Goal: Task Accomplishment & Management: Complete application form

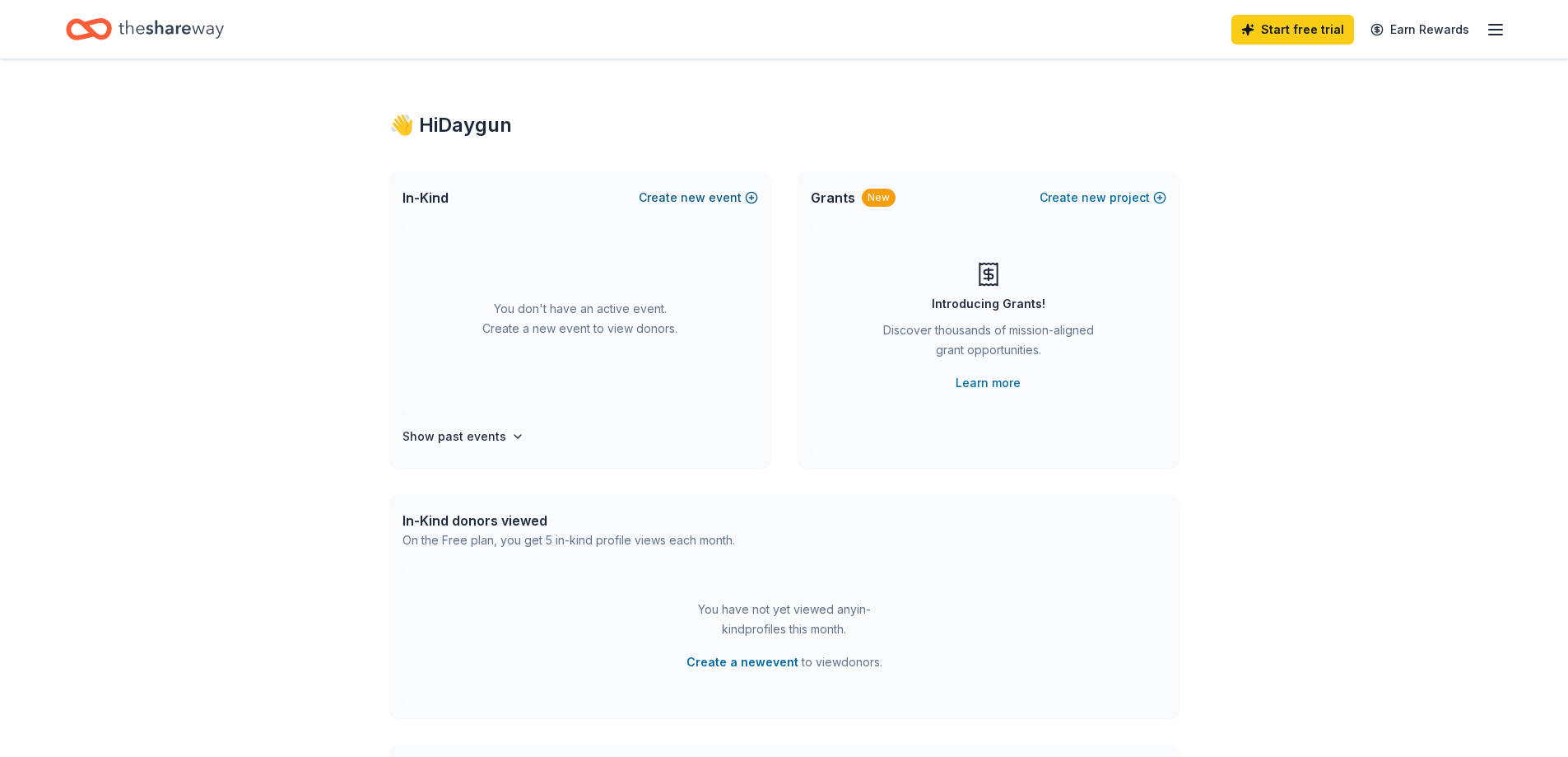
click at [739, 195] on button "Create new event" at bounding box center [698, 197] width 119 height 20
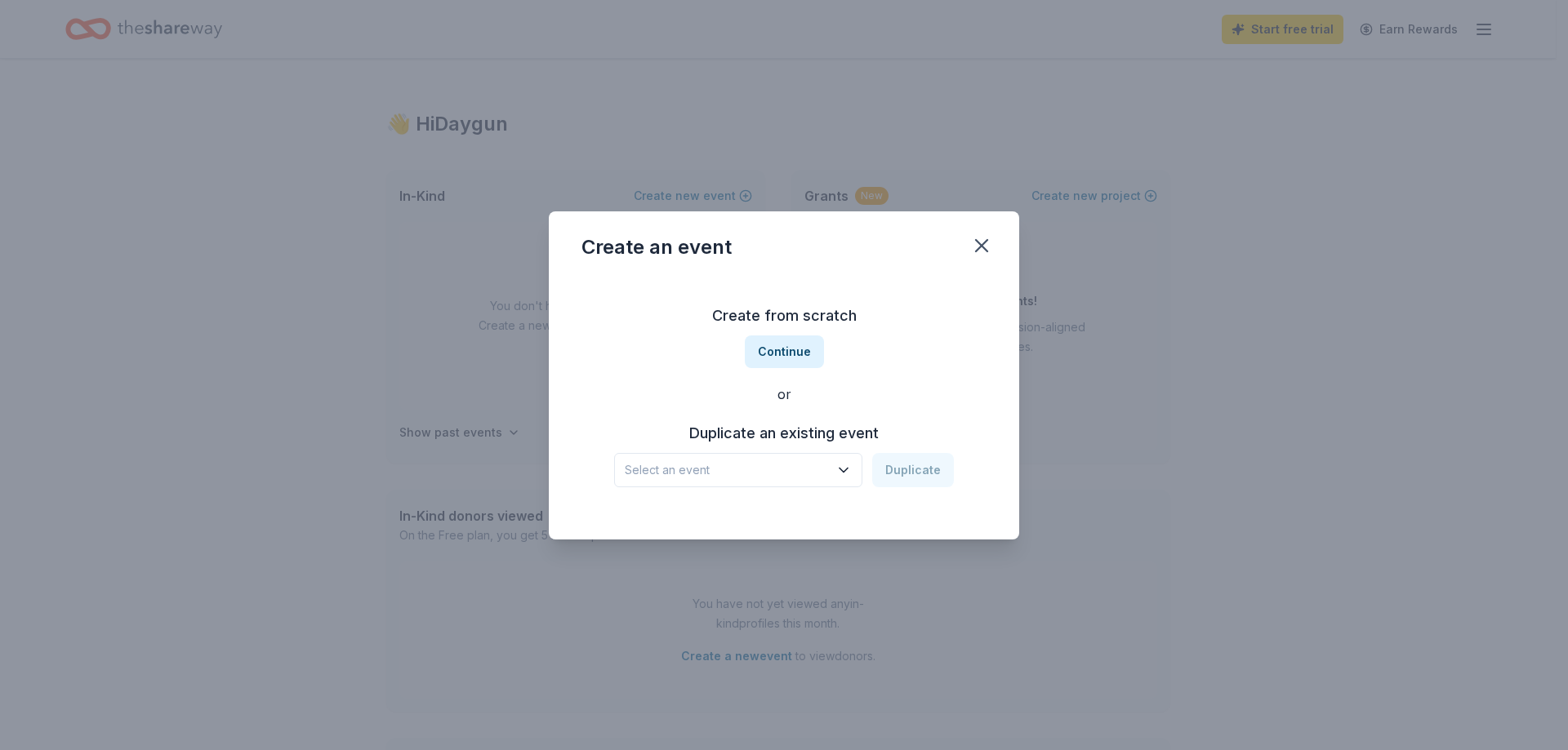
click at [818, 464] on span "Select an event" at bounding box center [727, 469] width 204 height 20
click at [766, 531] on div "Harvest Festival Oct 26, 2024 · TN" at bounding box center [740, 523] width 243 height 52
click at [897, 474] on button "Duplicate" at bounding box center [913, 470] width 82 height 34
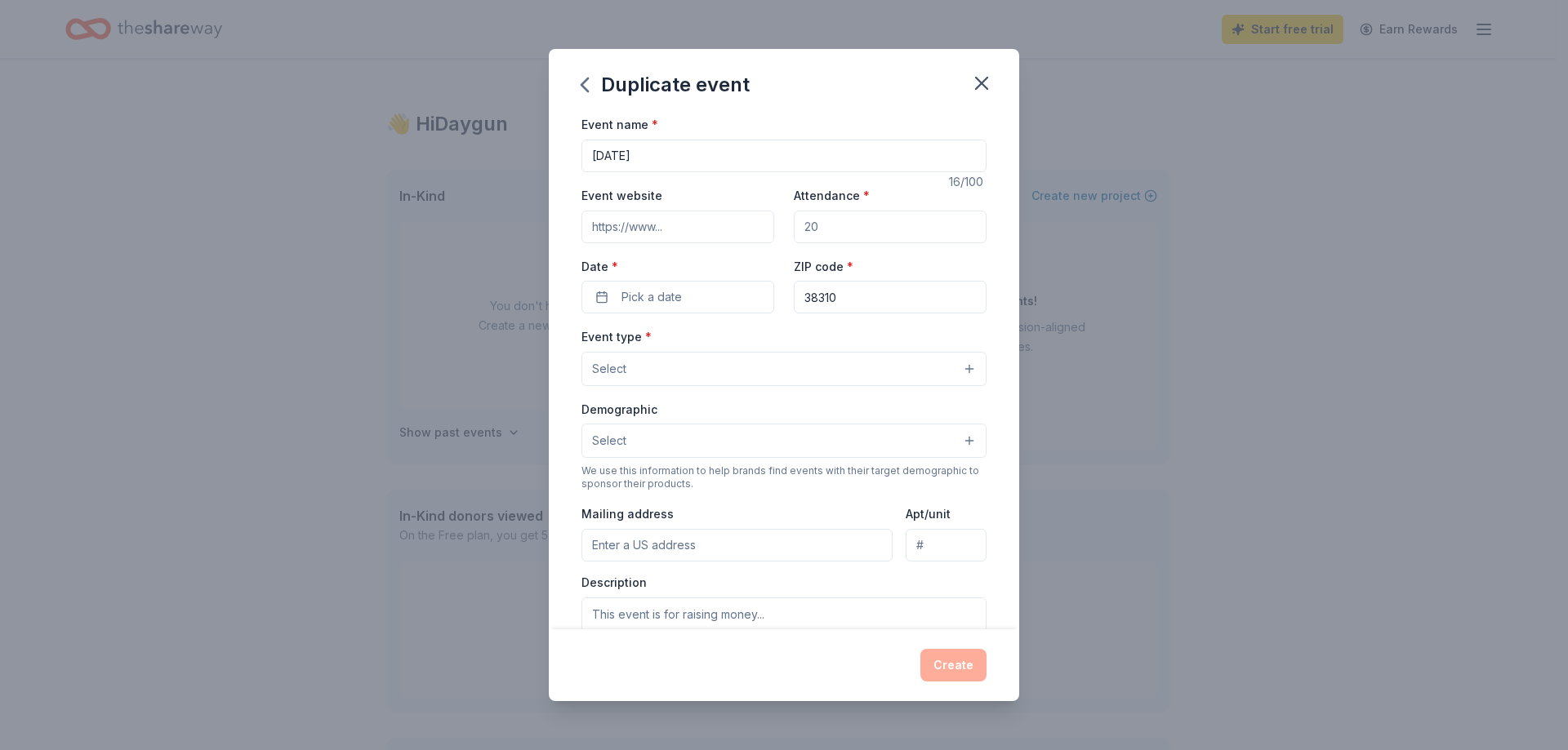
click at [704, 221] on input "Event website" at bounding box center [677, 227] width 193 height 32
click at [706, 296] on button "Pick a date" at bounding box center [677, 297] width 193 height 32
click at [753, 339] on button "Go to next month" at bounding box center [762, 340] width 23 height 23
click at [751, 329] on button "Go to next month" at bounding box center [762, 340] width 23 height 23
click at [756, 344] on button "Go to next month" at bounding box center [762, 340] width 23 height 23
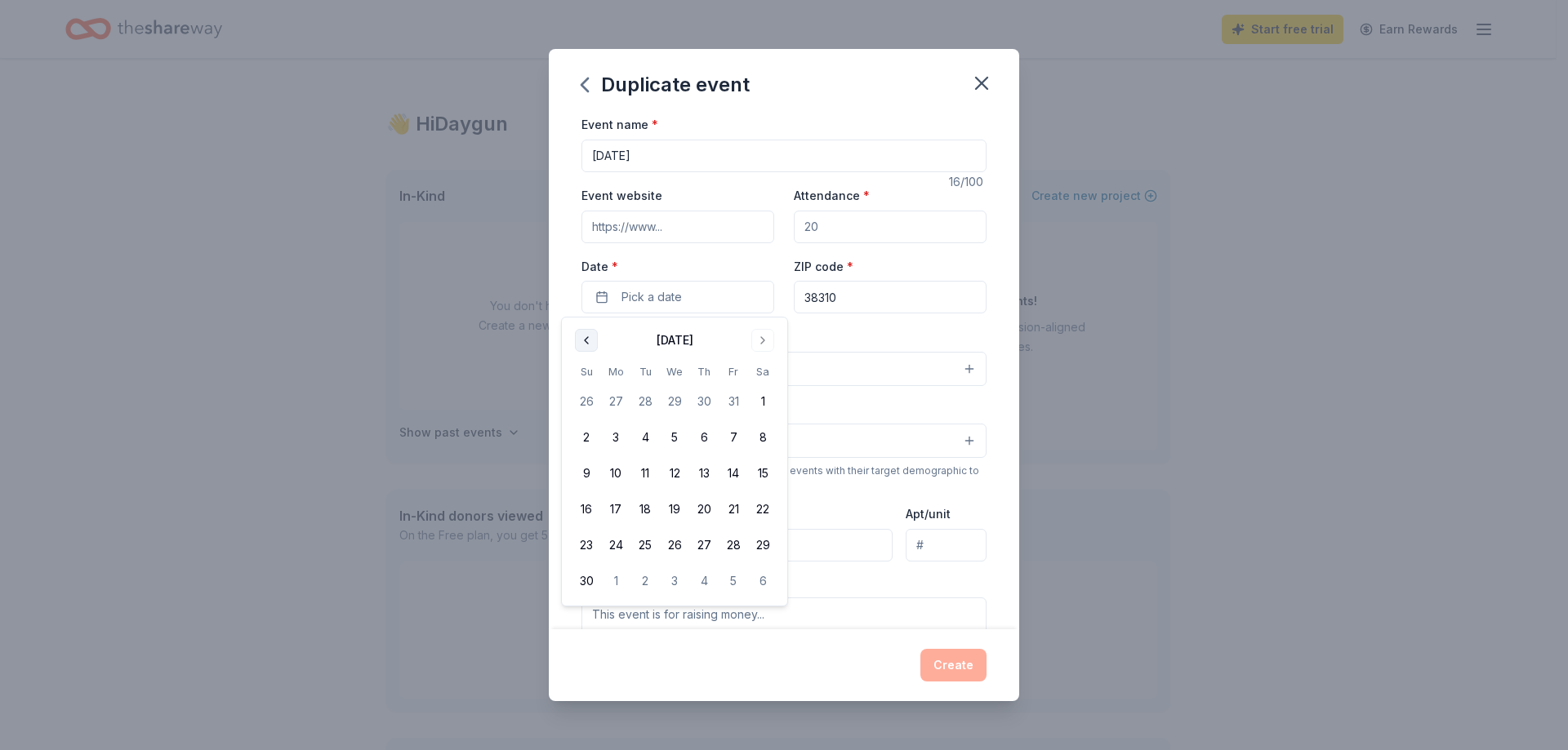
click at [581, 335] on button "Go to previous month" at bounding box center [586, 340] width 23 height 23
click at [757, 507] on button "27" at bounding box center [762, 509] width 30 height 30
click at [892, 329] on div "Event type * Select" at bounding box center [784, 356] width 405 height 60
click at [856, 366] on button "Select" at bounding box center [784, 369] width 405 height 34
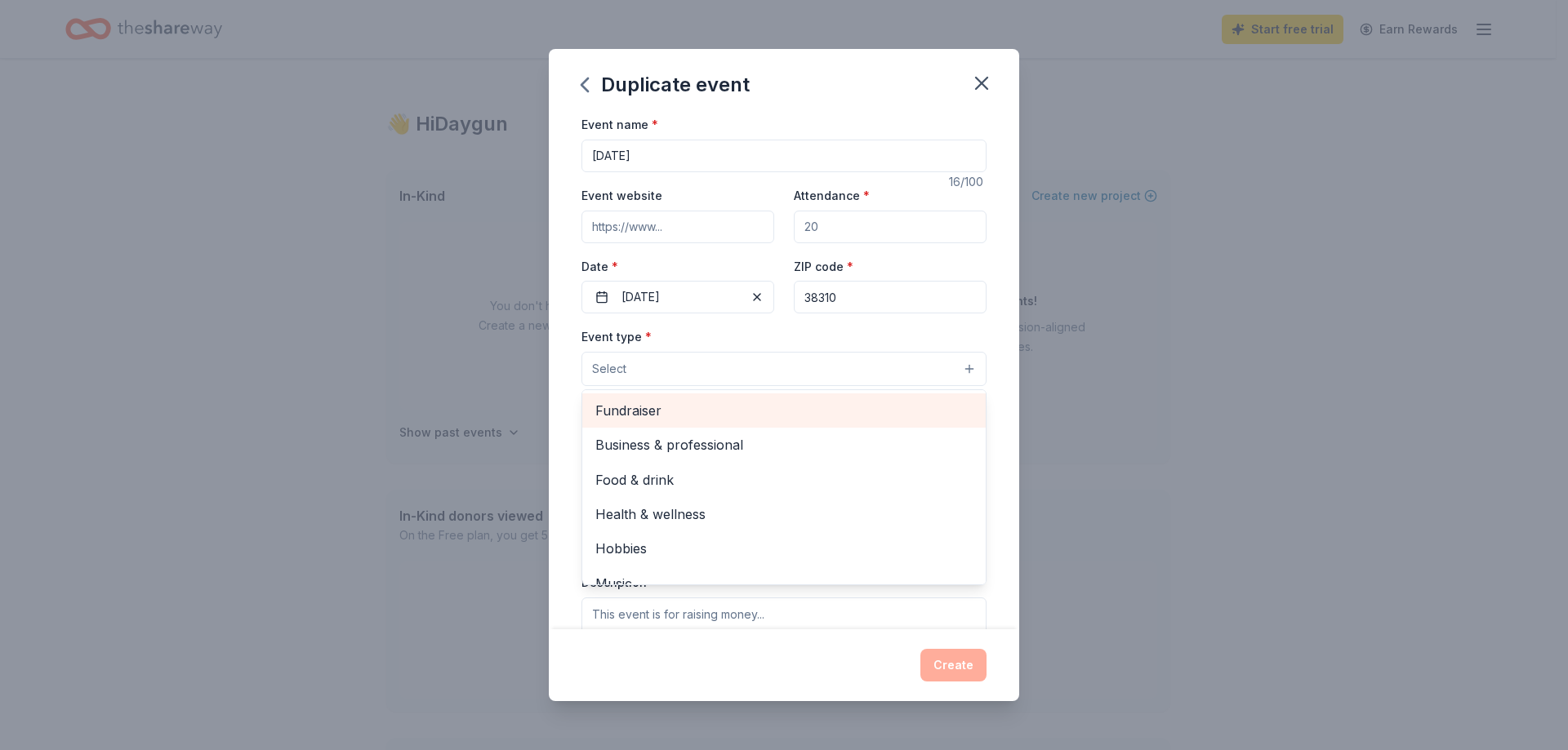
click at [823, 402] on span "Fundraiser" at bounding box center [784, 410] width 377 height 21
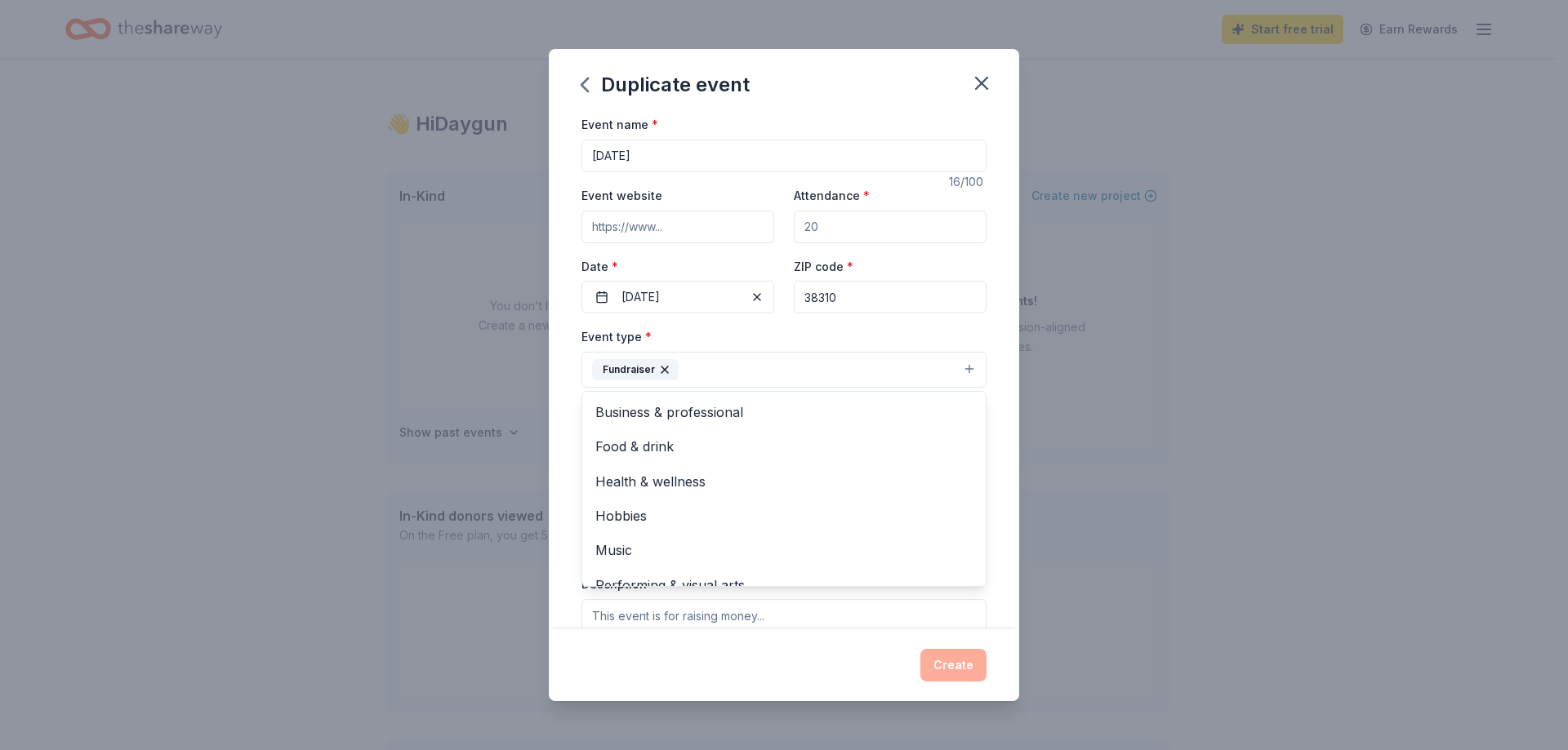
click at [817, 335] on div "Event type * Fundraiser Business & professional Food & drink Health & wellness …" at bounding box center [784, 357] width 405 height 61
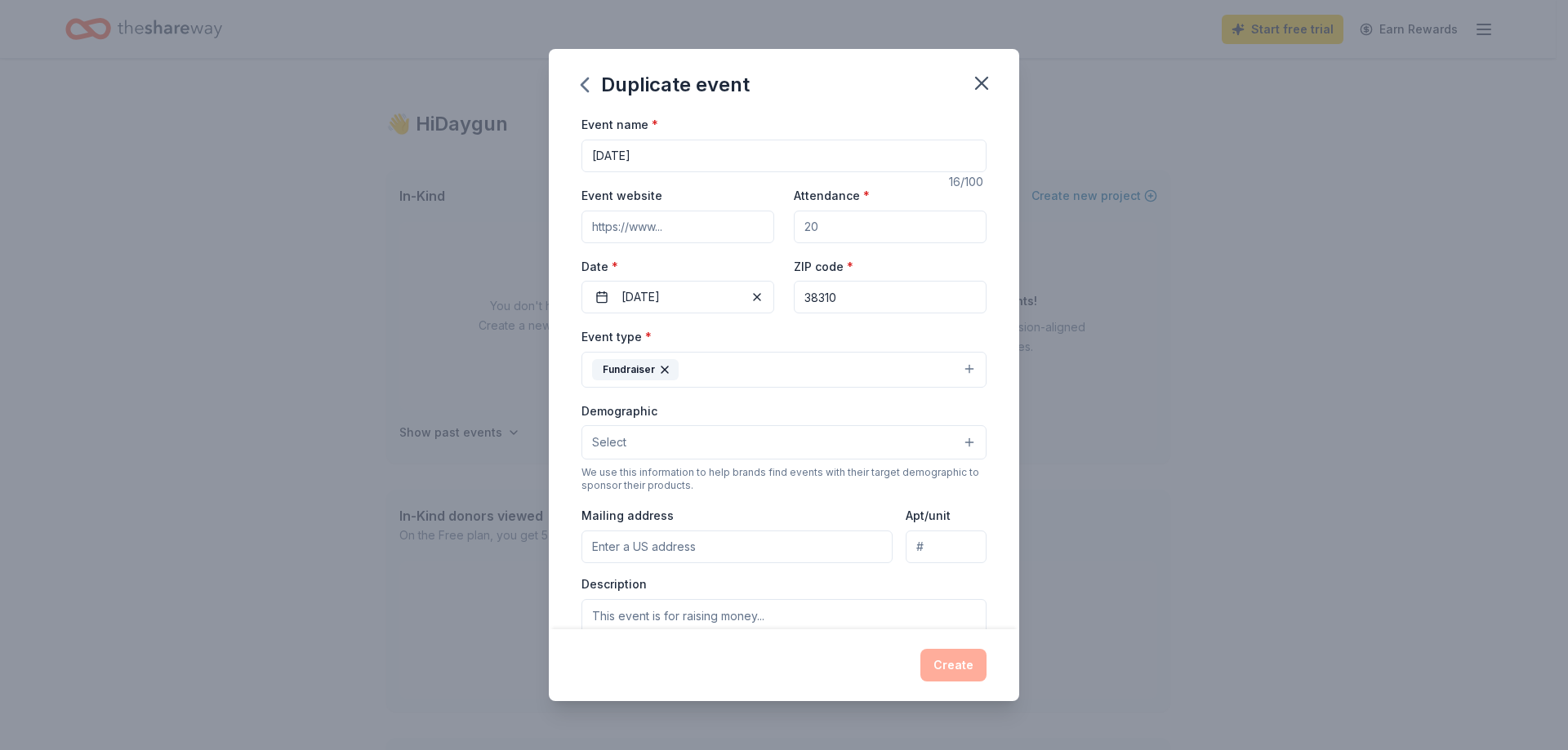
click at [814, 370] on button "Fundraiser" at bounding box center [784, 370] width 405 height 36
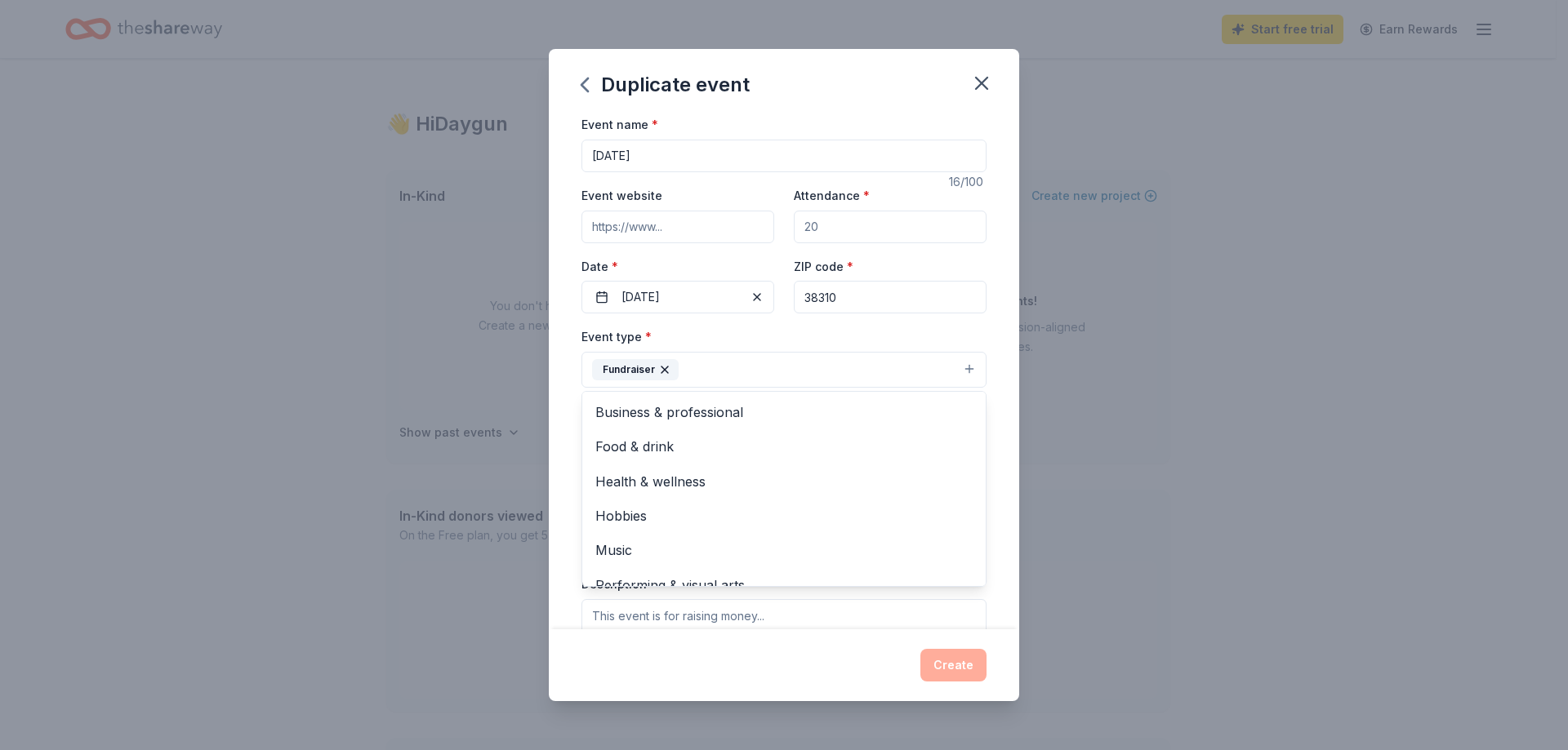
click at [818, 340] on div "Event type * Fundraiser Business & professional Food & drink Health & wellness …" at bounding box center [784, 357] width 405 height 61
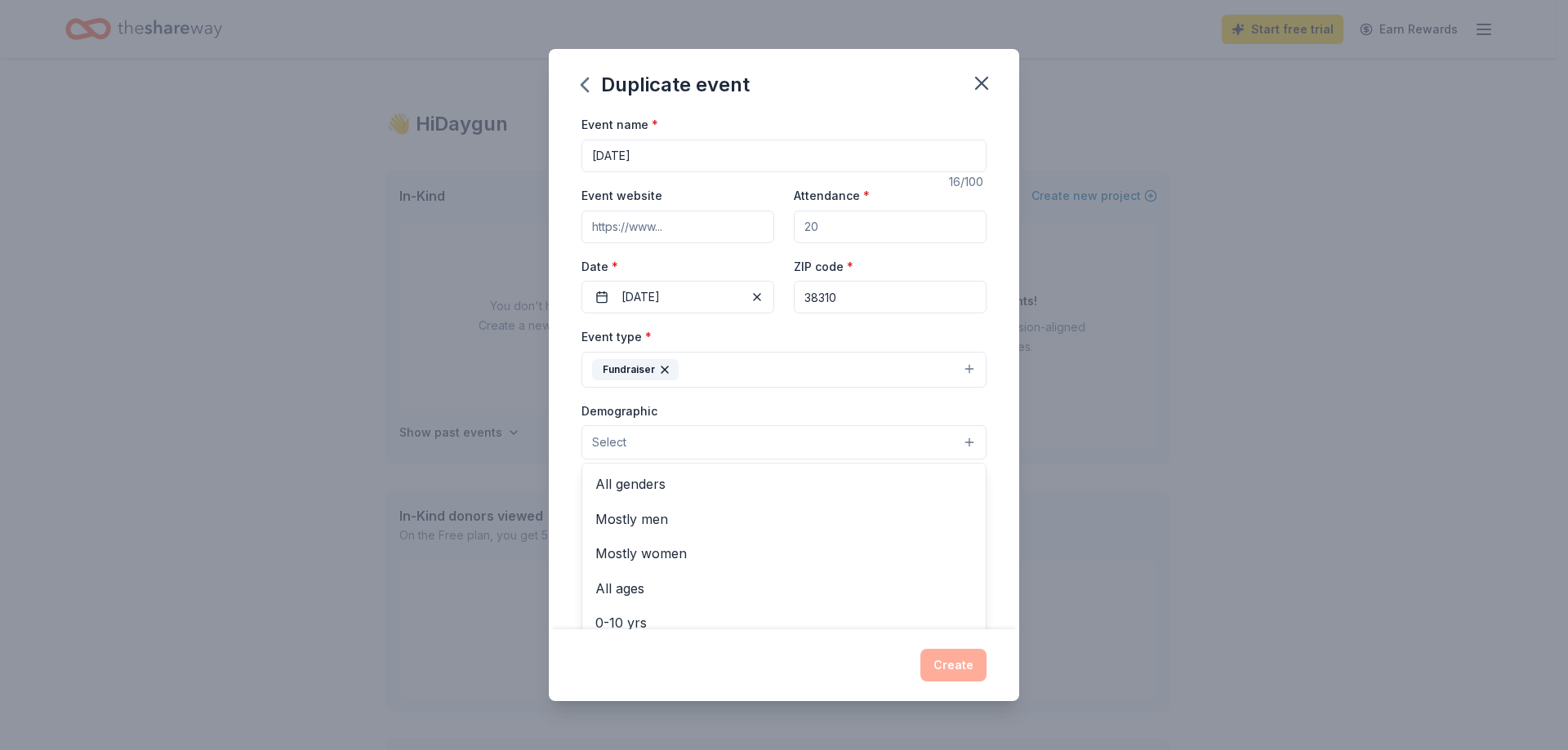
click at [814, 447] on button "Select" at bounding box center [784, 442] width 405 height 34
click at [721, 586] on span "All ages" at bounding box center [784, 588] width 377 height 21
click at [721, 486] on span "All genders" at bounding box center [784, 486] width 377 height 21
click at [784, 392] on div "Event type * Fundraiser Demographic All ages All genders Mostly men Mostly wome…" at bounding box center [784, 500] width 405 height 347
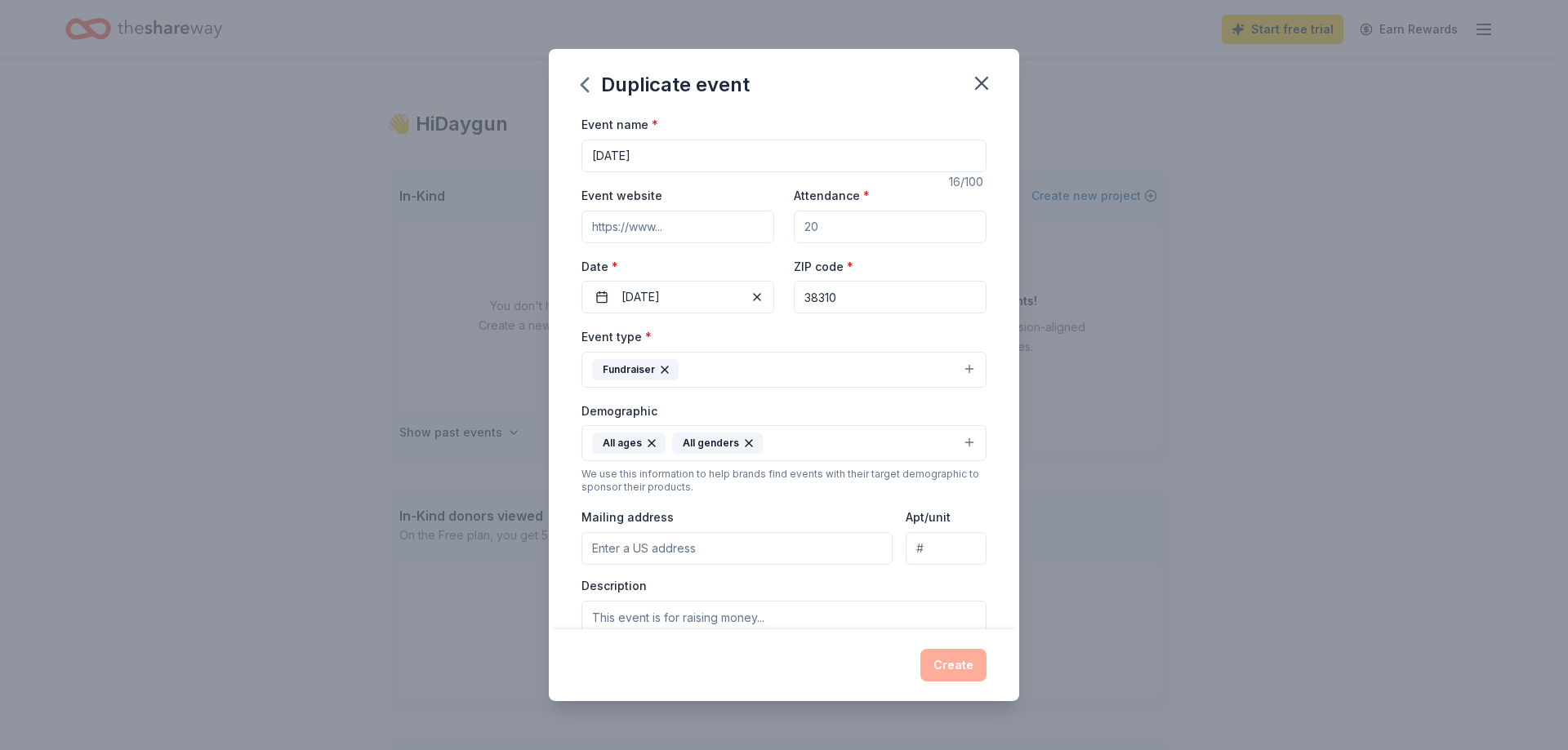
click at [848, 229] on input "Attendance *" at bounding box center [890, 227] width 193 height 32
type input "300"
click at [862, 327] on div "Event type * Fundraiser" at bounding box center [784, 357] width 405 height 61
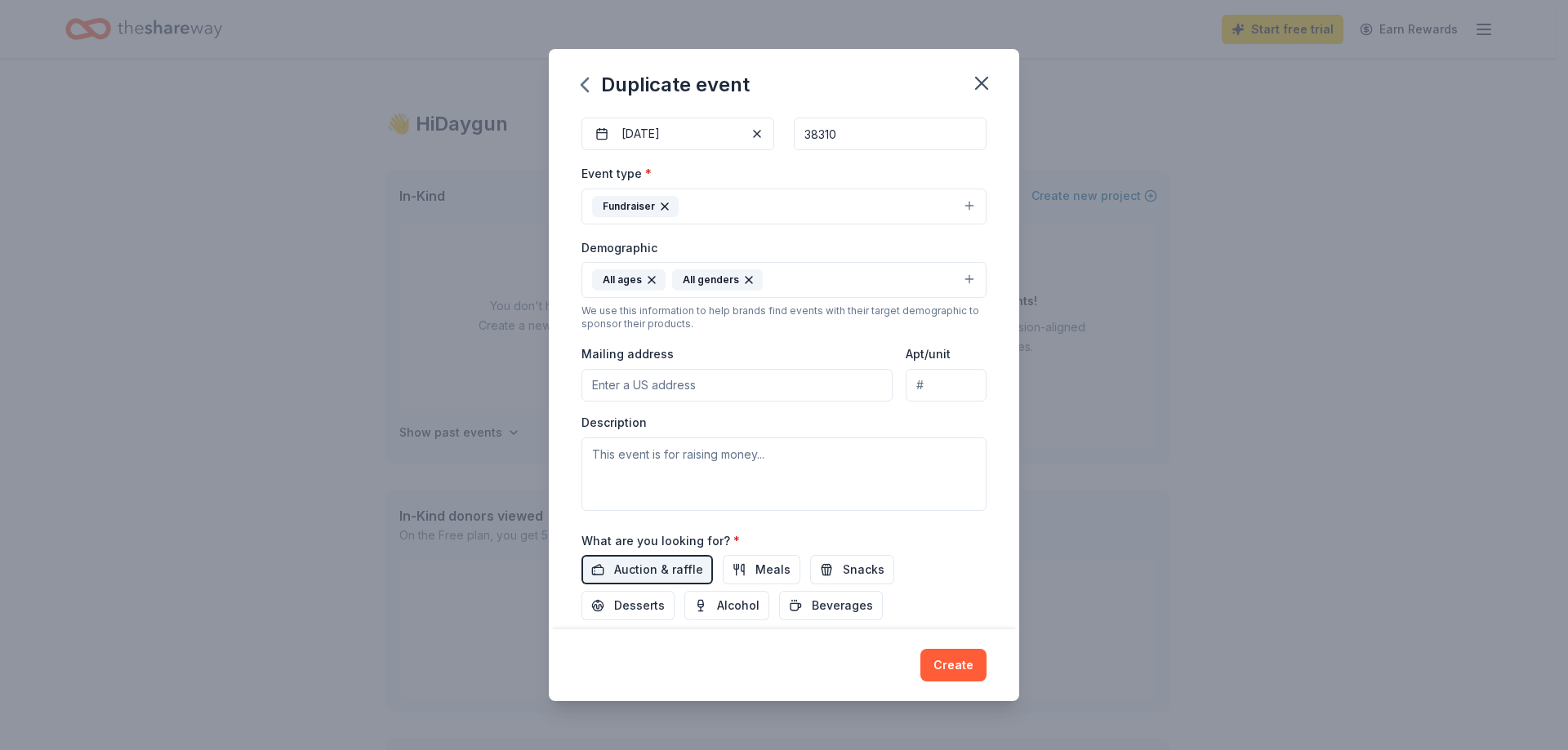
scroll to position [245, 0]
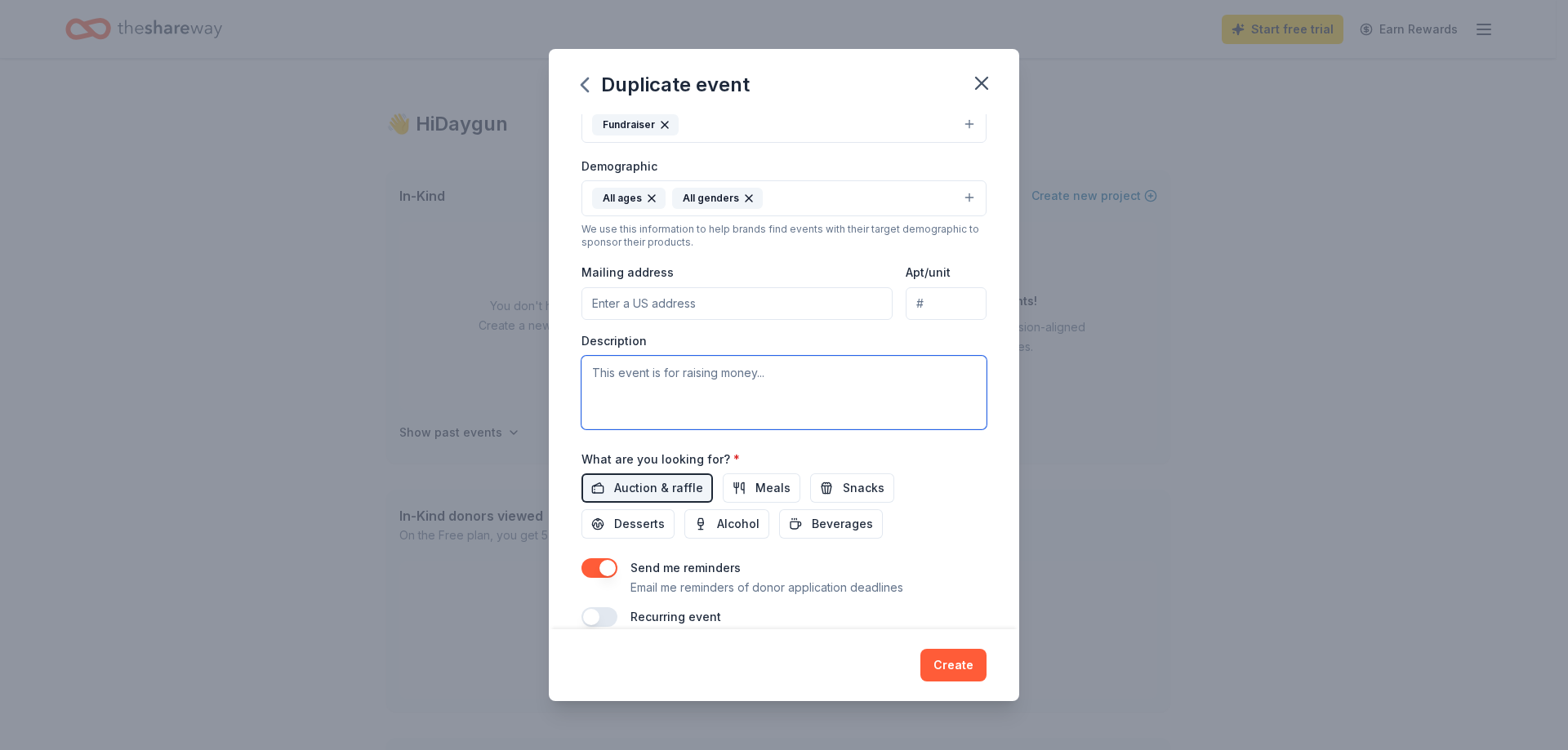
click at [789, 384] on textarea at bounding box center [784, 392] width 405 height 73
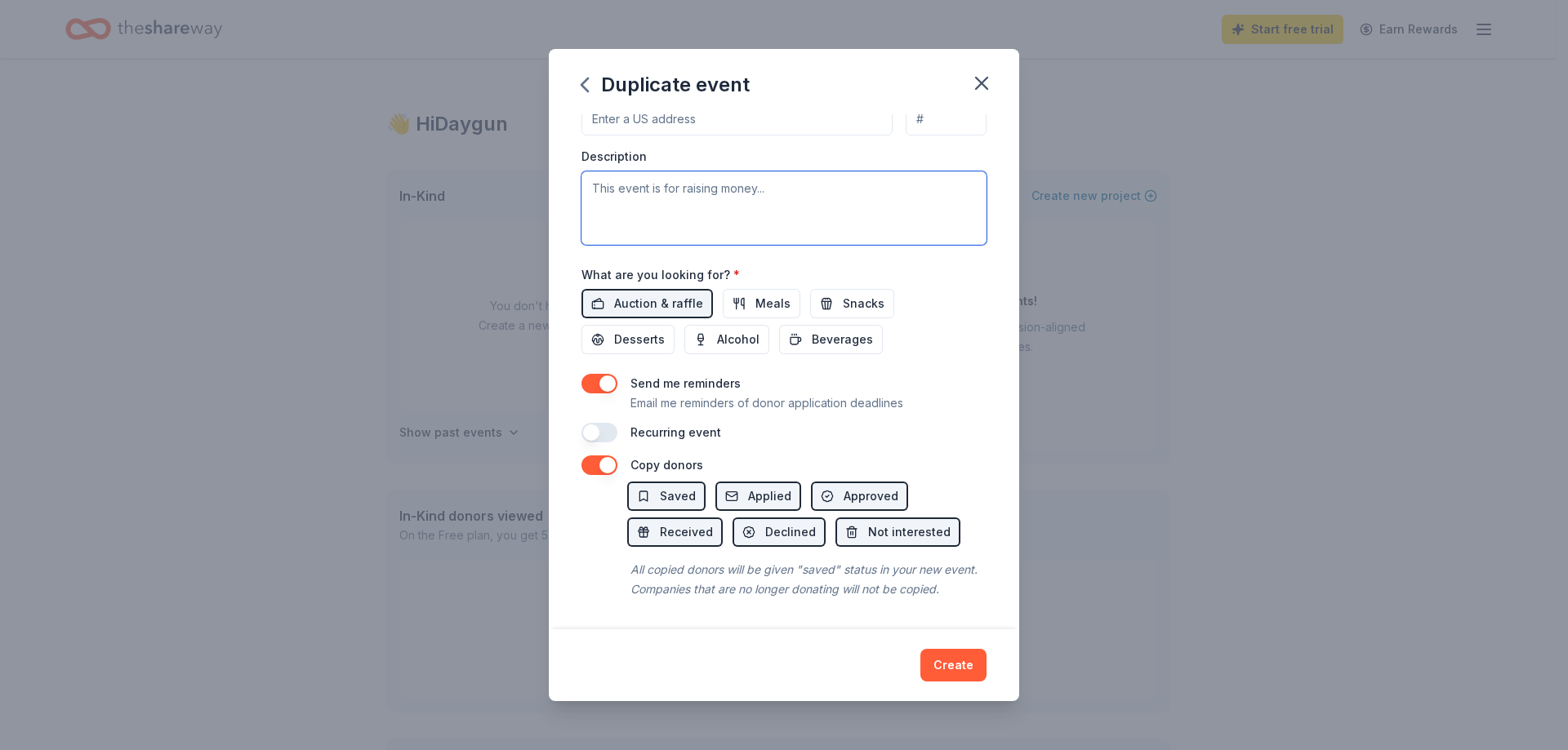
scroll to position [448, 0]
click at [607, 374] on button "button" at bounding box center [599, 384] width 36 height 20
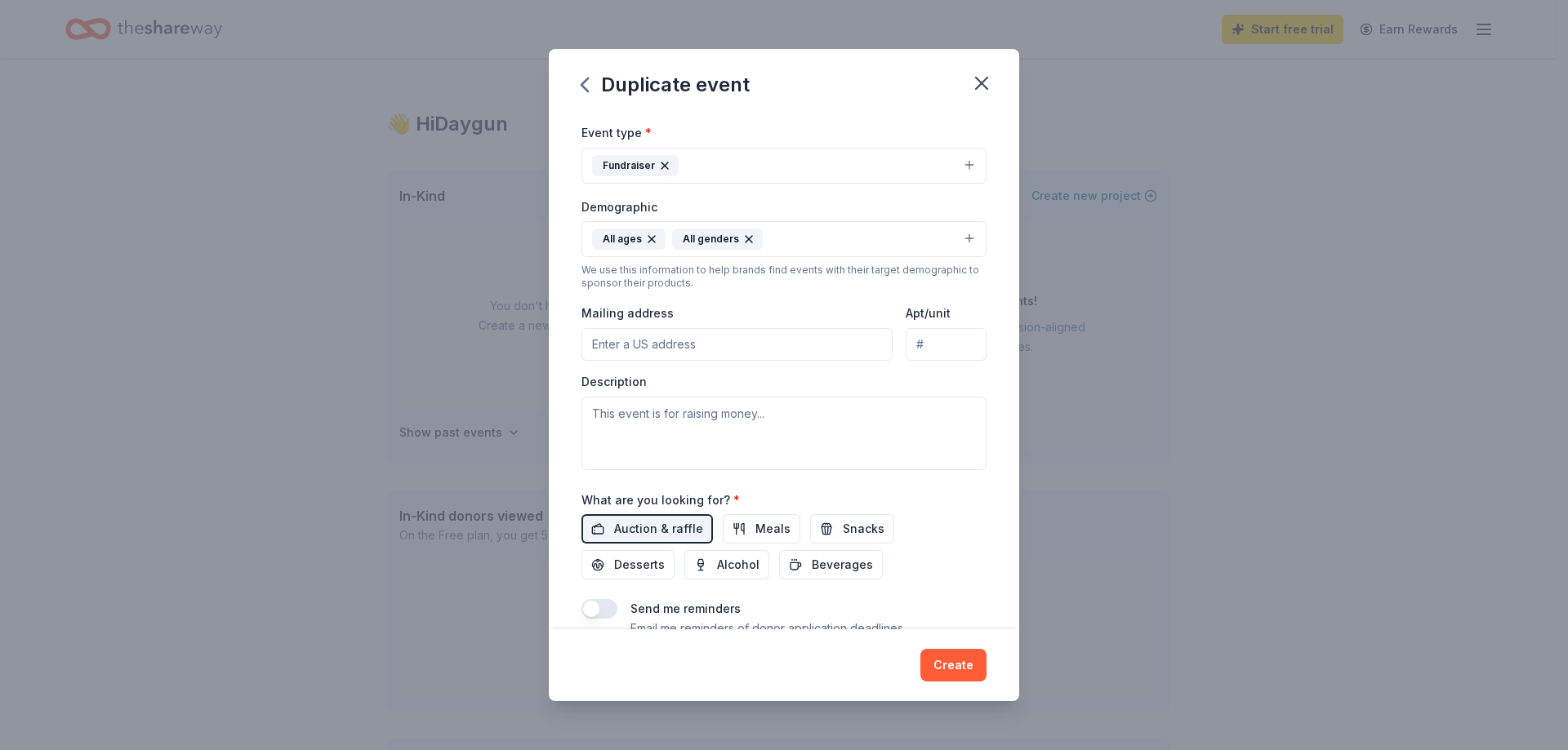
scroll to position [203, 0]
click at [787, 413] on textarea at bounding box center [784, 434] width 405 height 73
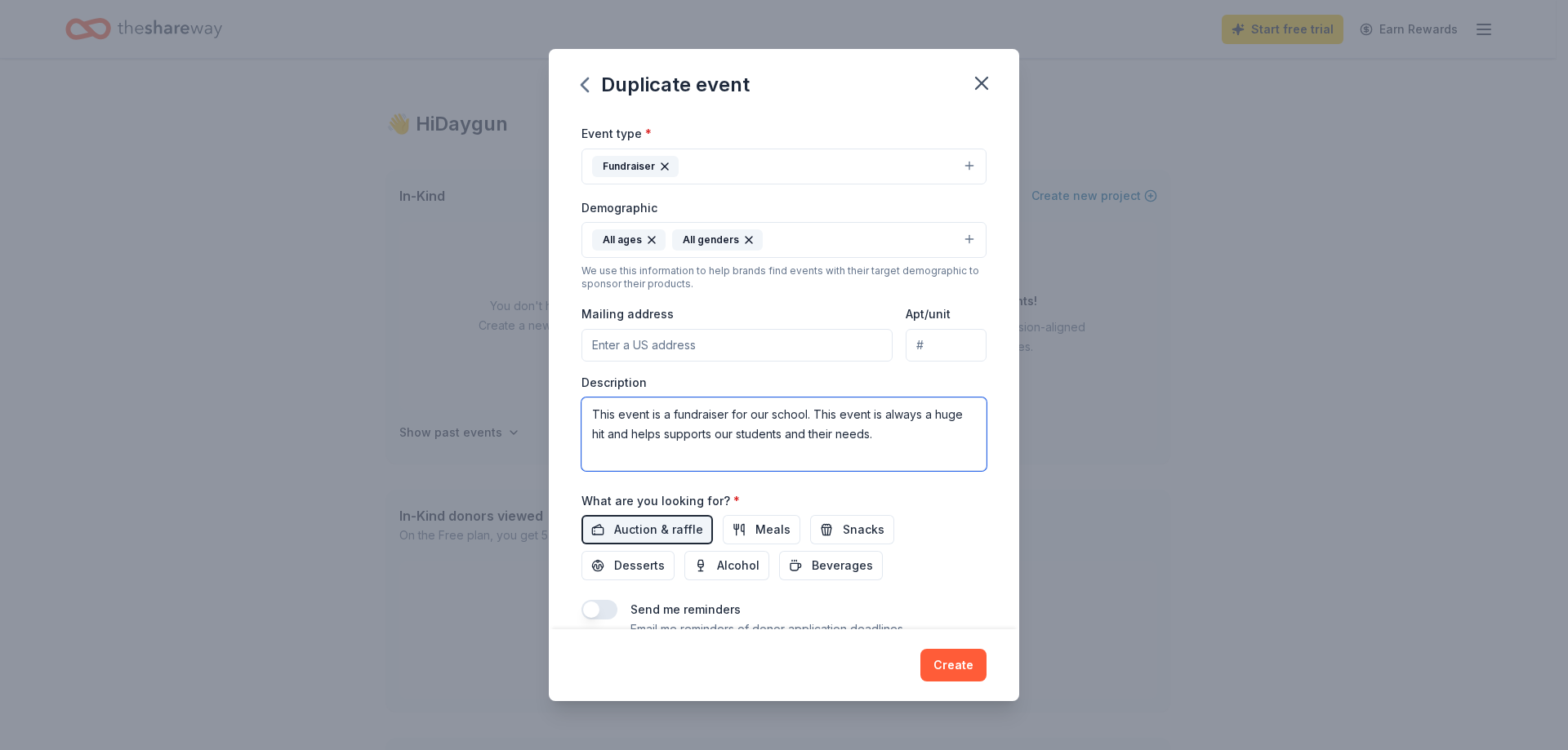
type textarea "This event is a fundraiser for our school. This event is always a huge hit and …"
click at [689, 347] on input "Mailing address" at bounding box center [737, 345] width 311 height 32
type input "25105 Tennessee 69, Adamsville, TN, 38310"
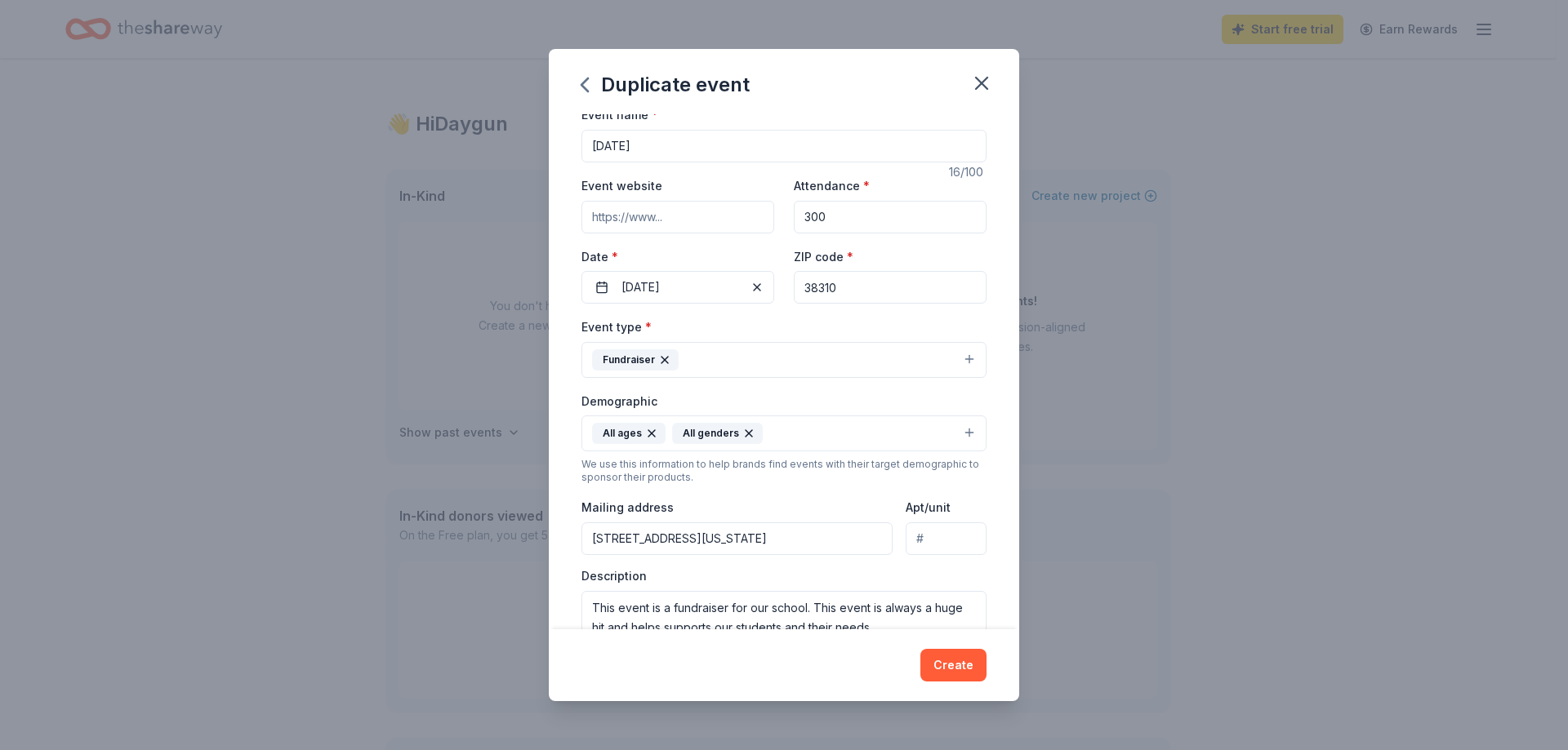
scroll to position [0, 0]
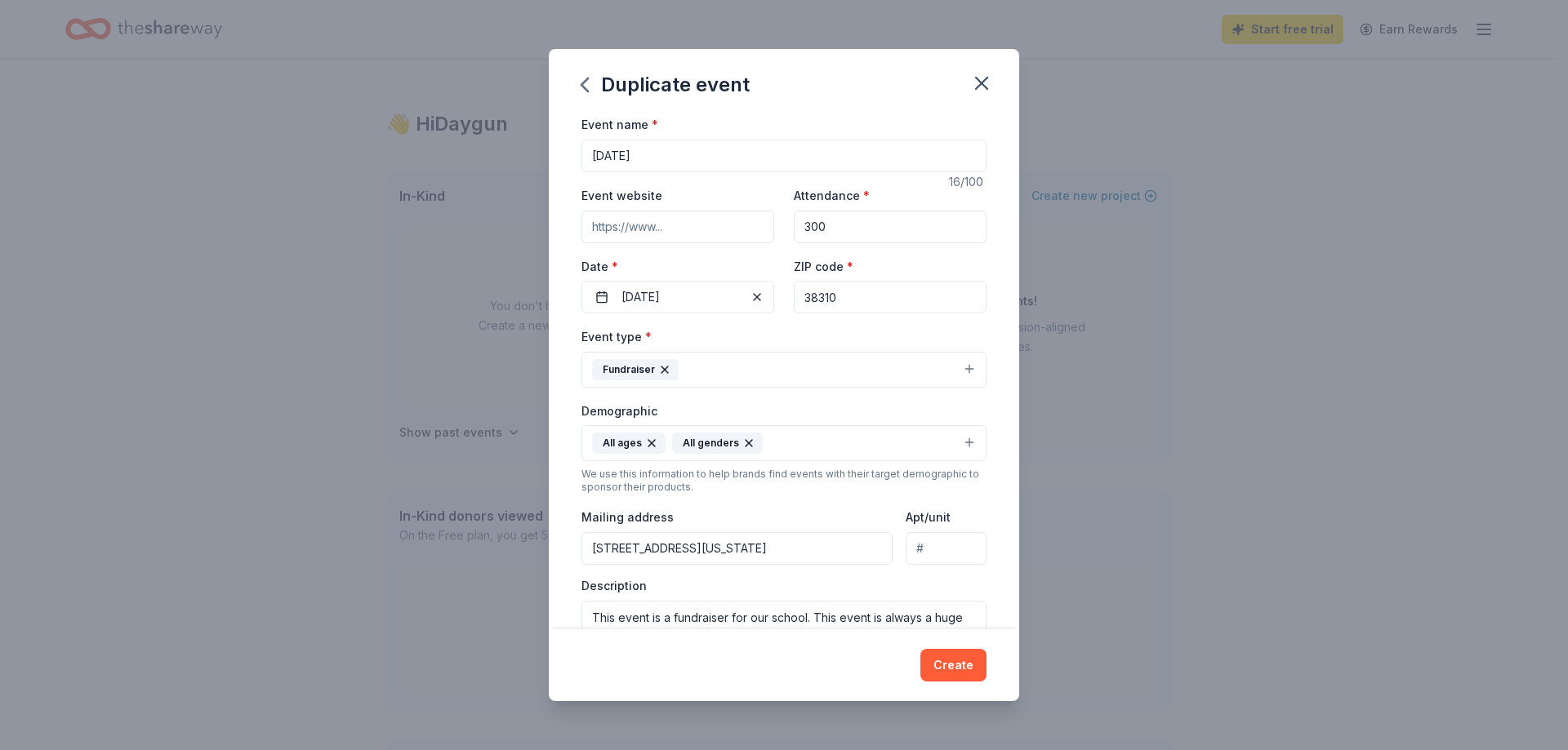
click at [593, 153] on input "Harvest Festival" at bounding box center [784, 156] width 405 height 32
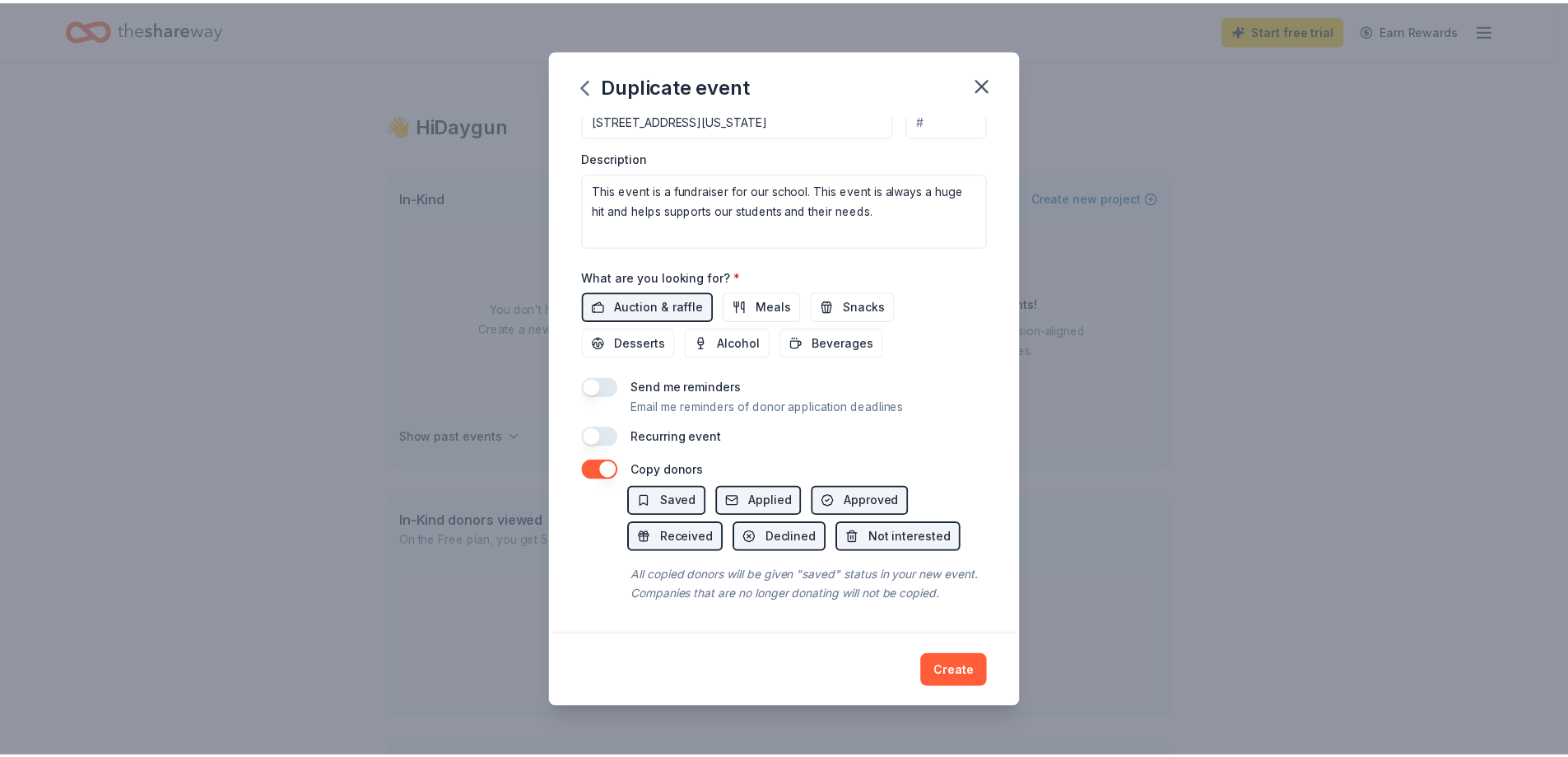
scroll to position [452, 0]
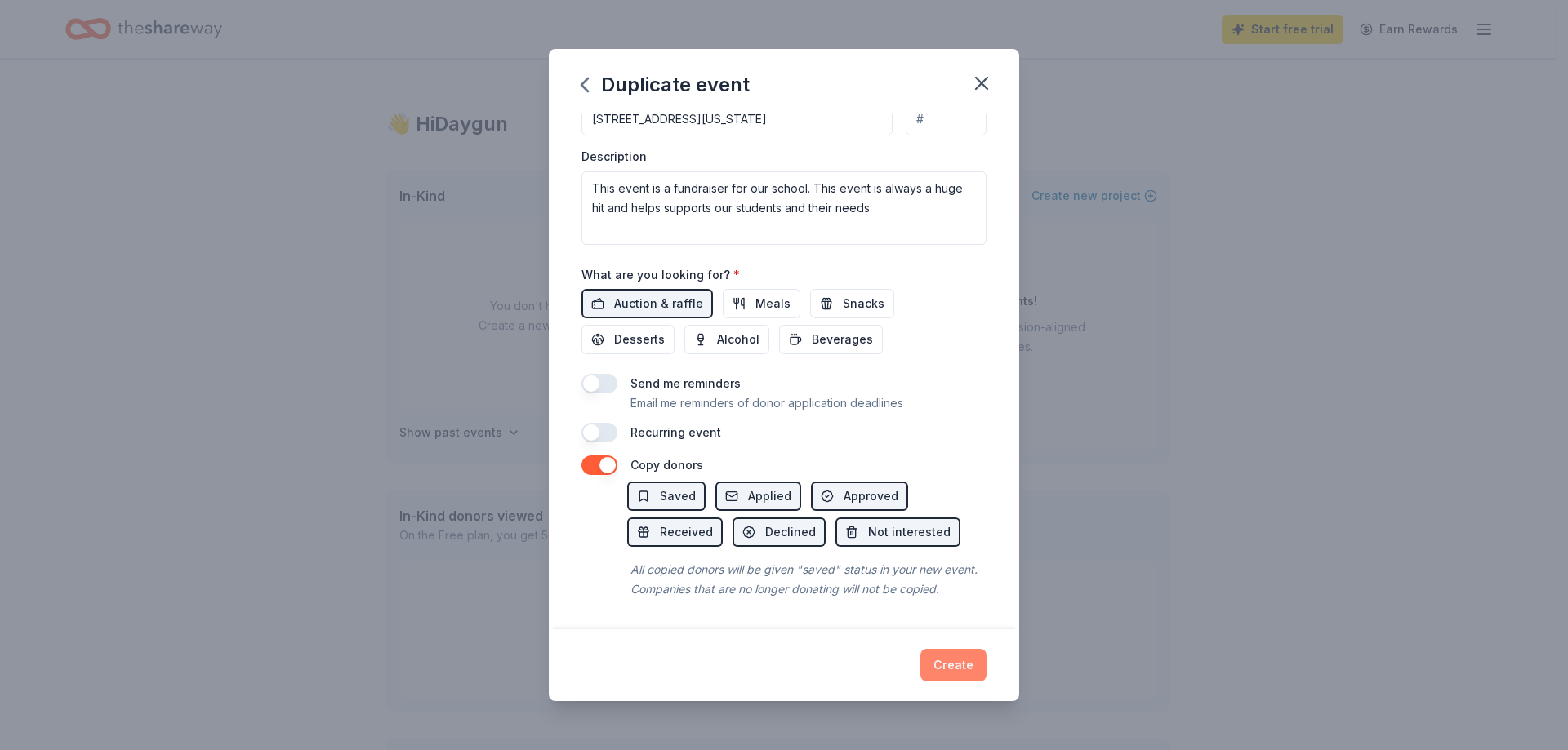
type input "[GEOGRAPHIC_DATA][PERSON_NAME] [DATE]"
click at [962, 671] on button "Create" at bounding box center [954, 665] width 66 height 32
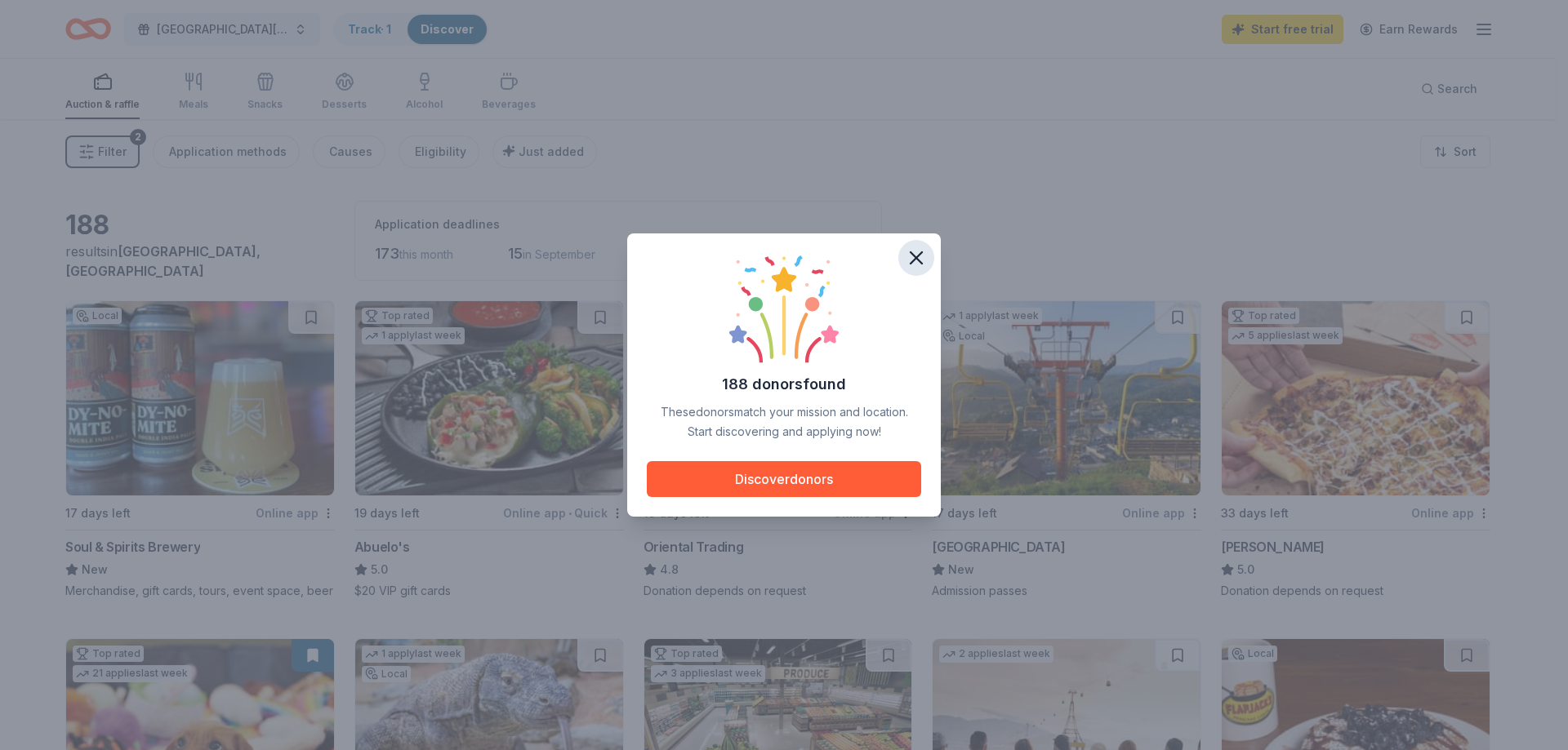
click at [919, 249] on icon "button" at bounding box center [915, 258] width 23 height 23
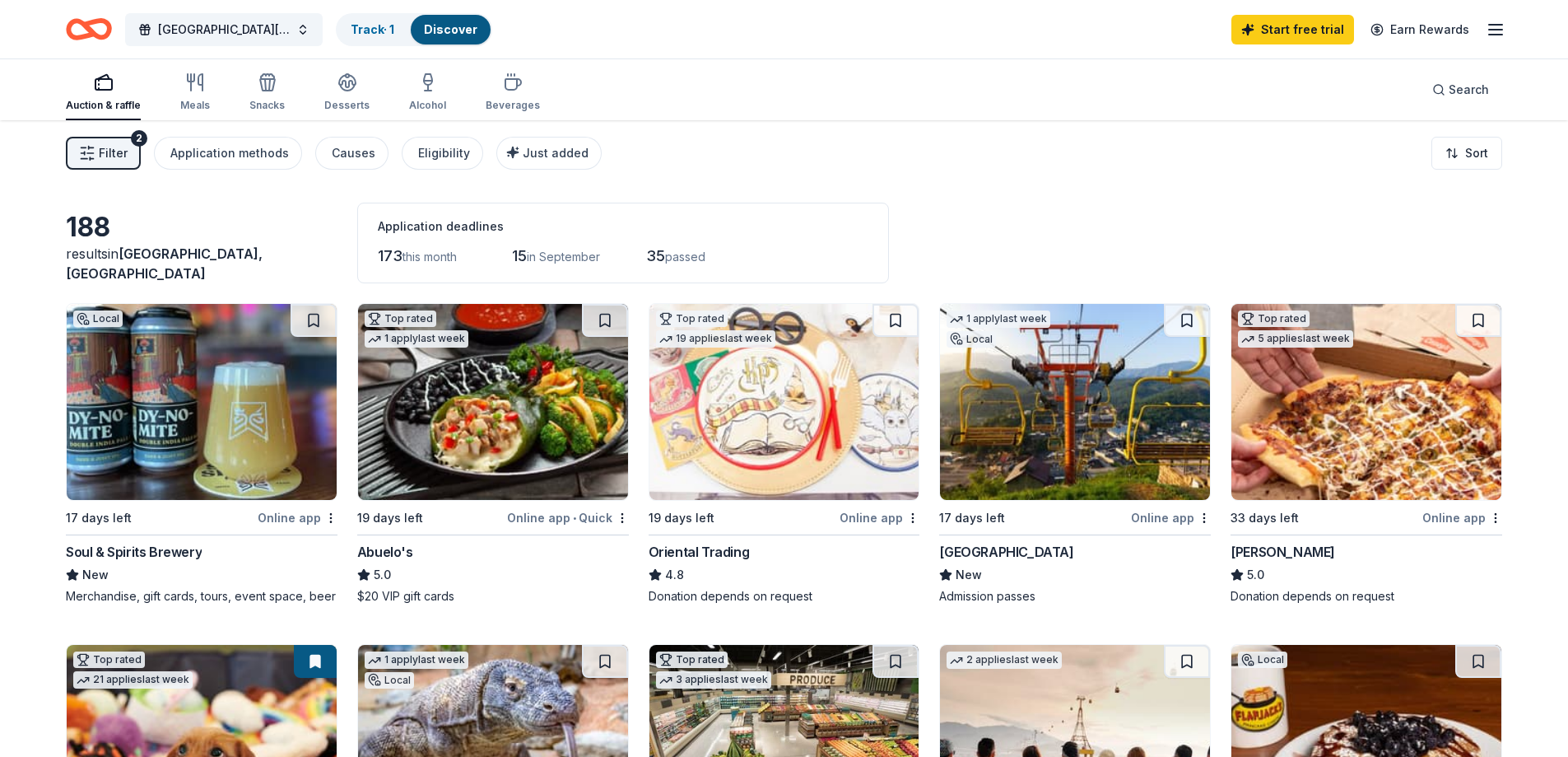
click at [1091, 461] on img at bounding box center [1075, 402] width 270 height 196
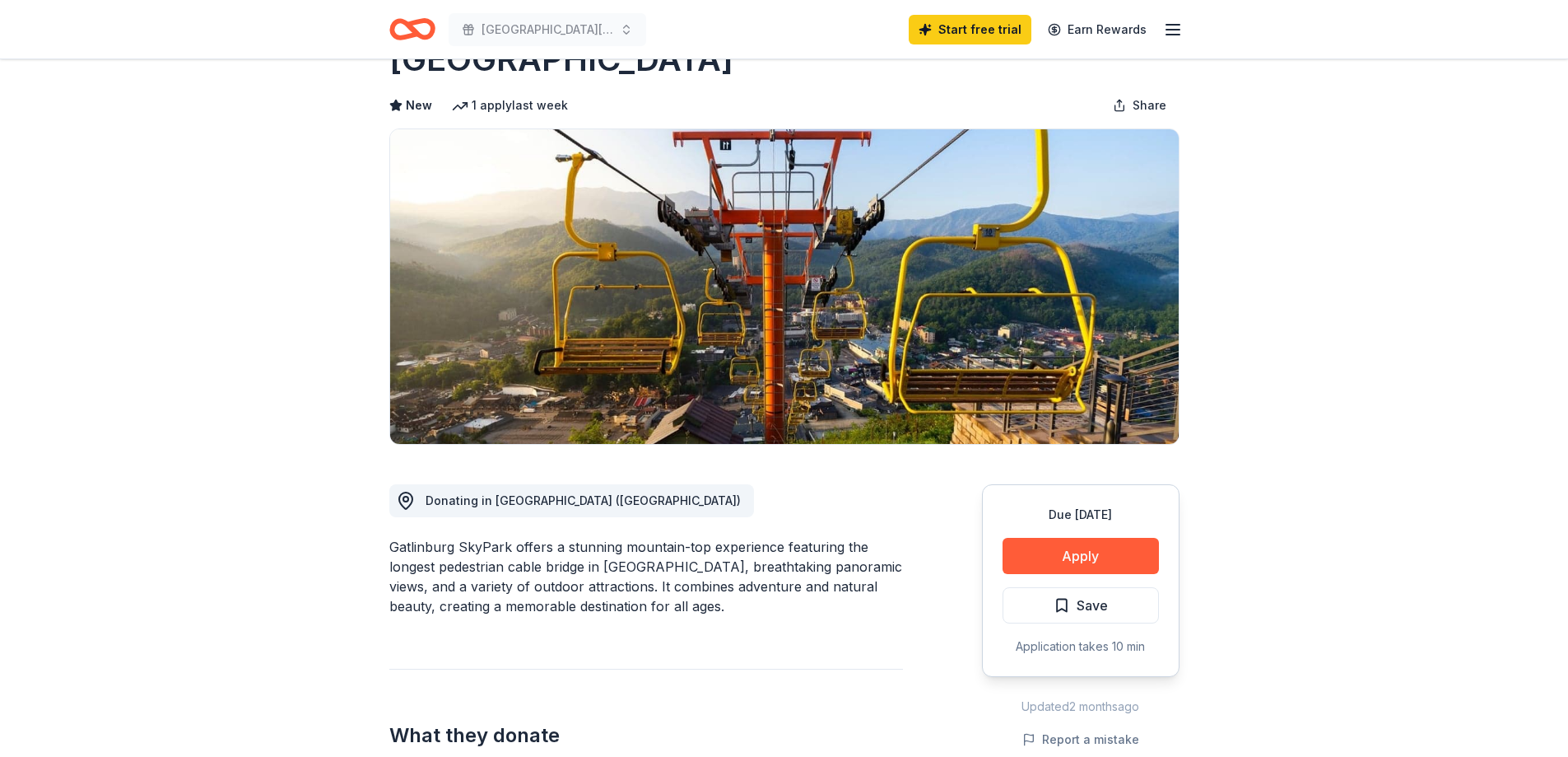
scroll to position [82, 0]
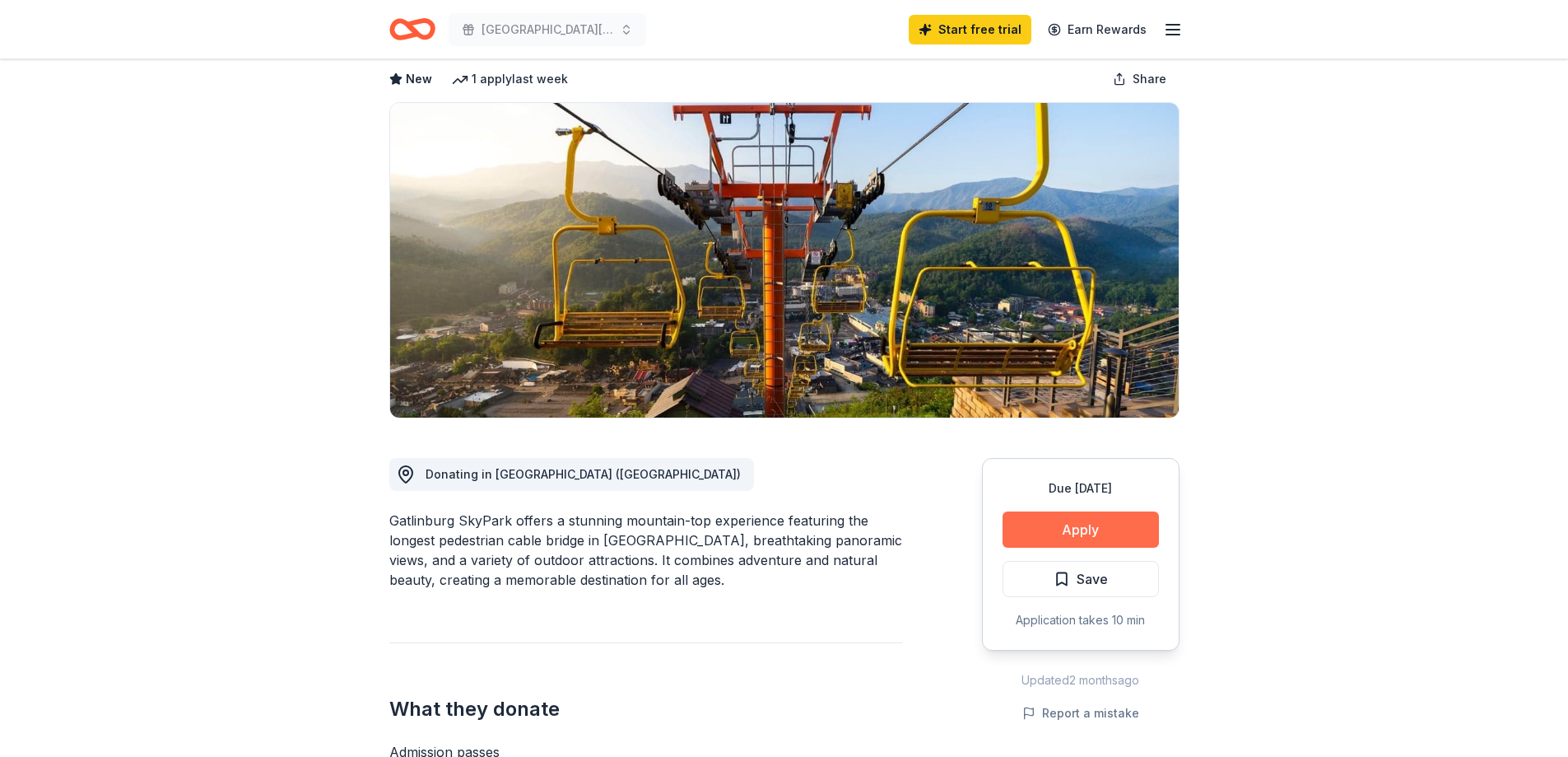
click at [1105, 523] on button "Apply" at bounding box center [1081, 530] width 156 height 36
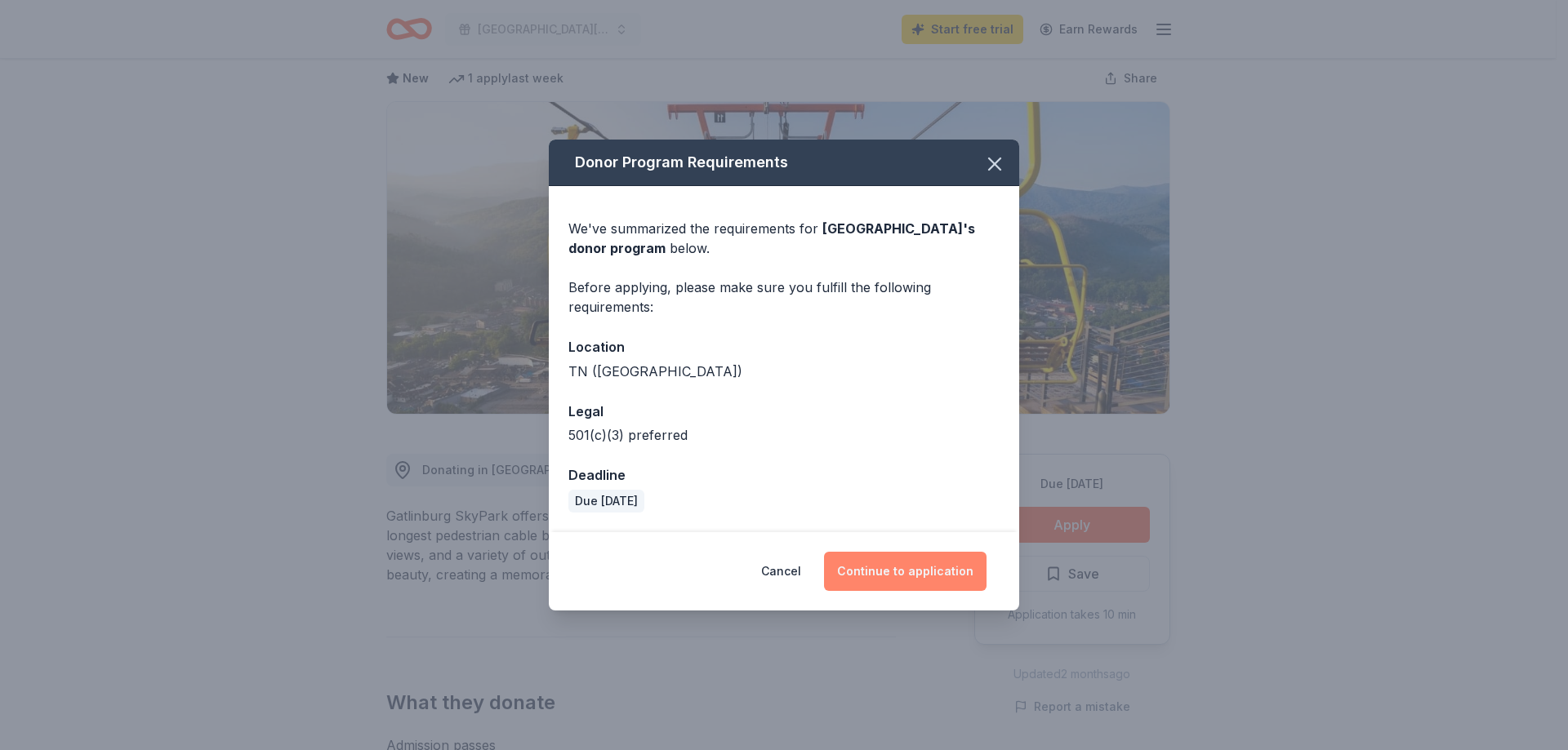
click at [893, 571] on button "Continue to application" at bounding box center [904, 571] width 163 height 39
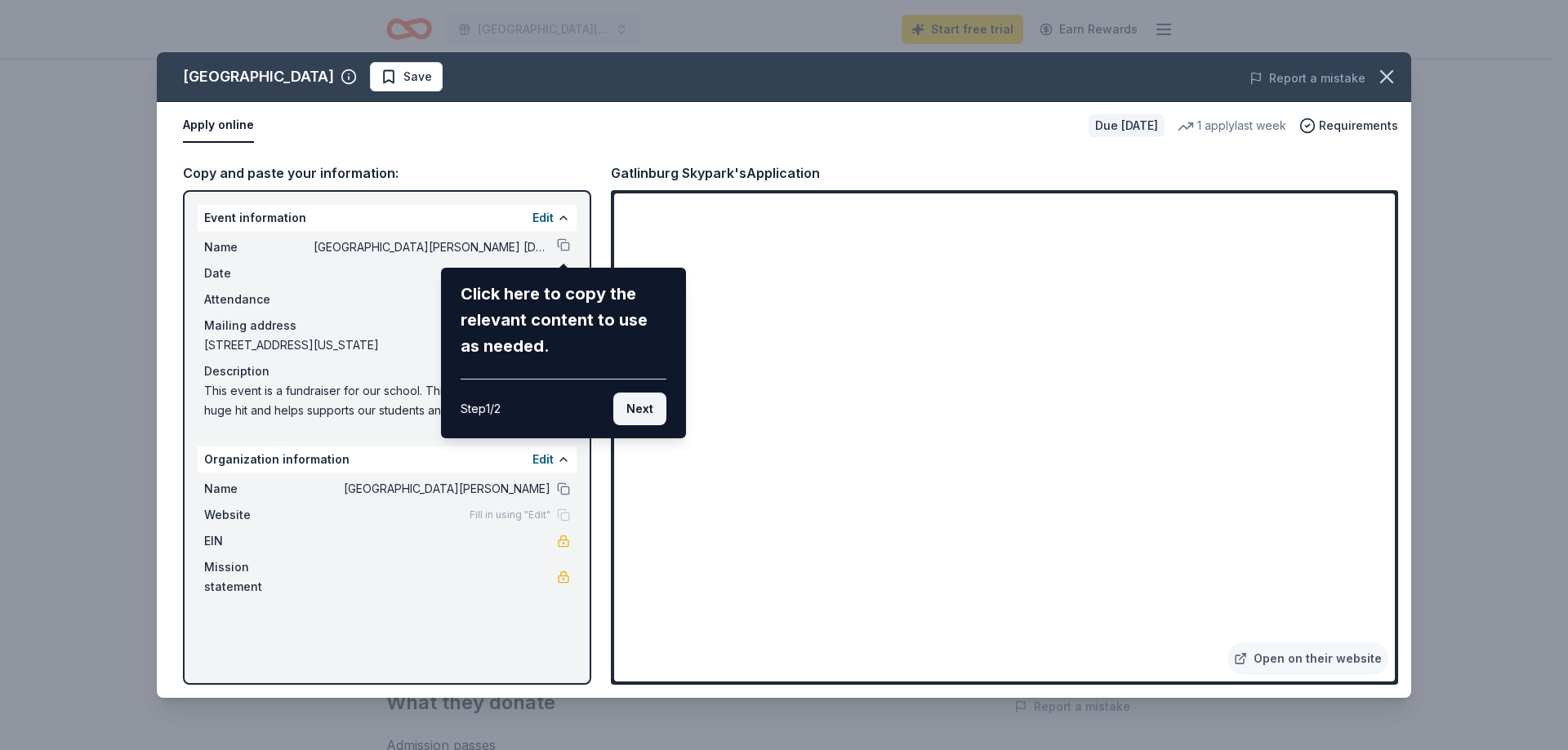
click at [630, 408] on button "Next" at bounding box center [640, 409] width 53 height 32
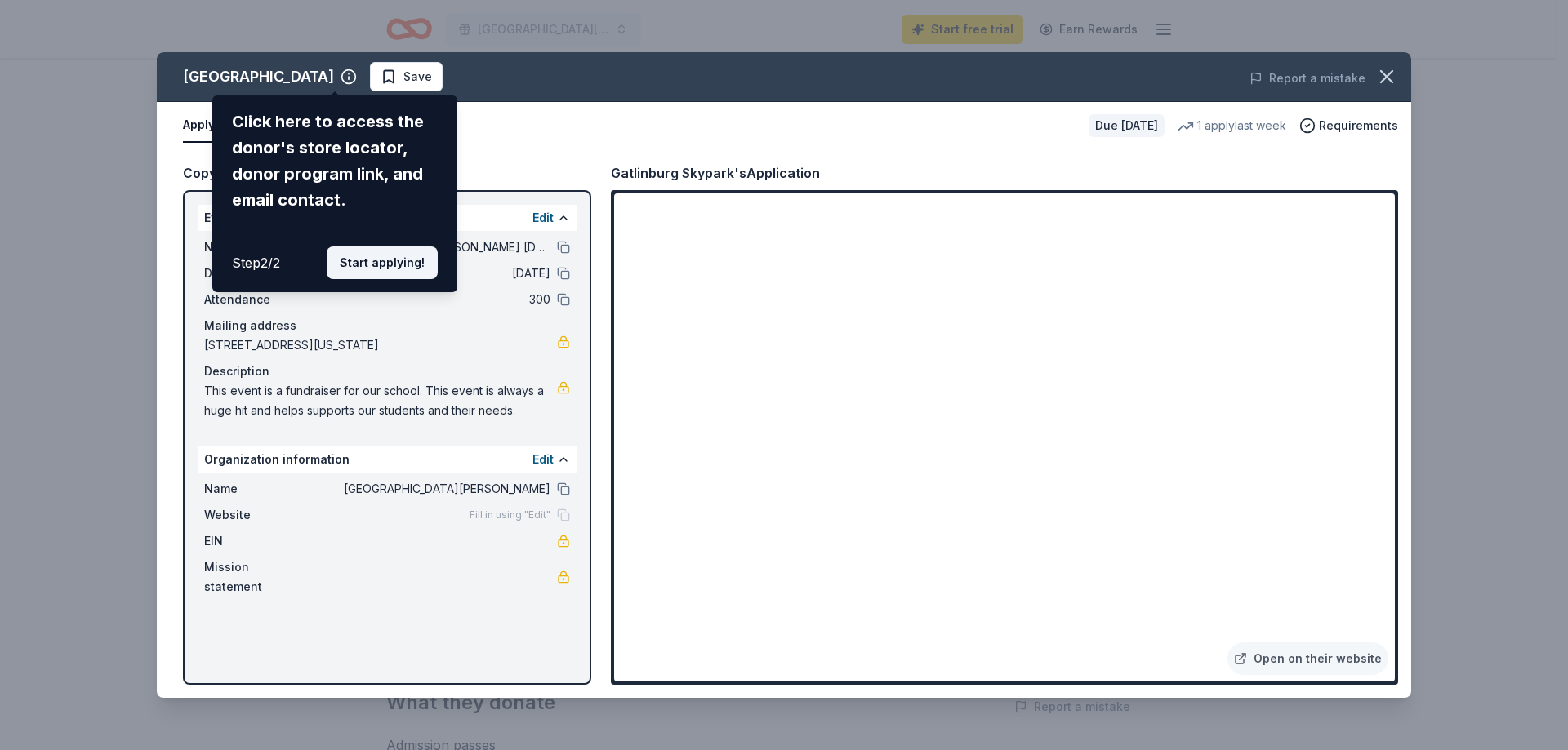
click at [403, 265] on button "Start applying!" at bounding box center [382, 263] width 111 height 32
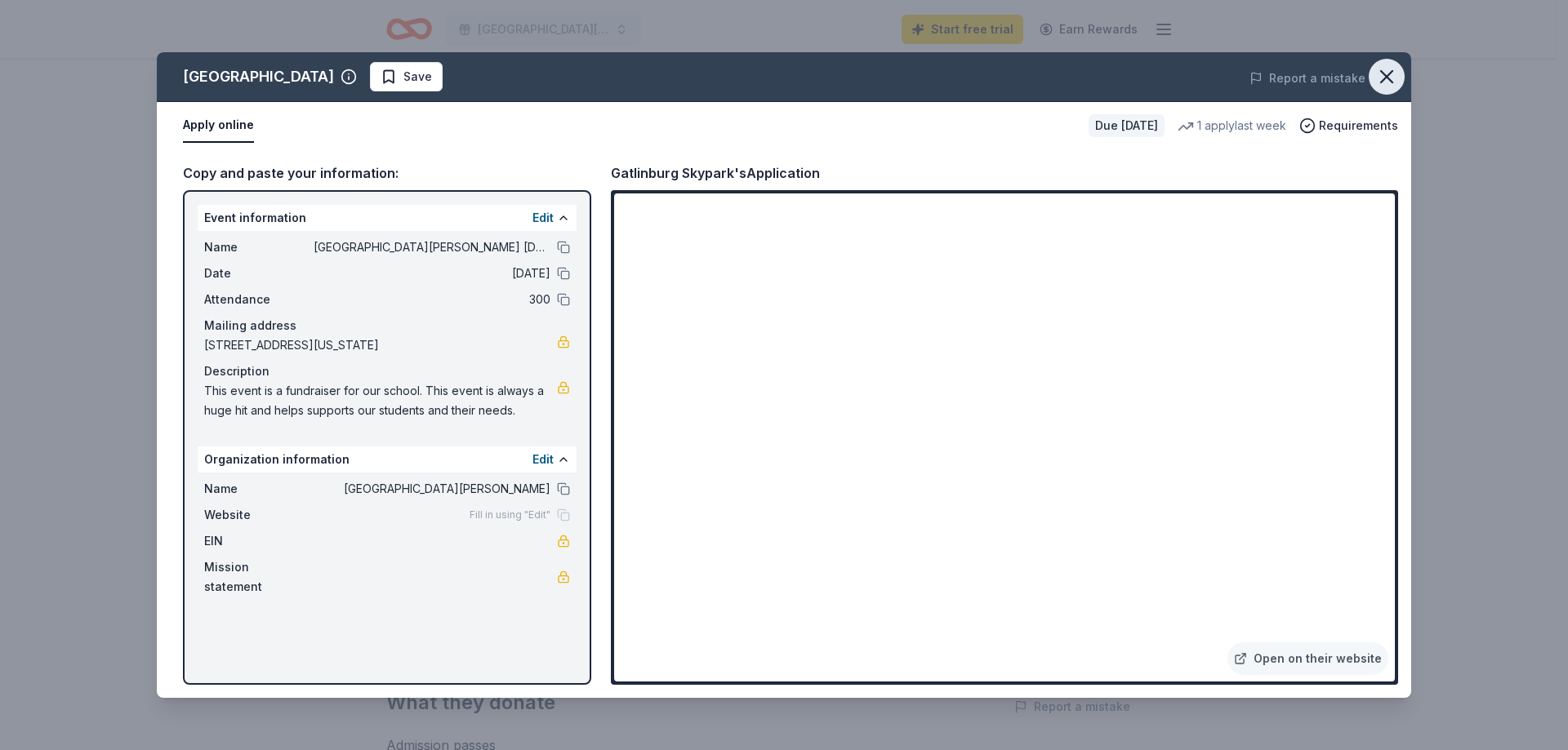
click at [1390, 72] on icon "button" at bounding box center [1386, 77] width 11 height 11
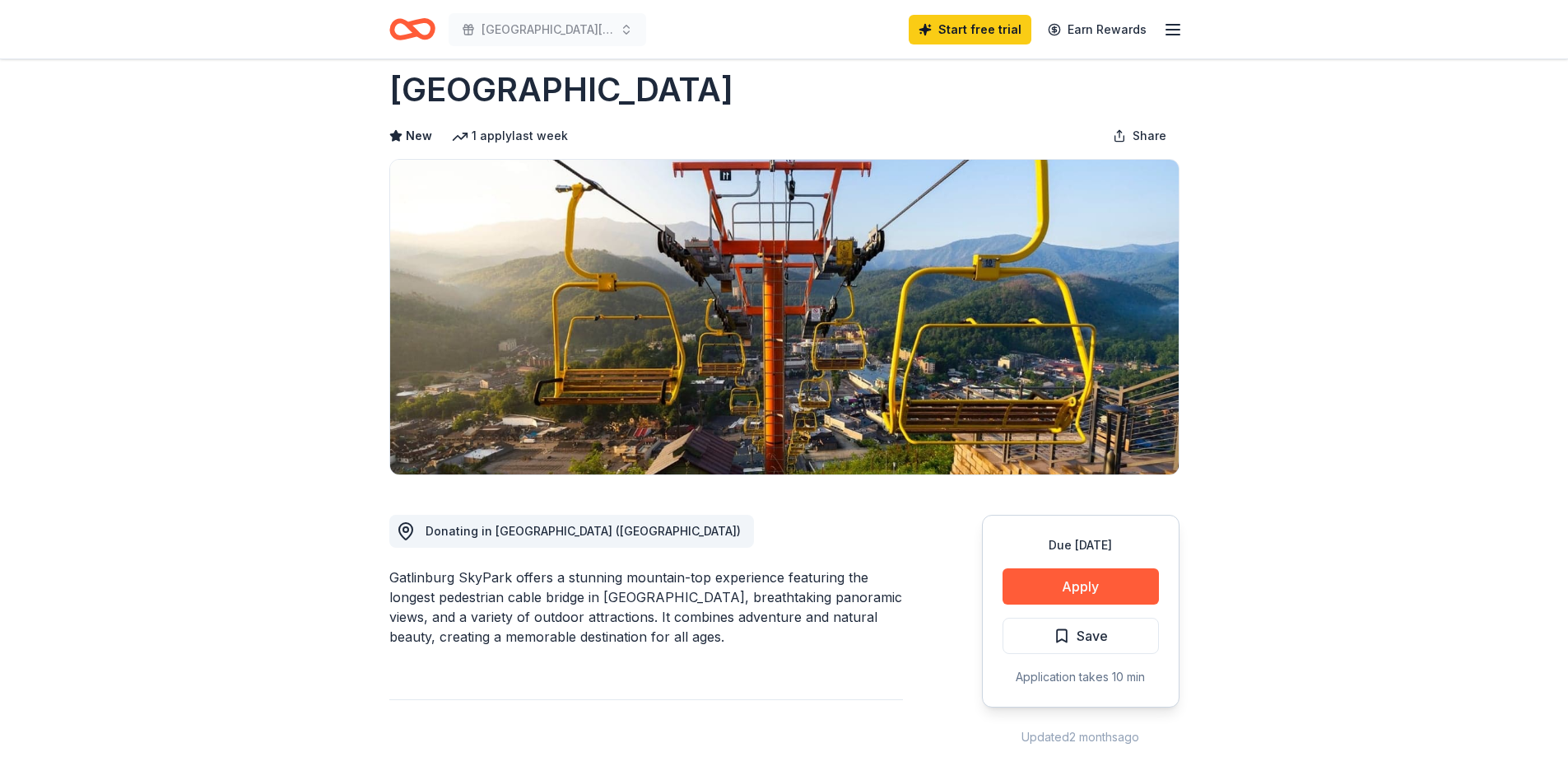
scroll to position [0, 0]
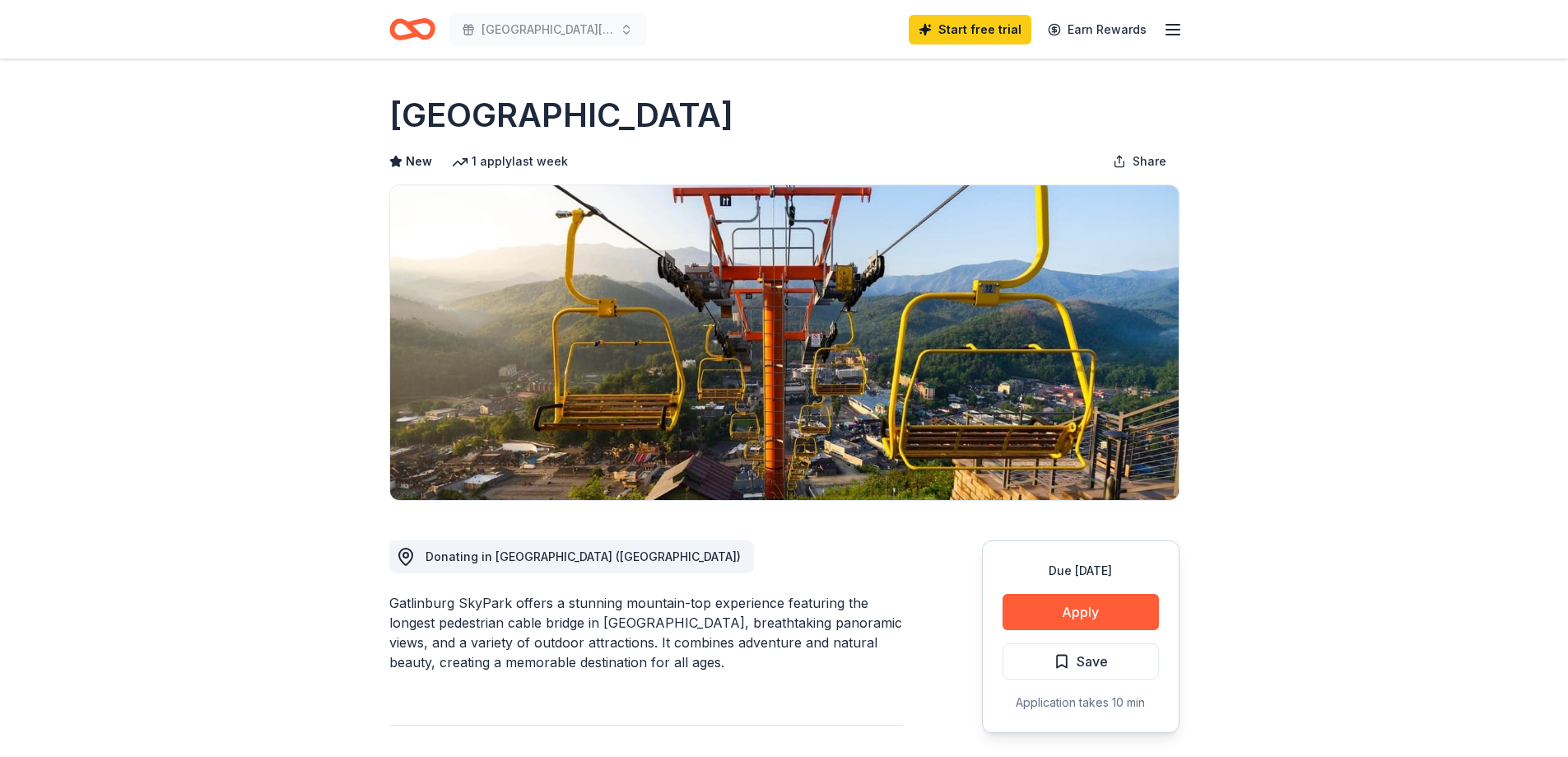
click at [401, 31] on icon "Home" at bounding box center [413, 29] width 46 height 39
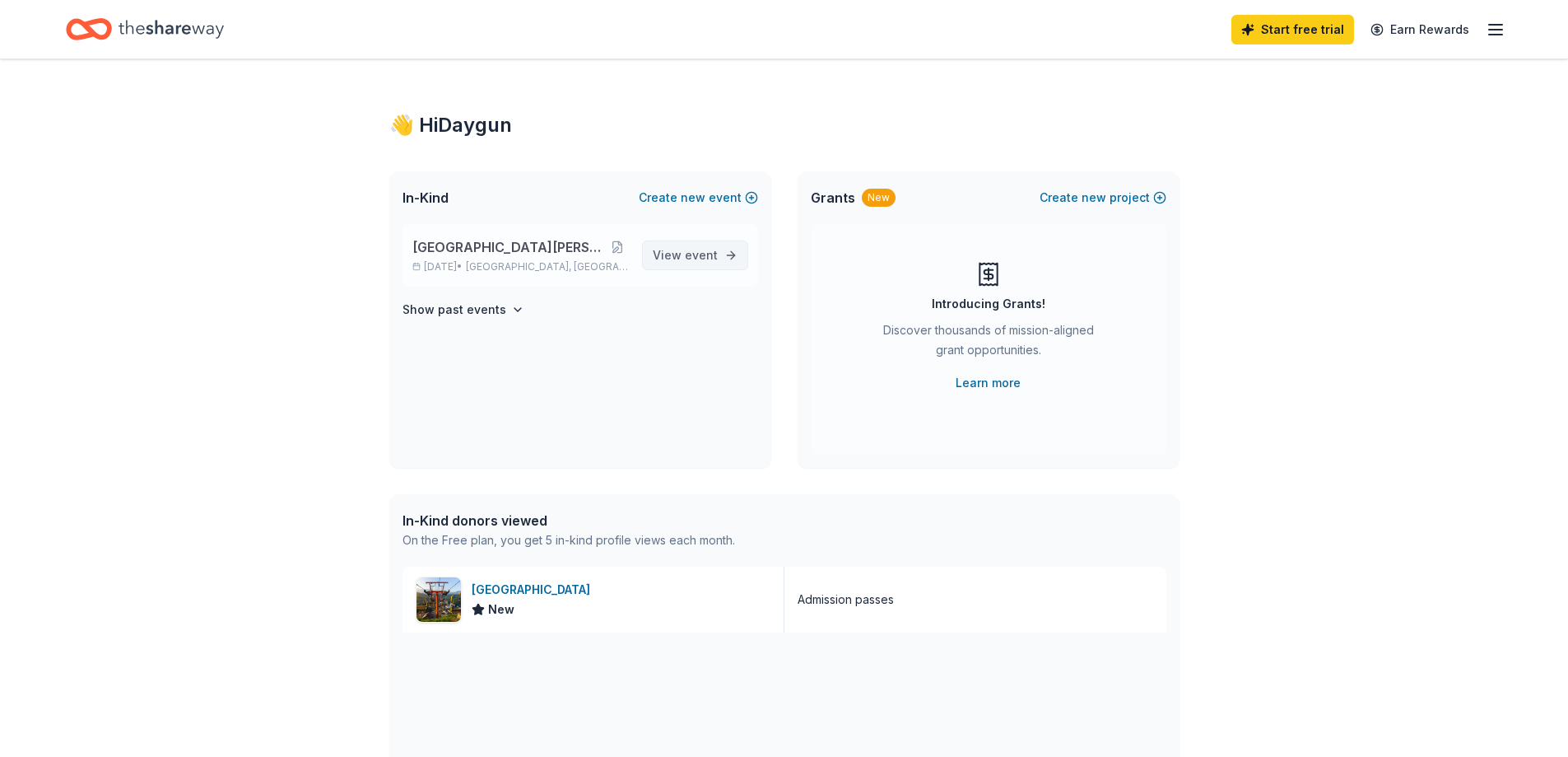
click at [684, 249] on span "View event" at bounding box center [685, 255] width 65 height 20
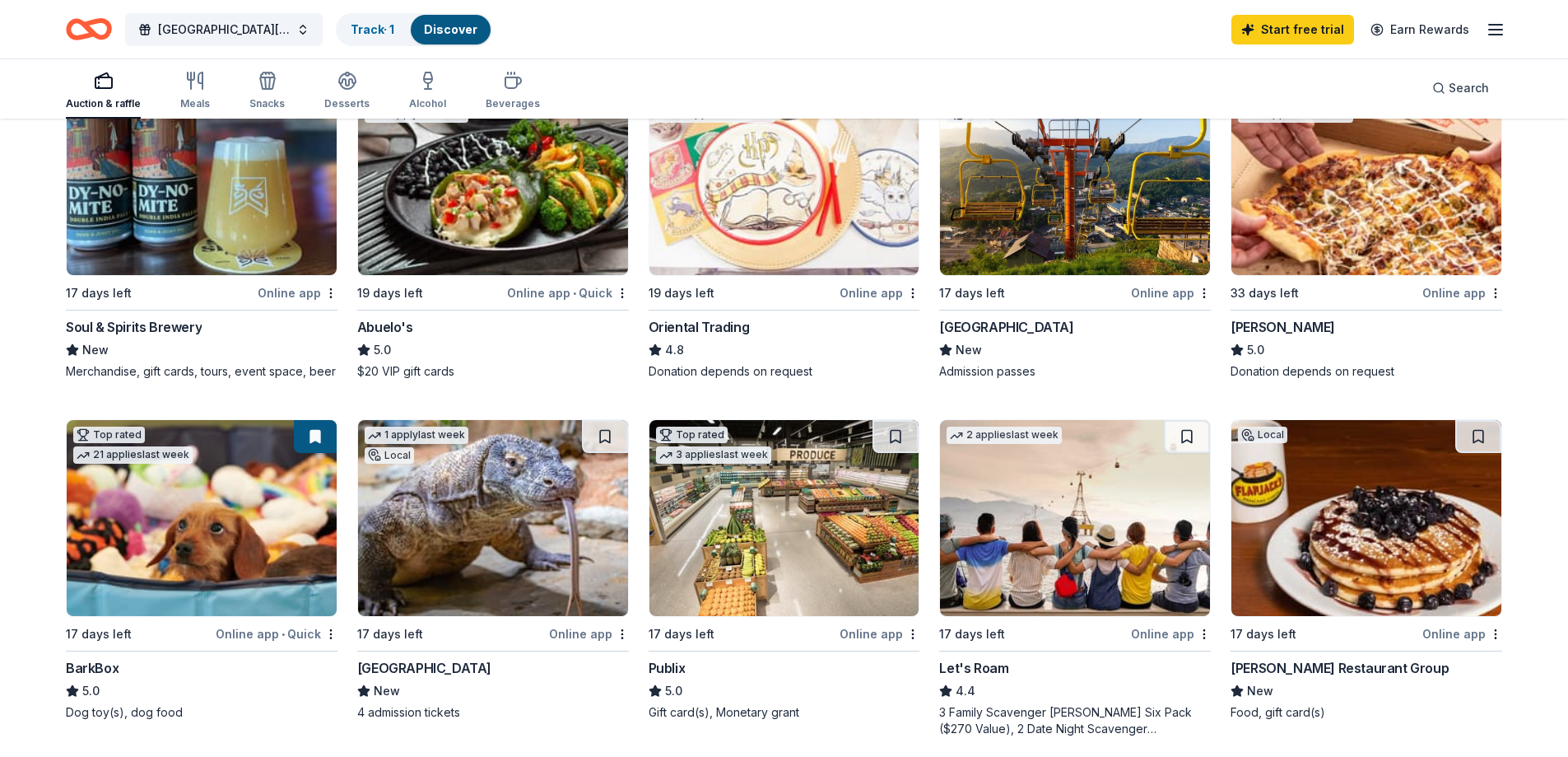
scroll to position [247, 0]
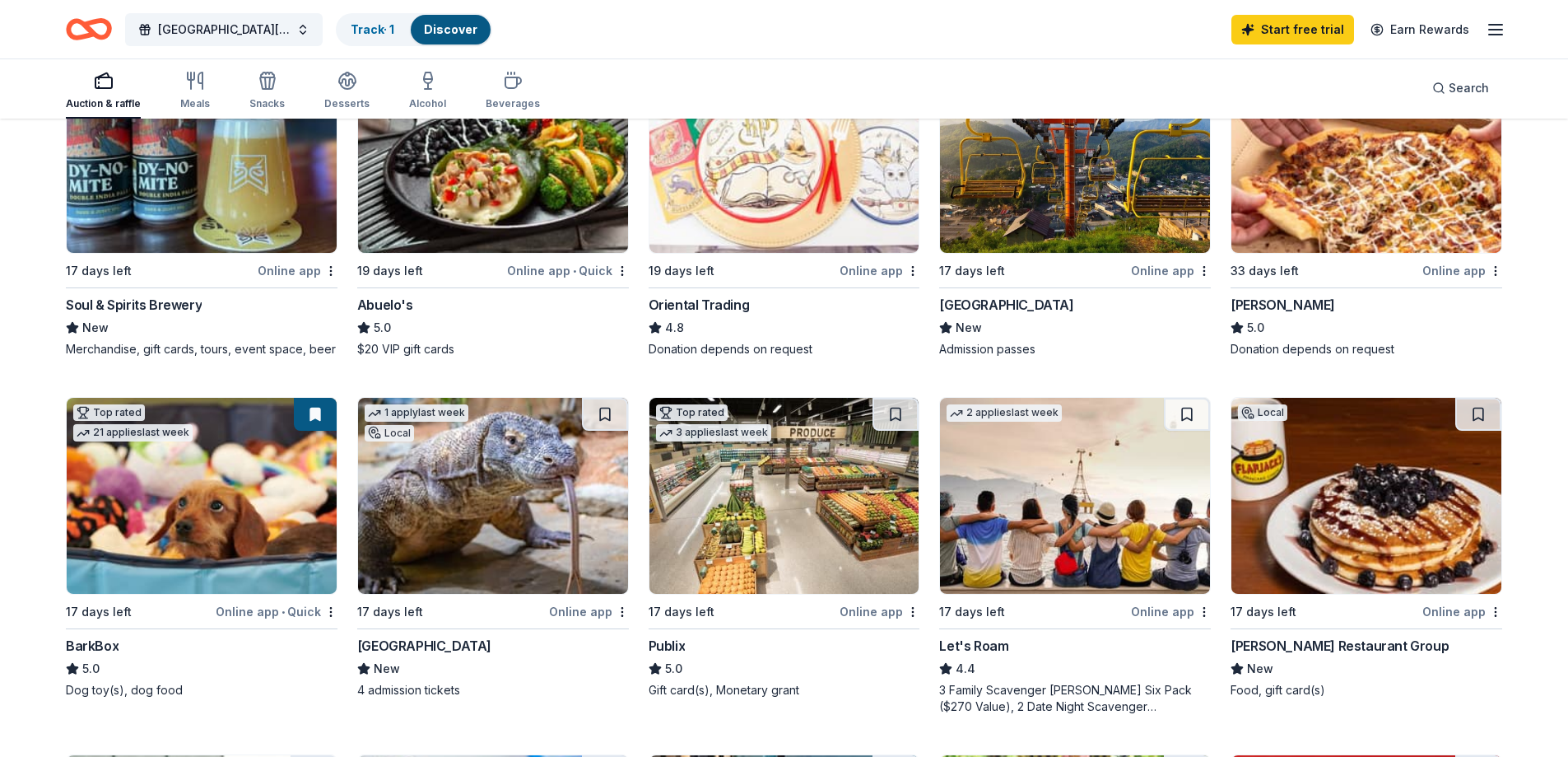
click at [211, 497] on img at bounding box center [202, 496] width 270 height 196
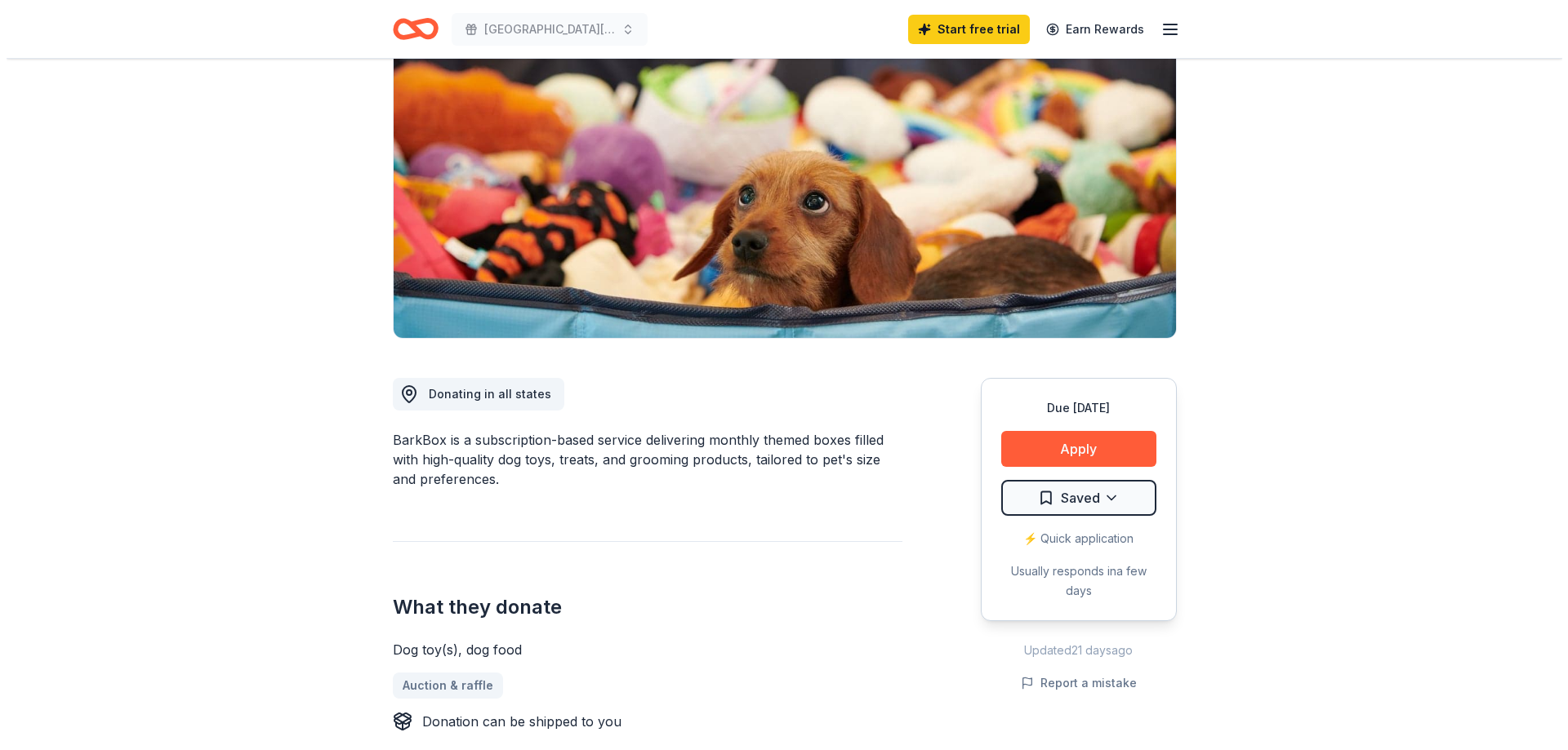
scroll to position [245, 0]
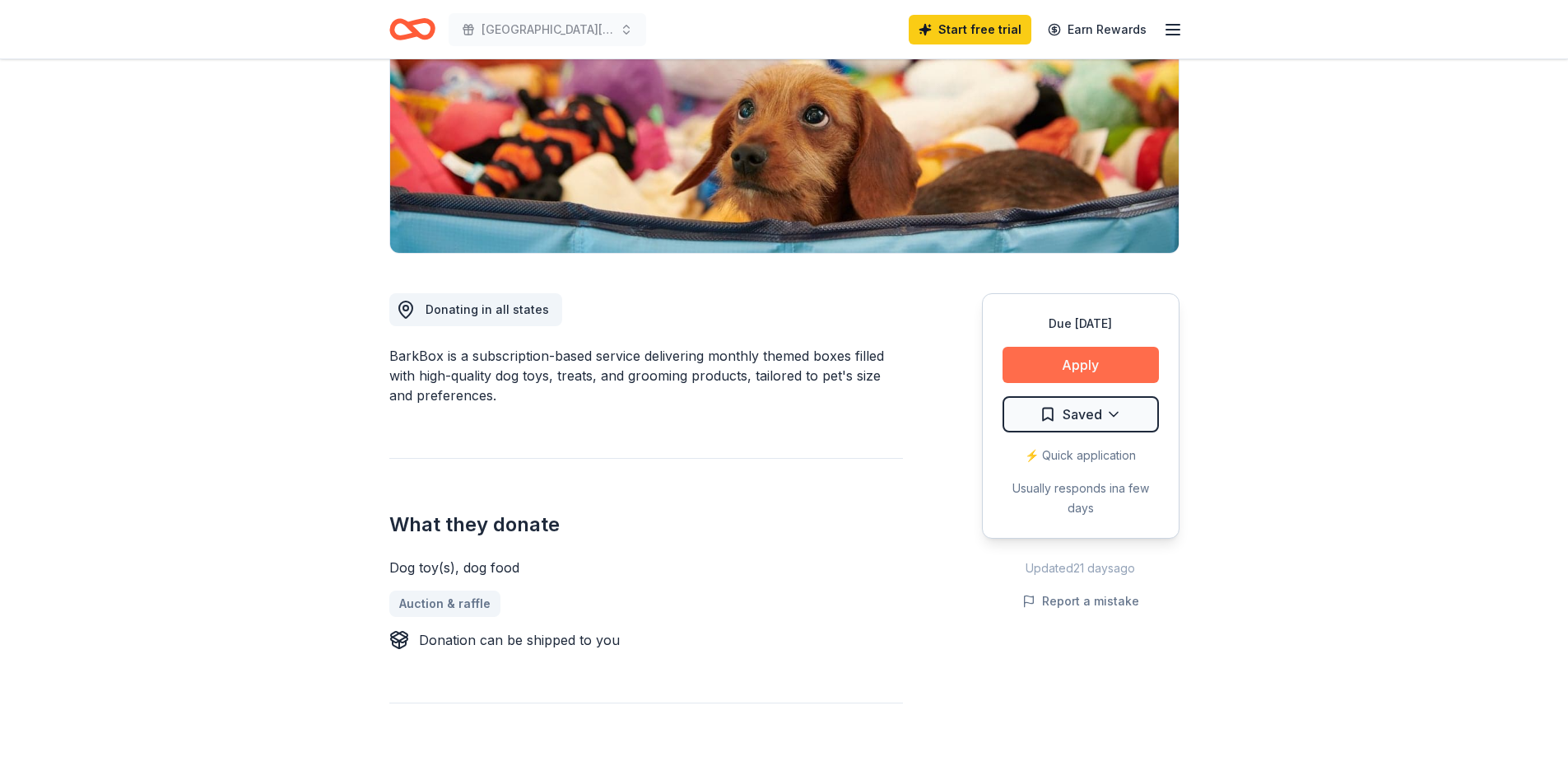
click at [1101, 365] on button "Apply" at bounding box center [1081, 365] width 156 height 36
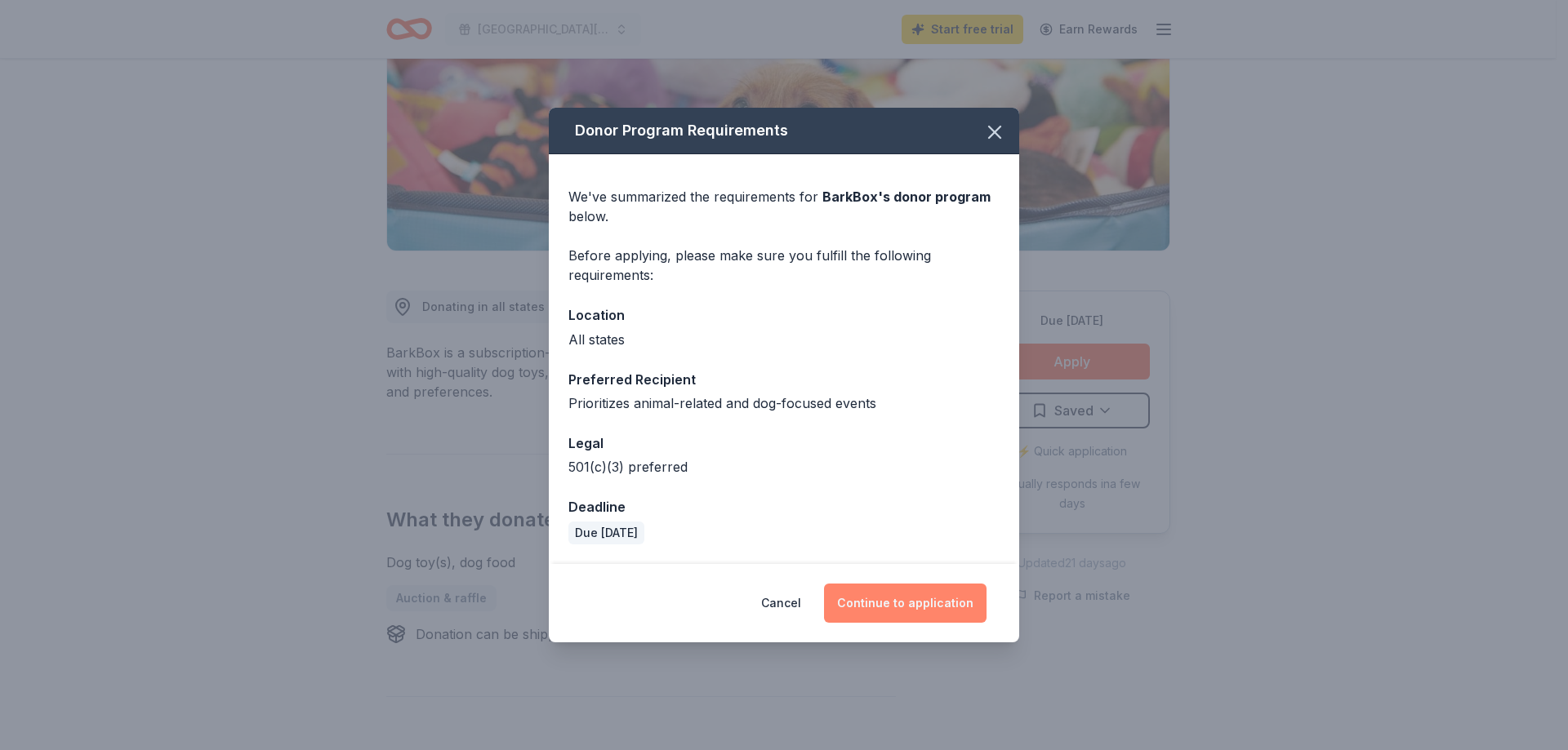
click at [921, 594] on button "Continue to application" at bounding box center [904, 603] width 163 height 39
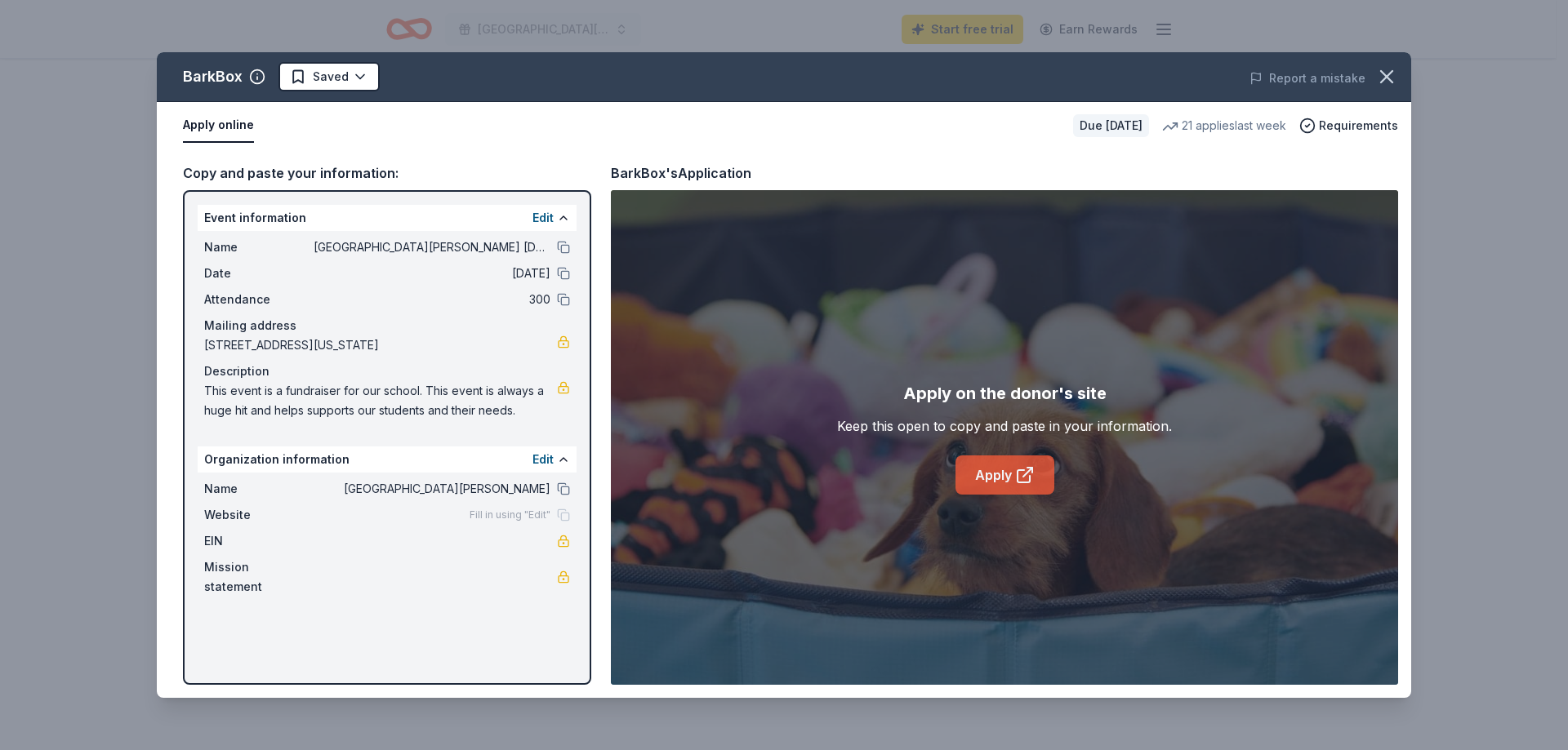
click at [994, 474] on link "Apply" at bounding box center [1005, 475] width 99 height 39
click at [1390, 69] on icon "button" at bounding box center [1386, 77] width 23 height 23
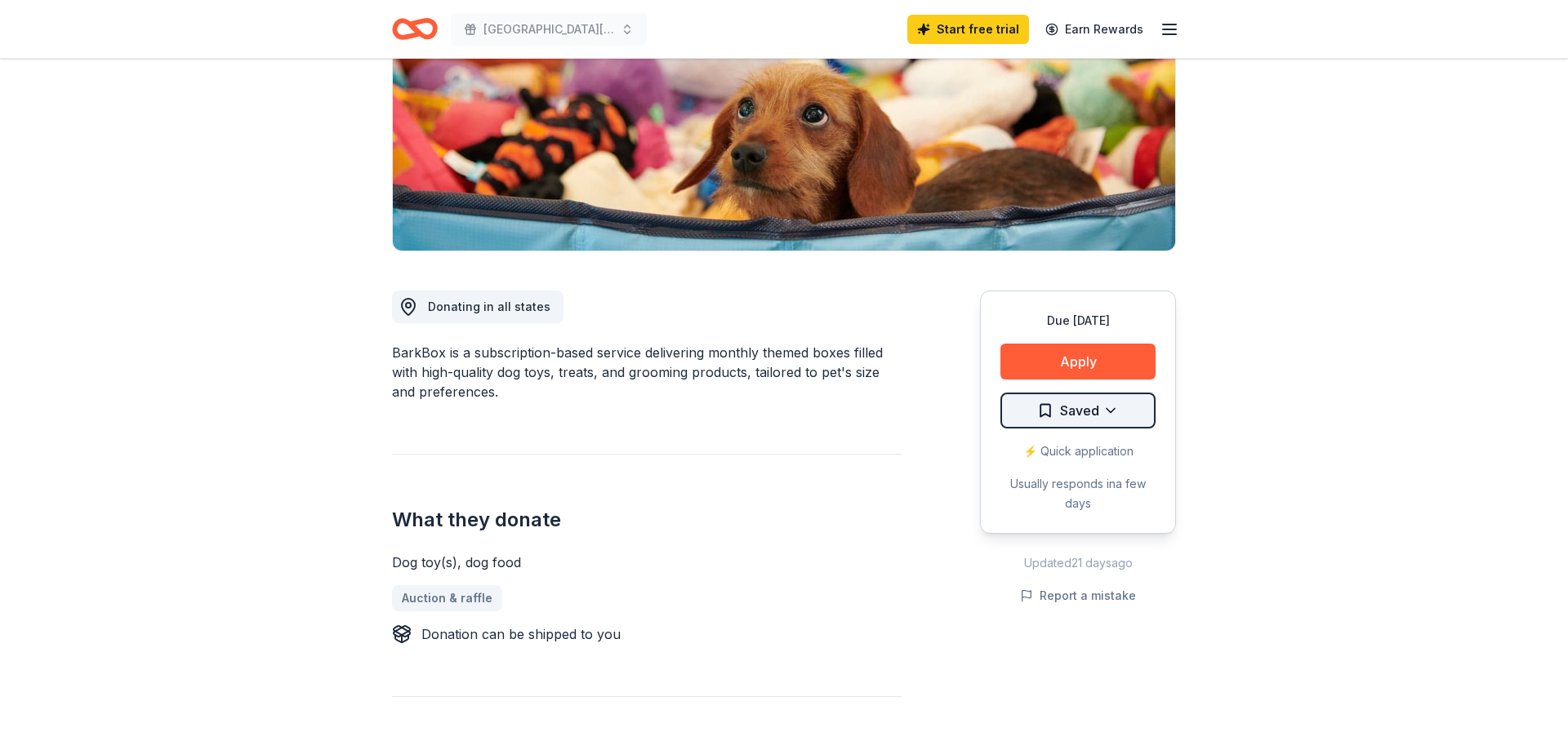
click at [1103, 410] on html "West Hardin Elementary Harvest Festival Start free trial Earn Rewards Due in 17…" at bounding box center [784, 130] width 1568 height 750
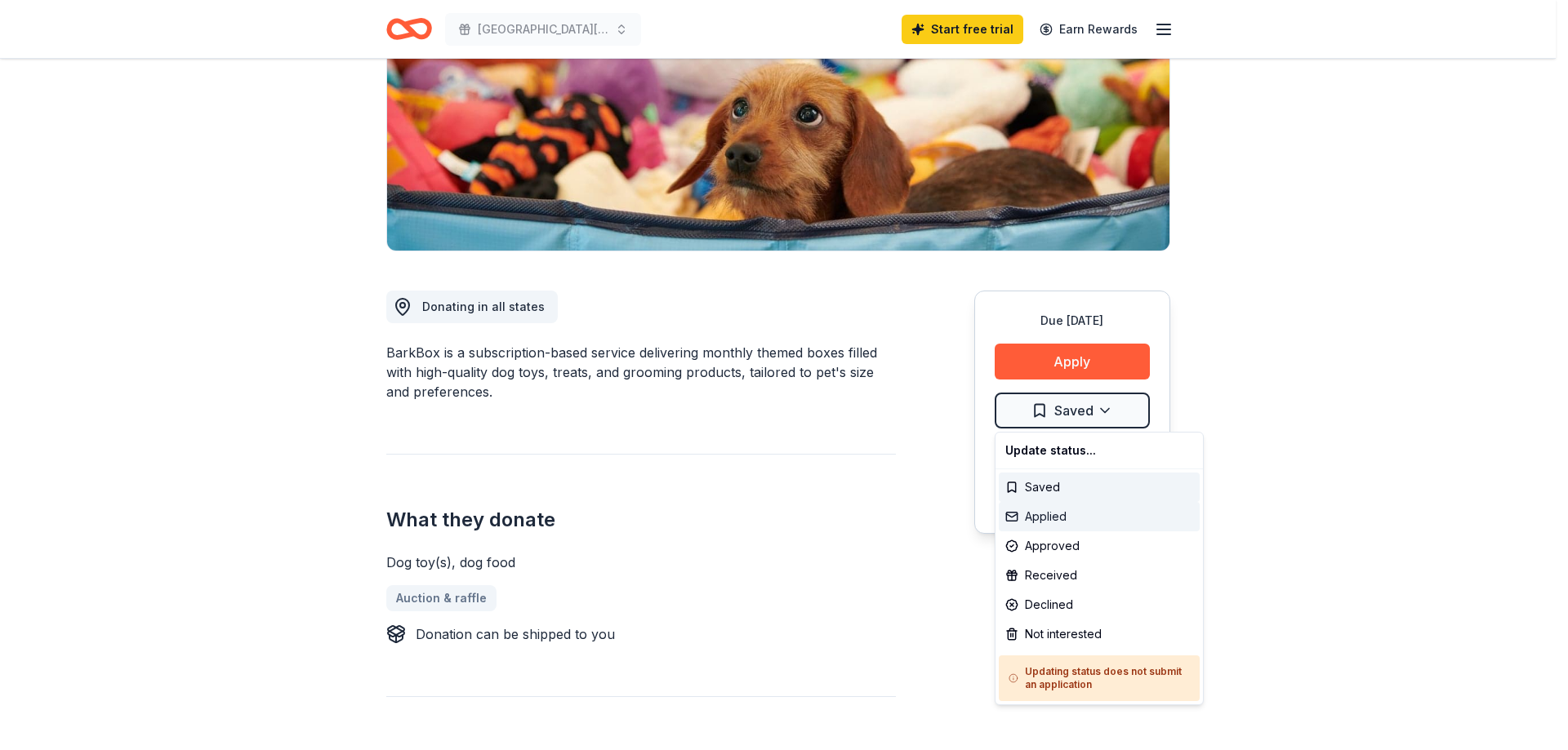
click at [1056, 521] on div "Applied" at bounding box center [1099, 516] width 201 height 30
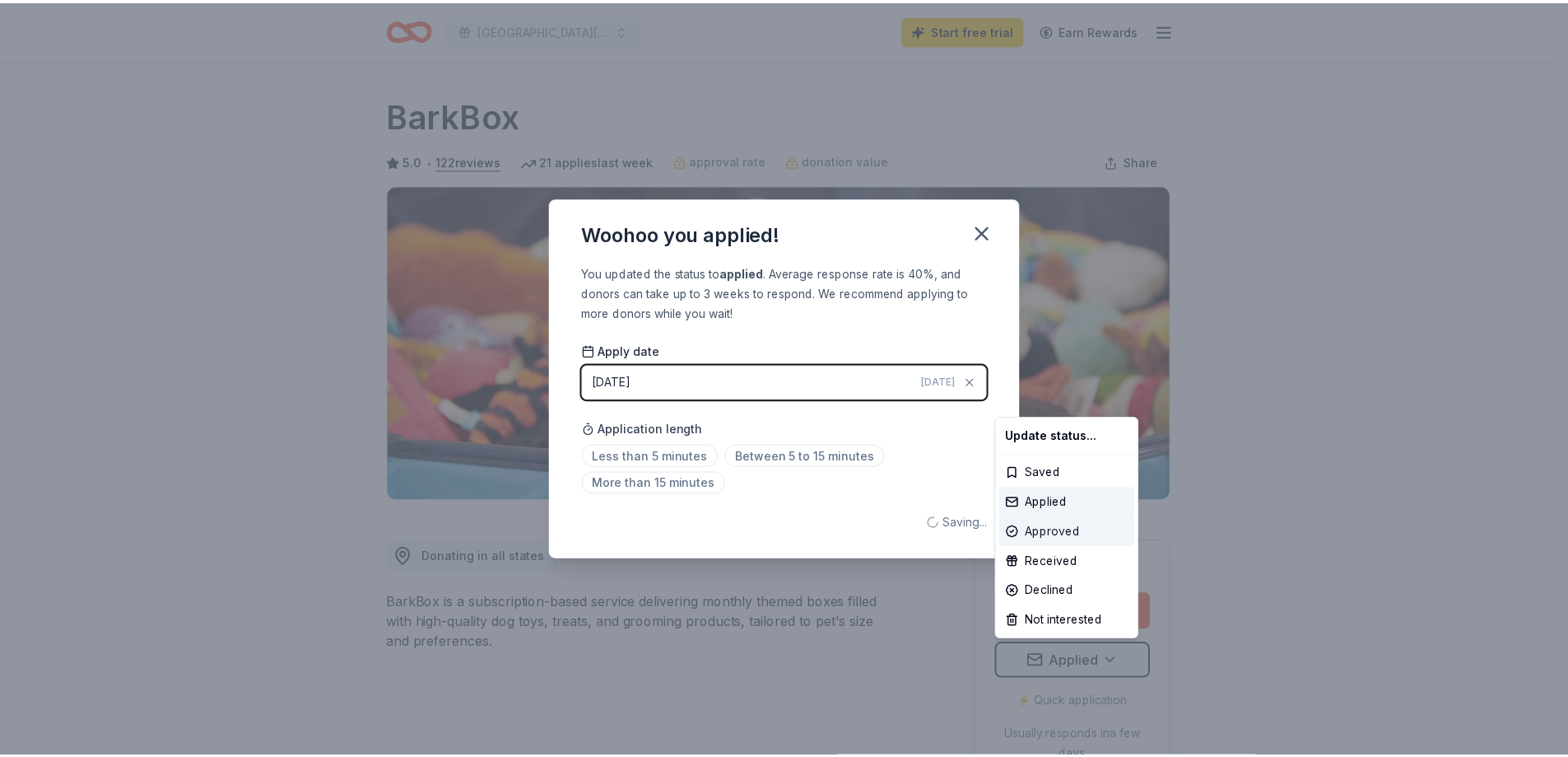
scroll to position [0, 0]
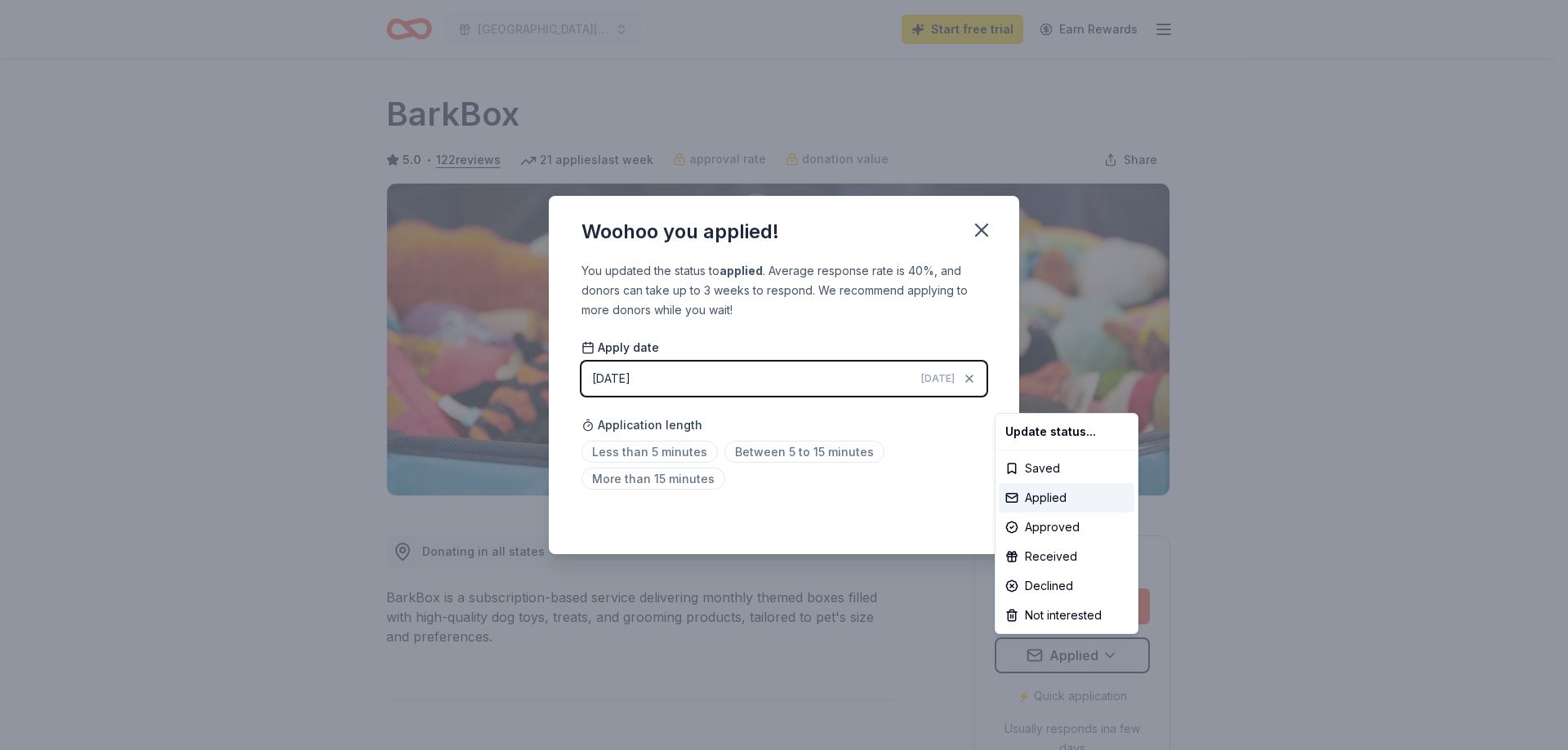
click at [947, 306] on html "West Hardin Elementary Harvest Festival Start free trial Earn Rewards Due in 17…" at bounding box center [784, 375] width 1568 height 750
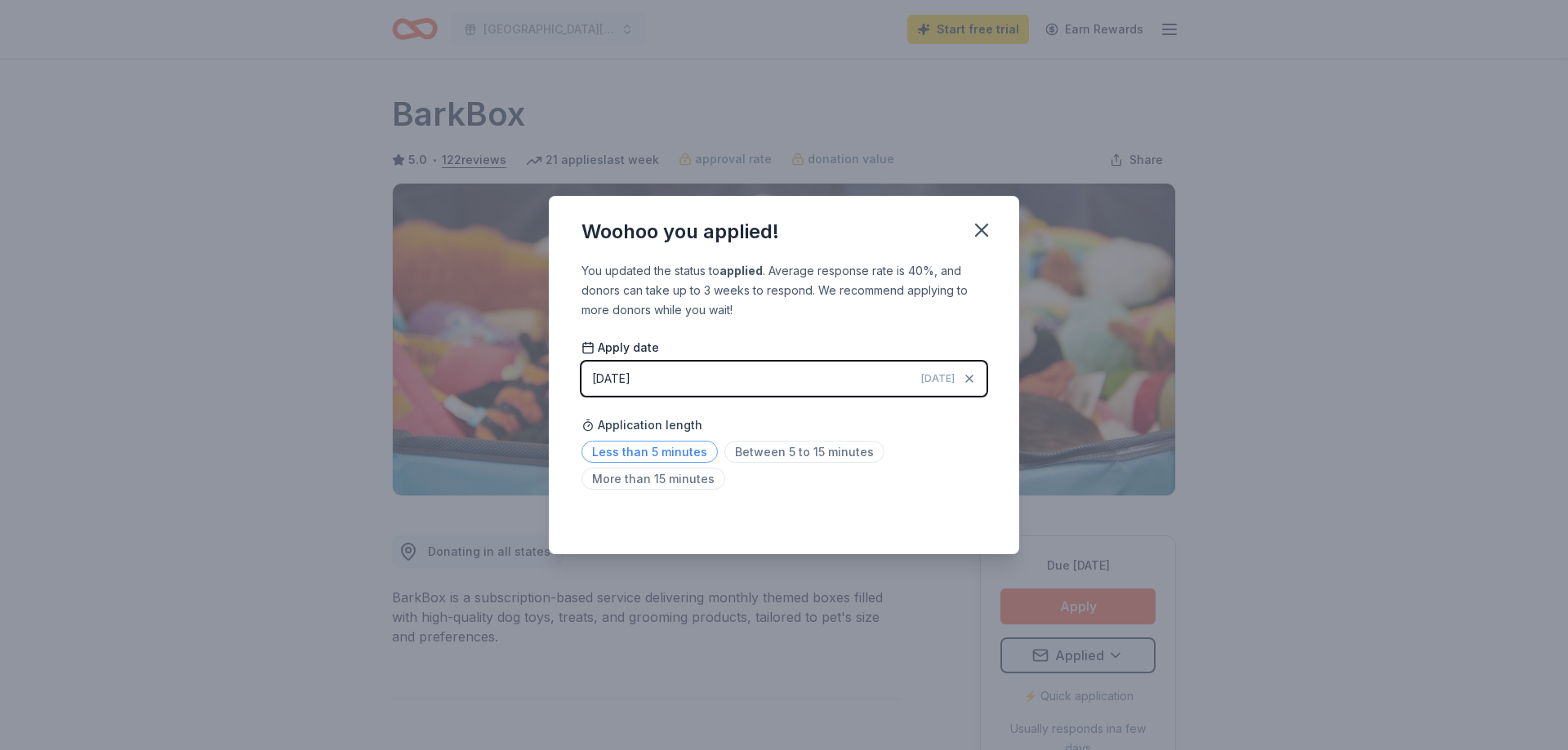
click at [668, 455] on span "Less than 5 minutes" at bounding box center [649, 452] width 136 height 22
click at [981, 226] on icon "button" at bounding box center [981, 230] width 23 height 23
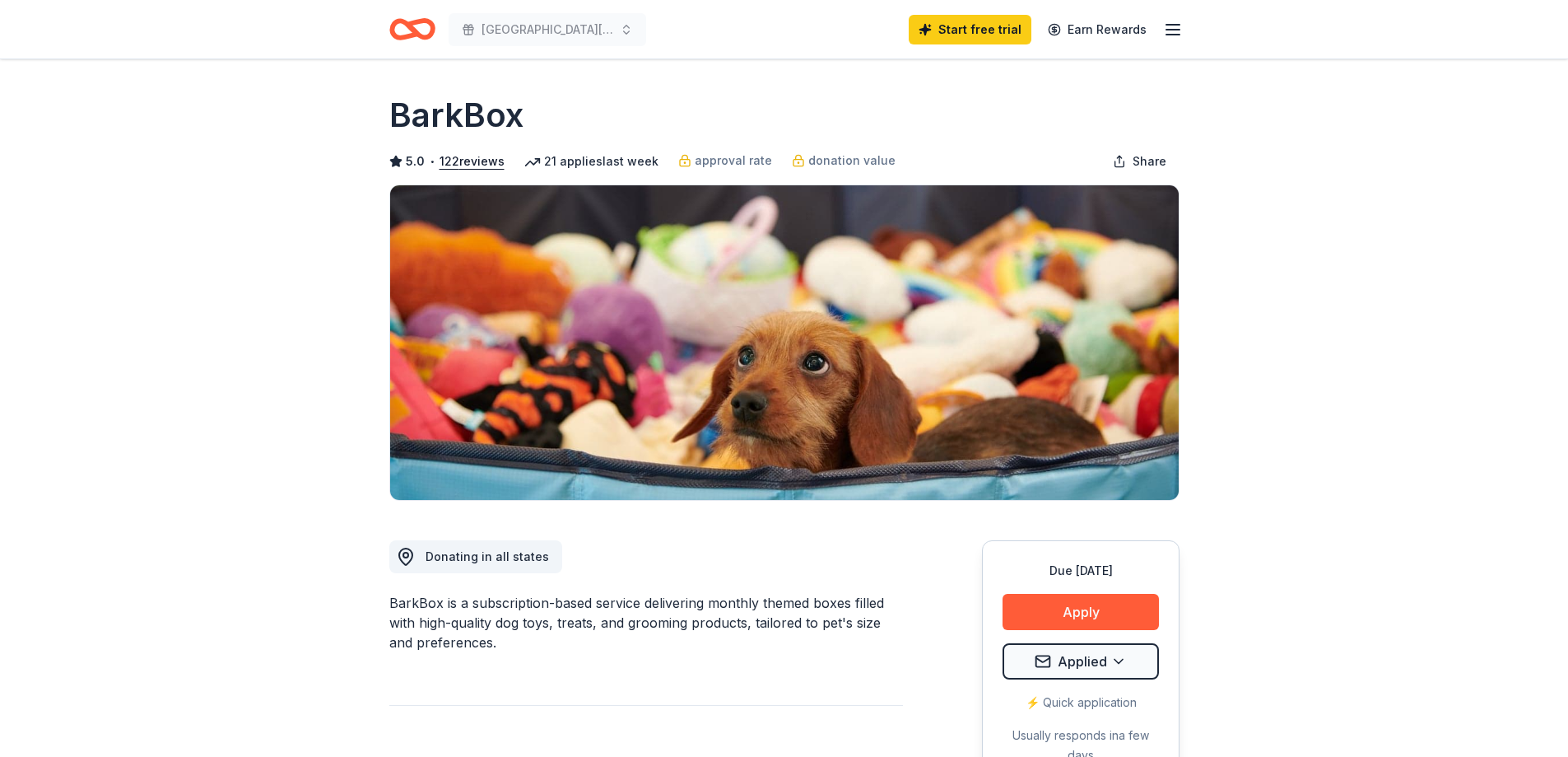
click at [439, 112] on h1 "BarkBox" at bounding box center [456, 115] width 134 height 46
click at [417, 21] on icon "Home" at bounding box center [419, 28] width 26 height 16
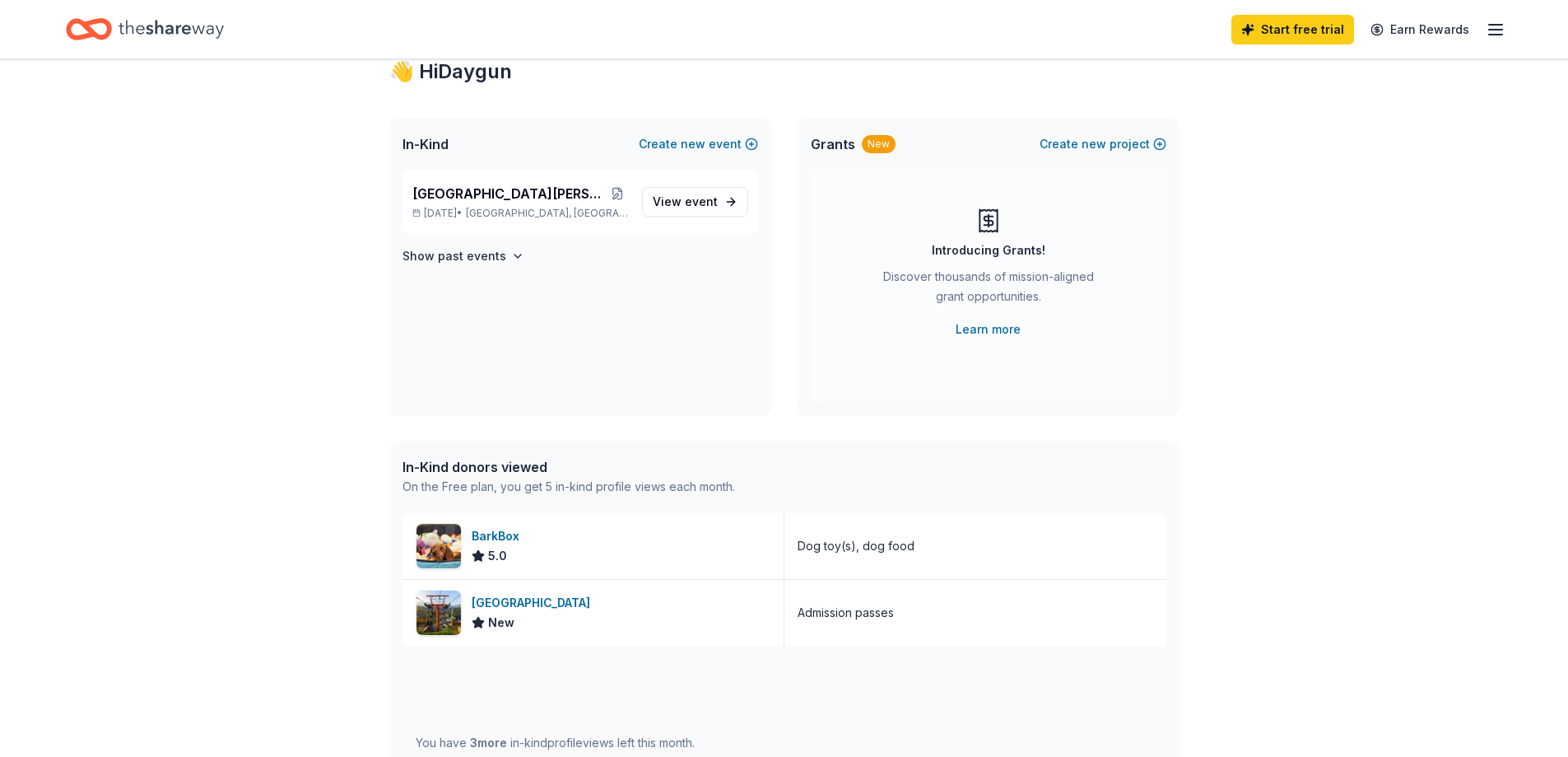
scroll to position [82, 0]
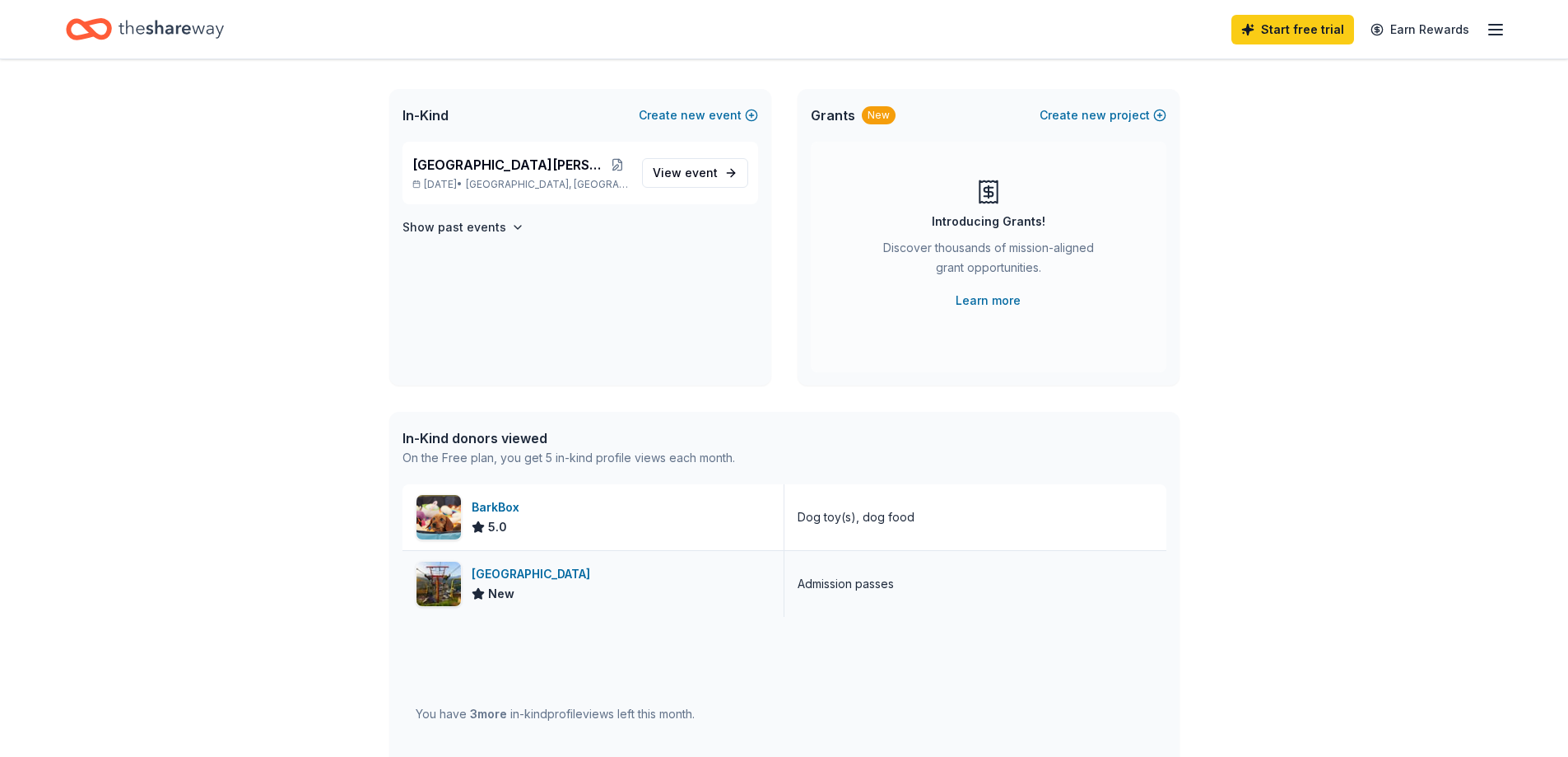
click at [544, 576] on div "[GEOGRAPHIC_DATA]" at bounding box center [534, 573] width 125 height 20
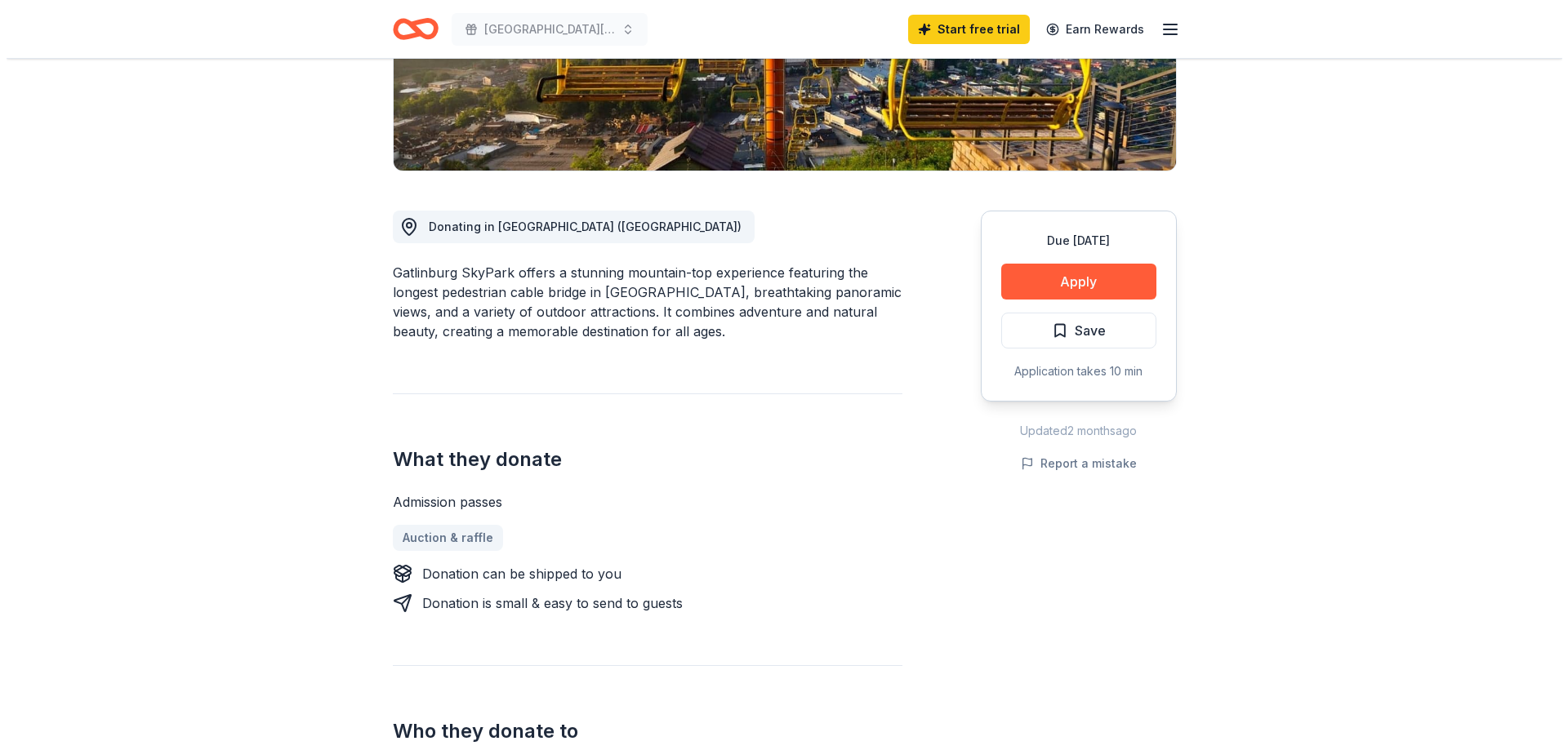
scroll to position [327, 0]
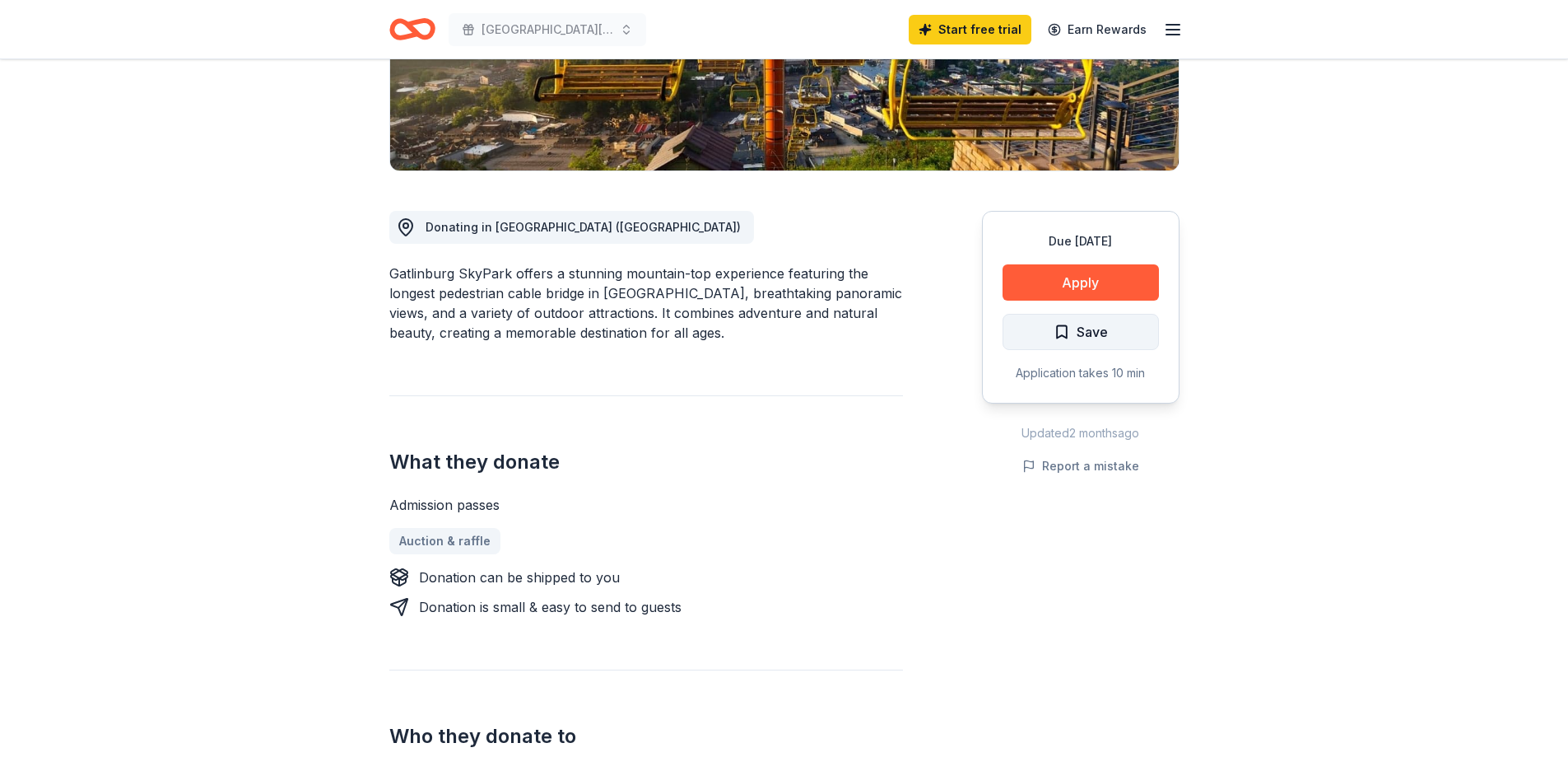
click at [1106, 335] on span "Save" at bounding box center [1092, 331] width 31 height 21
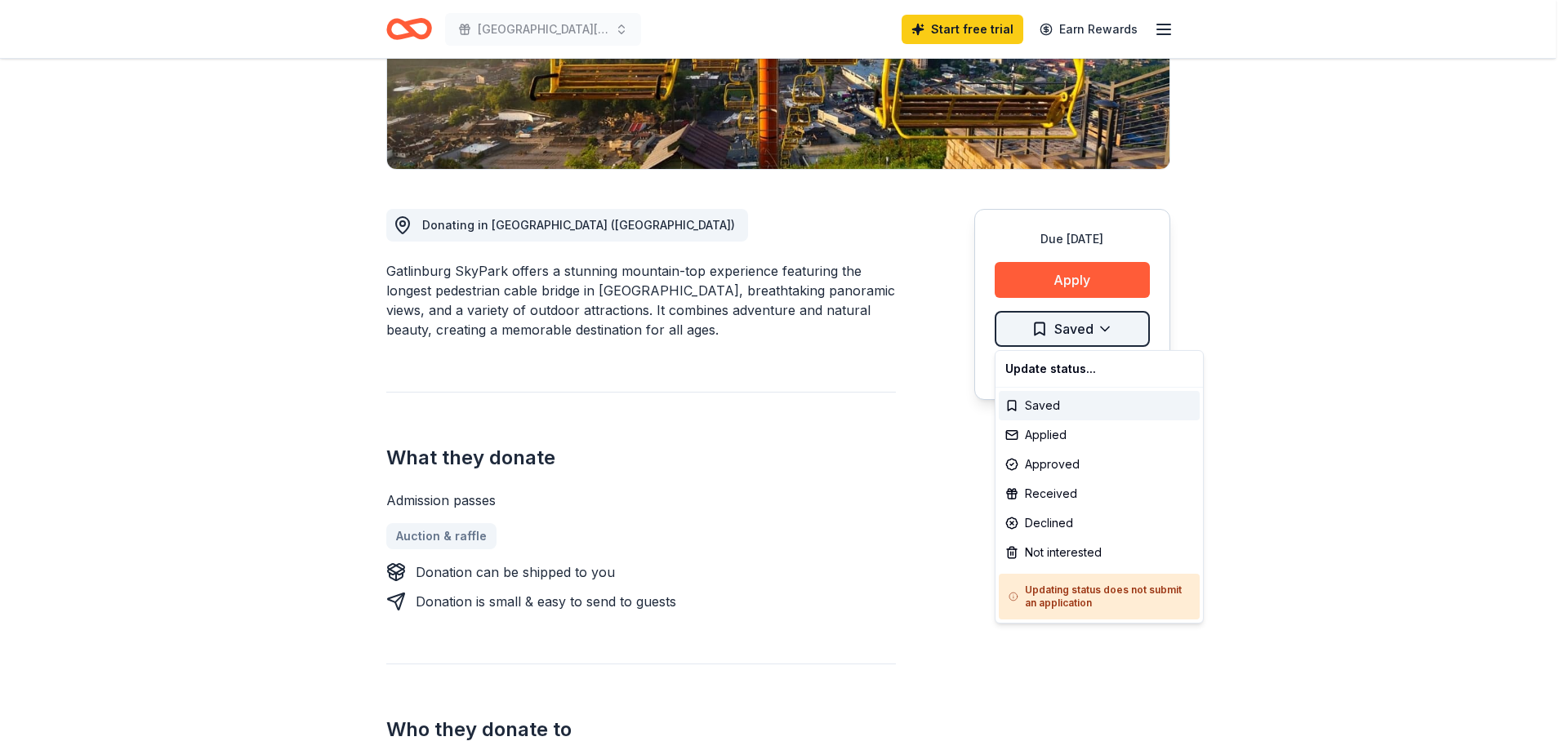
click at [1103, 326] on html "West Hardin Elementary Harvest Festival Start free trial Earn Rewards Due in 17…" at bounding box center [784, 48] width 1568 height 750
click at [1084, 436] on div "Applied" at bounding box center [1099, 435] width 201 height 30
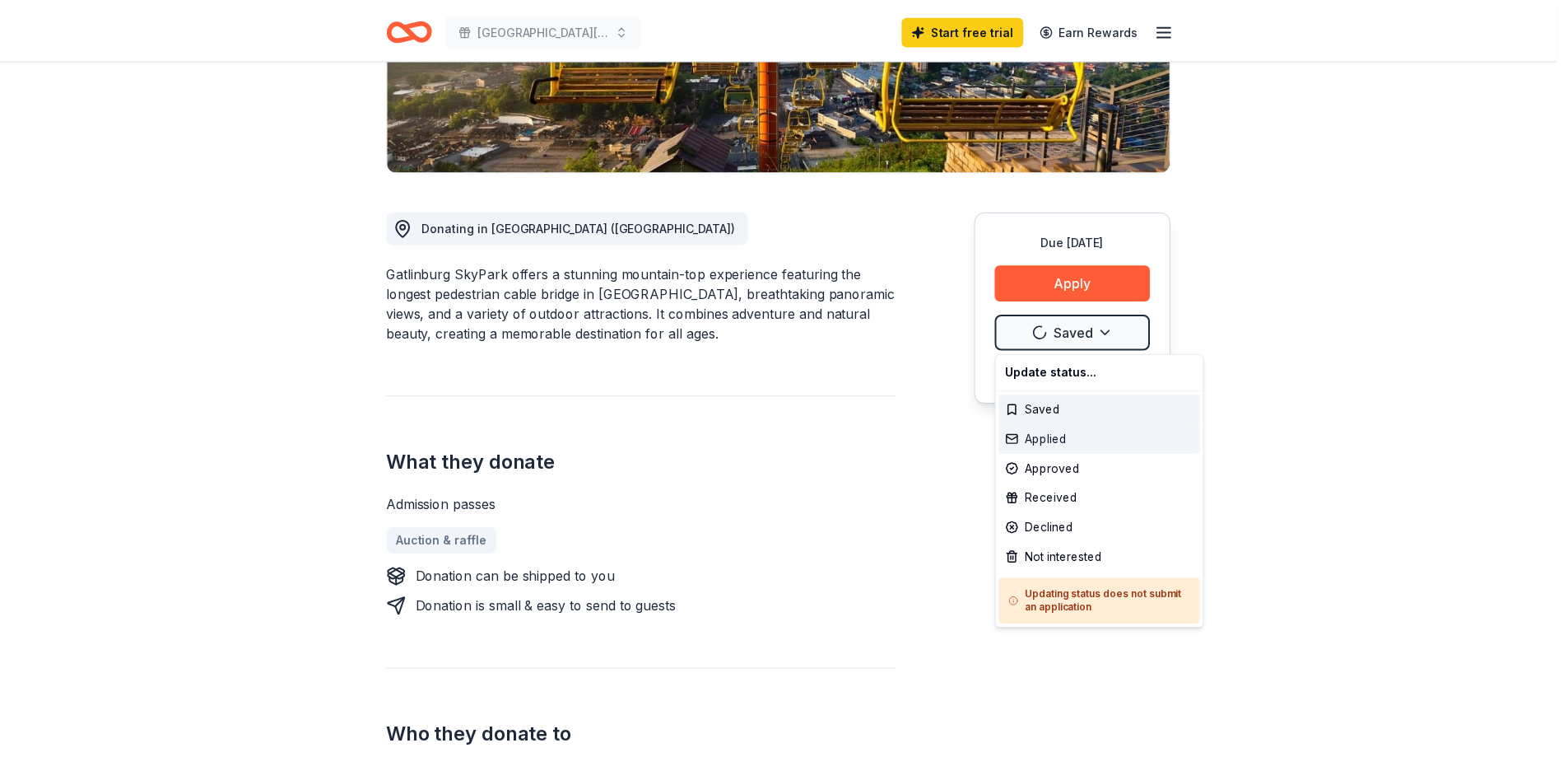
scroll to position [0, 0]
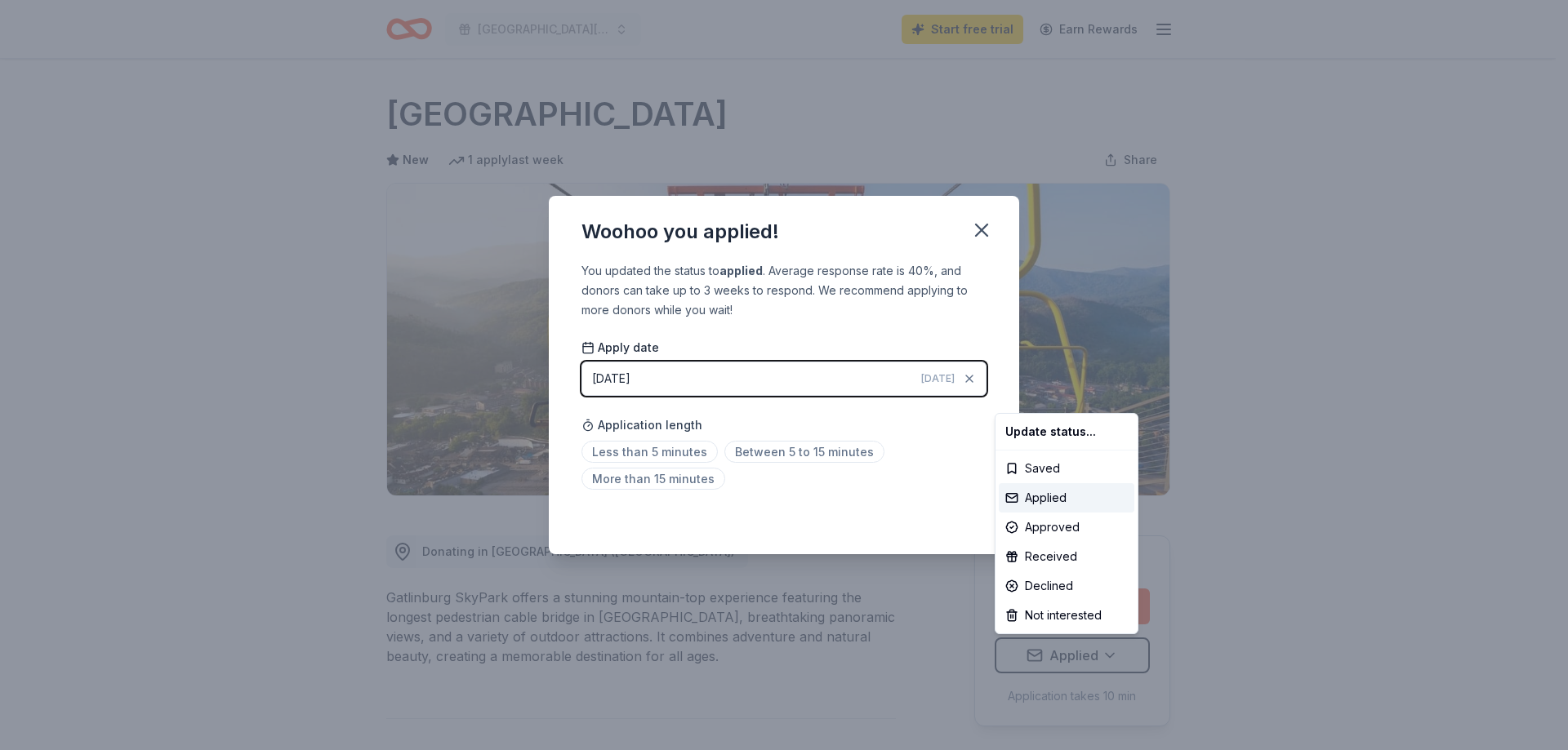
click at [924, 421] on html "West Hardin Elementary Harvest Festival Start free trial Earn Rewards Due in 17…" at bounding box center [784, 375] width 1568 height 750
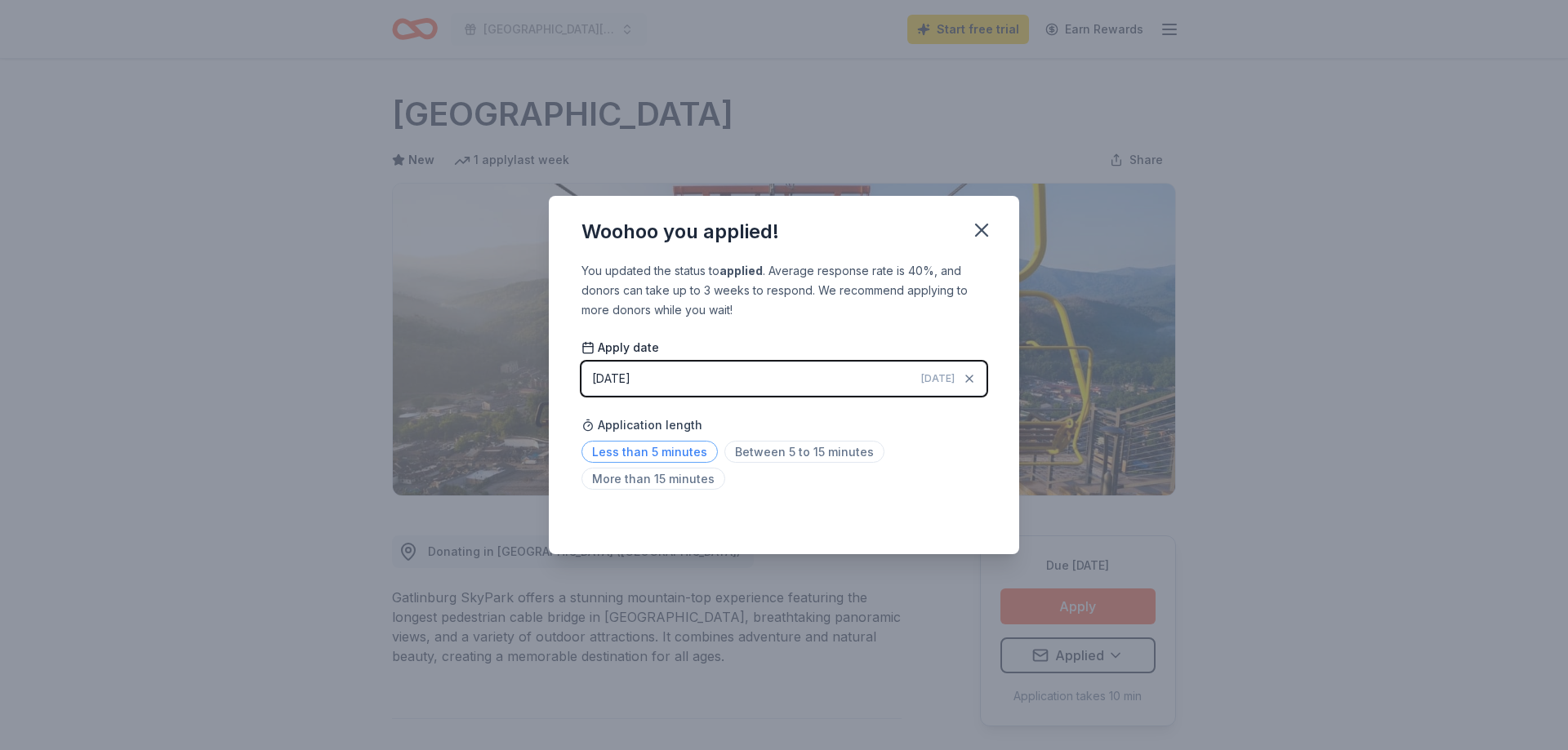
click at [648, 447] on span "Less than 5 minutes" at bounding box center [649, 452] width 136 height 22
click at [986, 222] on icon "button" at bounding box center [981, 230] width 23 height 23
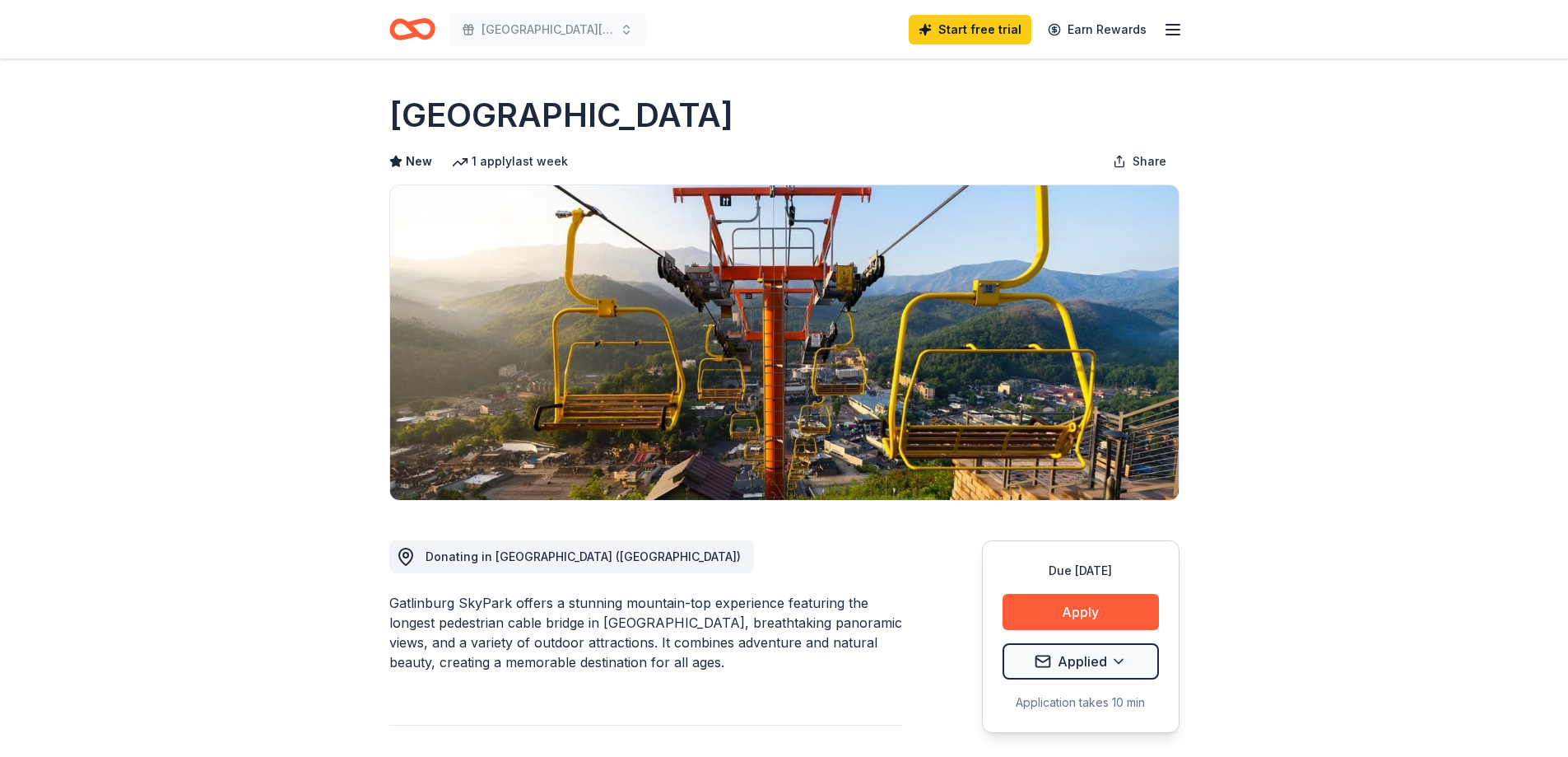
click at [406, 29] on icon "Home" at bounding box center [413, 29] width 46 height 39
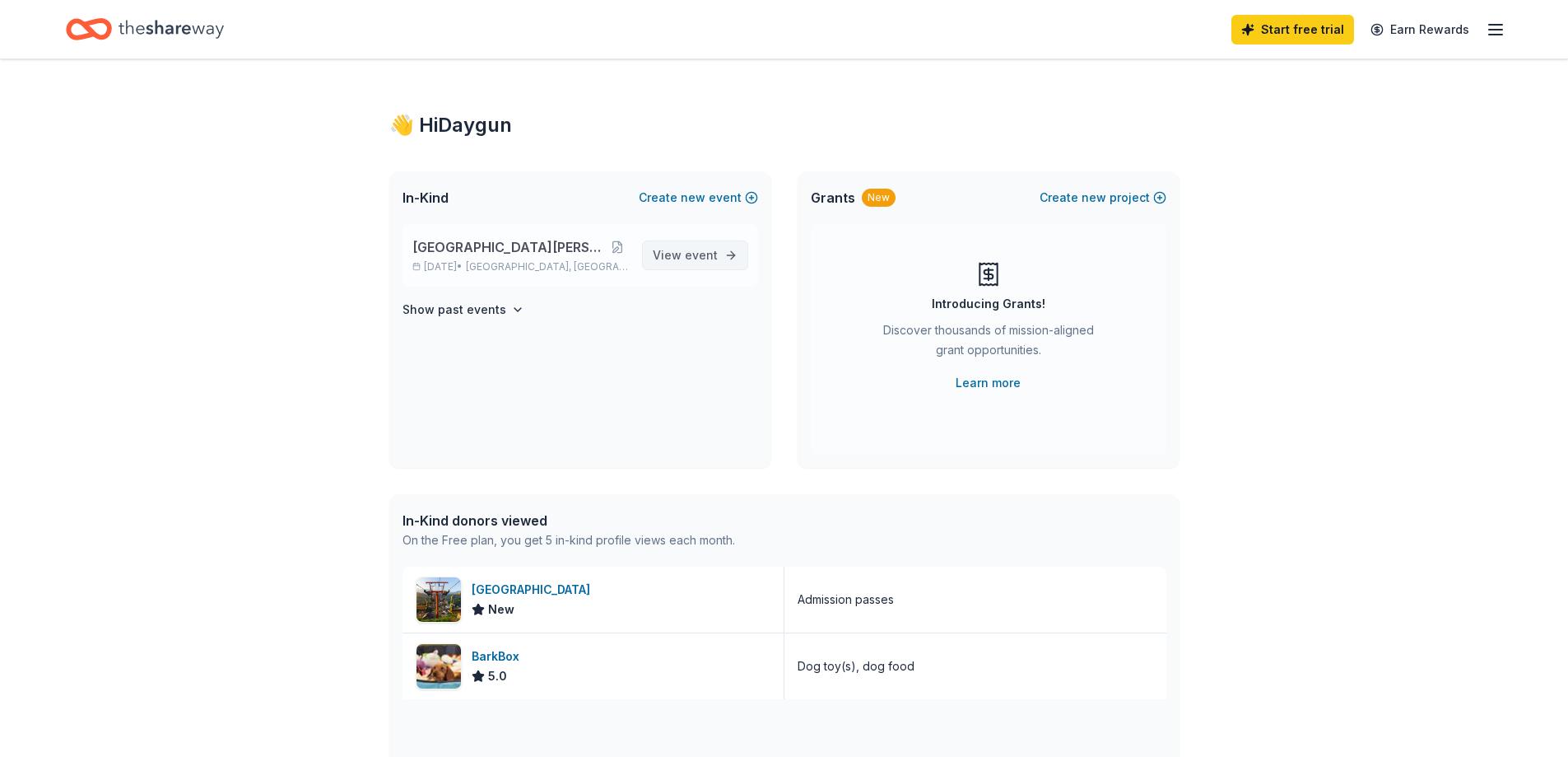
click at [665, 253] on span "View event" at bounding box center [685, 255] width 65 height 20
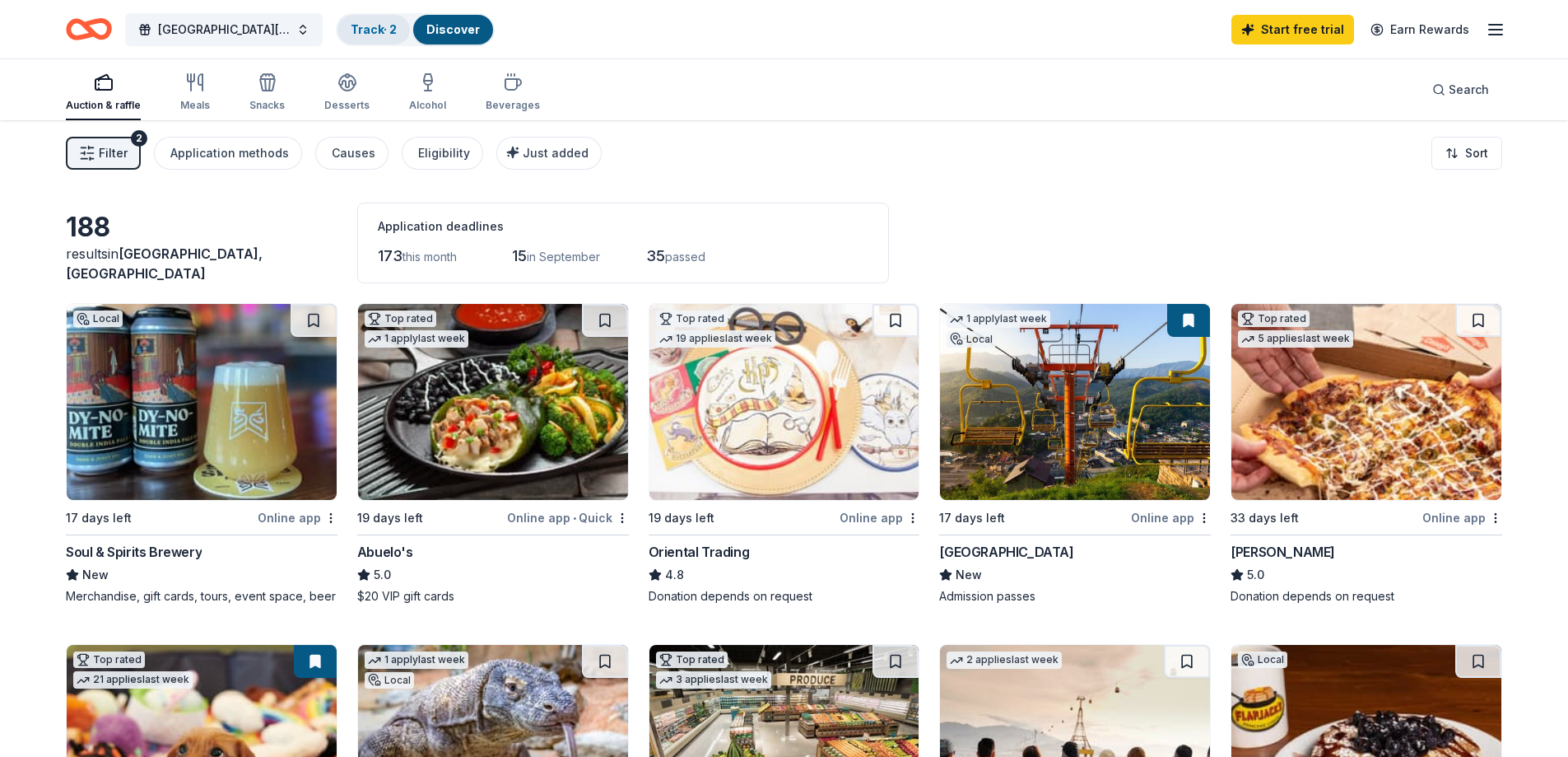
click at [386, 31] on link "Track · 2" at bounding box center [374, 29] width 46 height 14
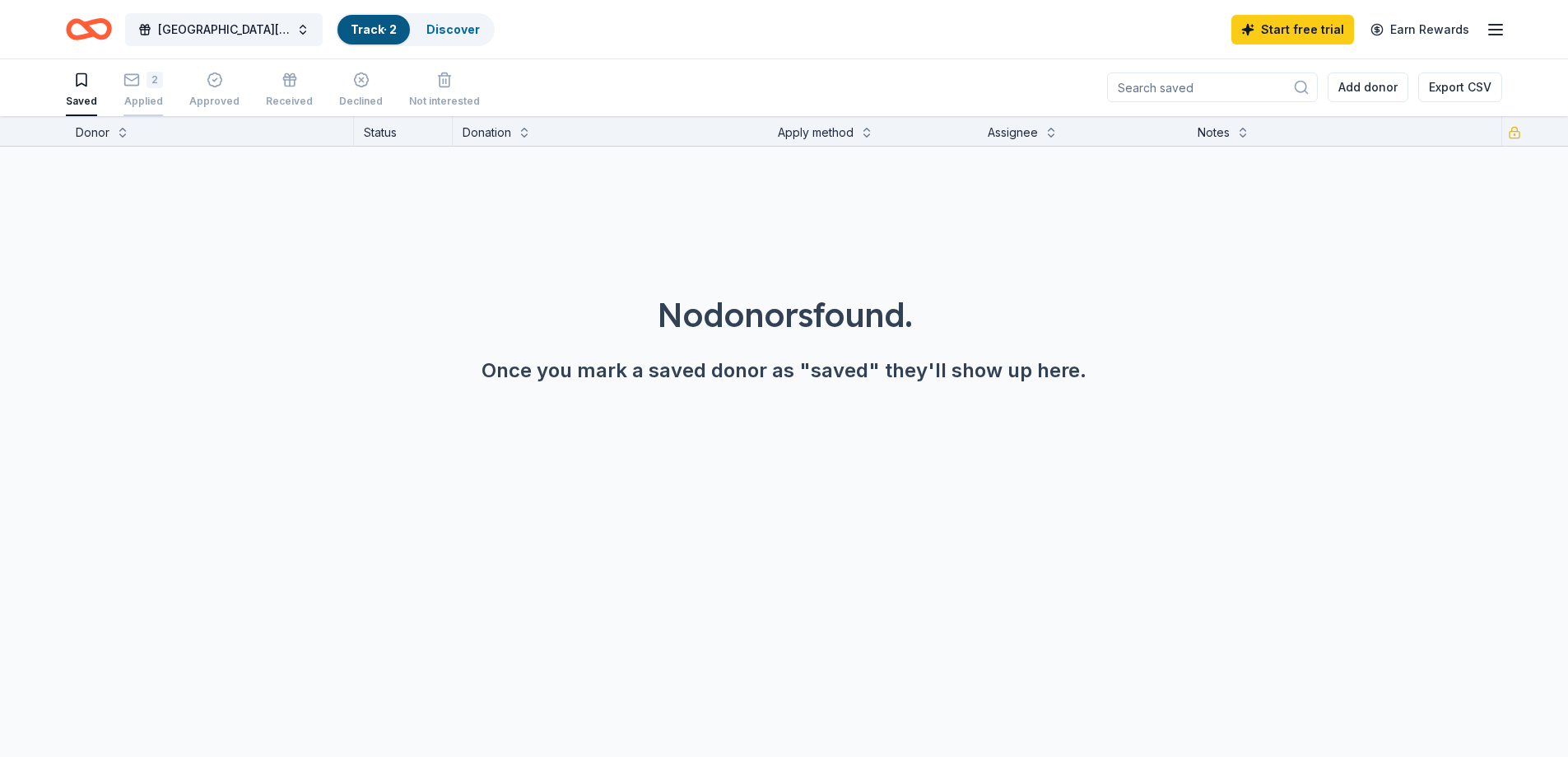
click at [142, 89] on div "2 Applied" at bounding box center [143, 90] width 39 height 36
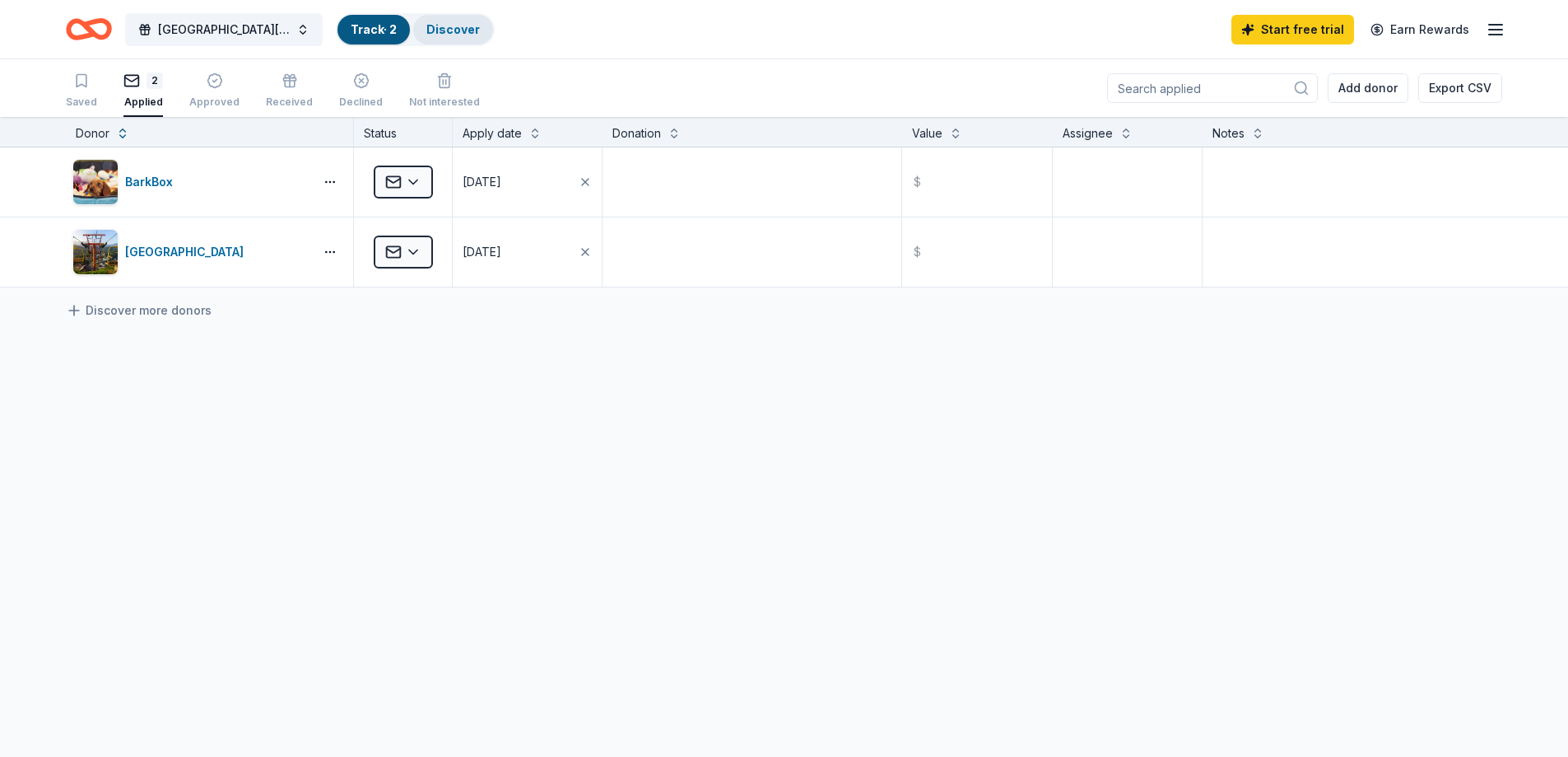
click at [455, 33] on link "Discover" at bounding box center [453, 29] width 53 height 14
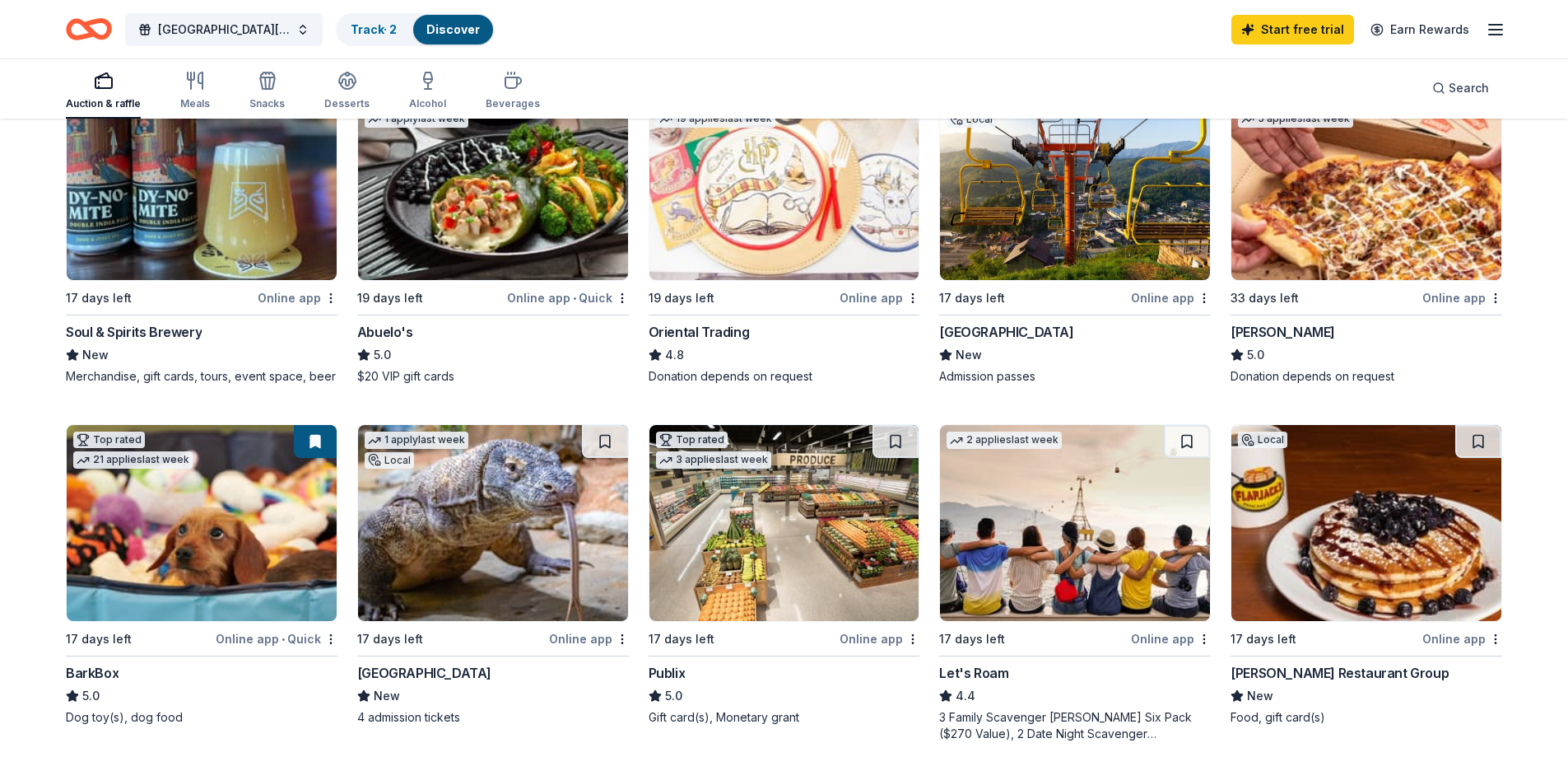
scroll to position [247, 0]
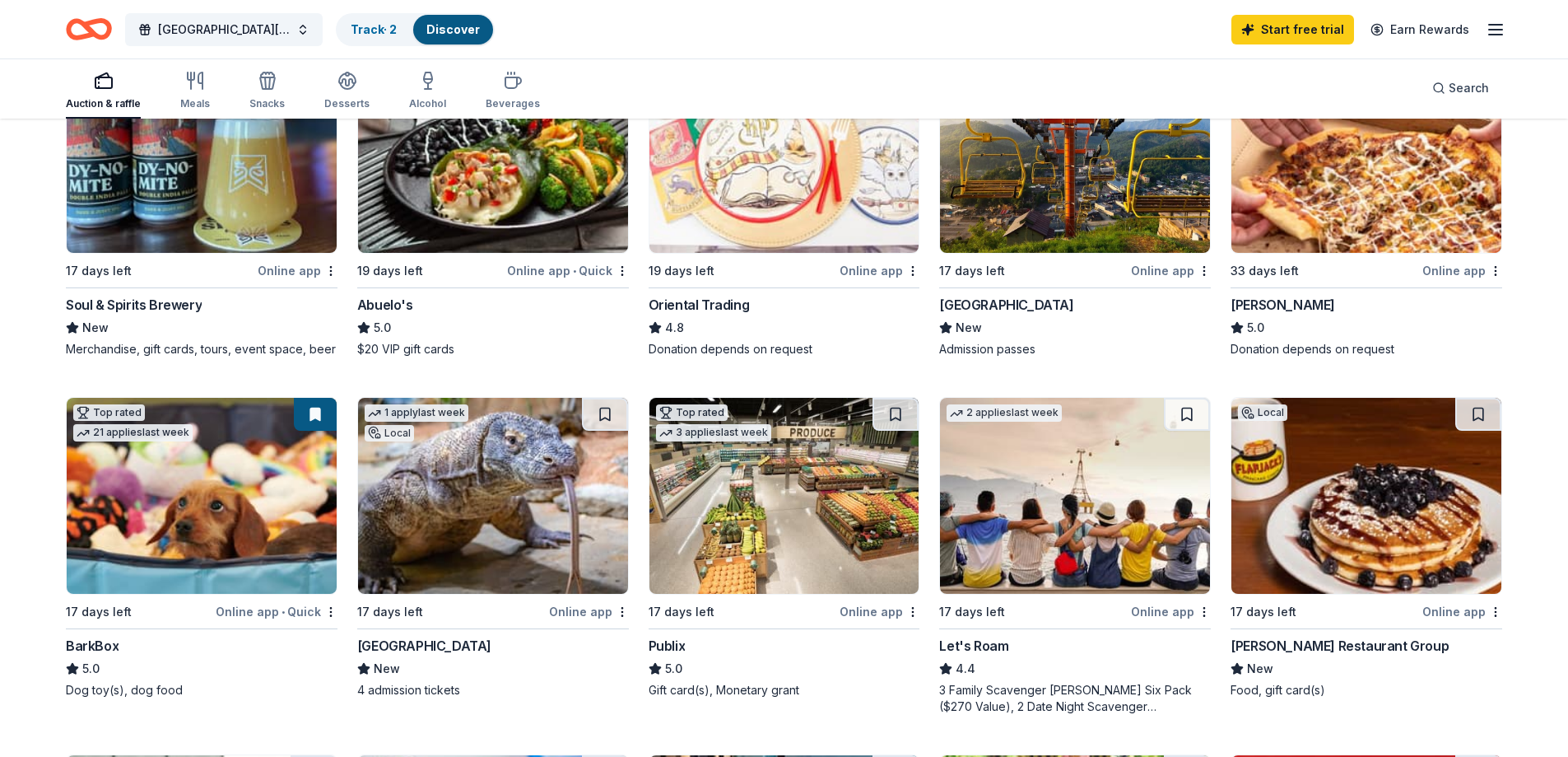
click at [485, 501] on img at bounding box center [493, 496] width 270 height 196
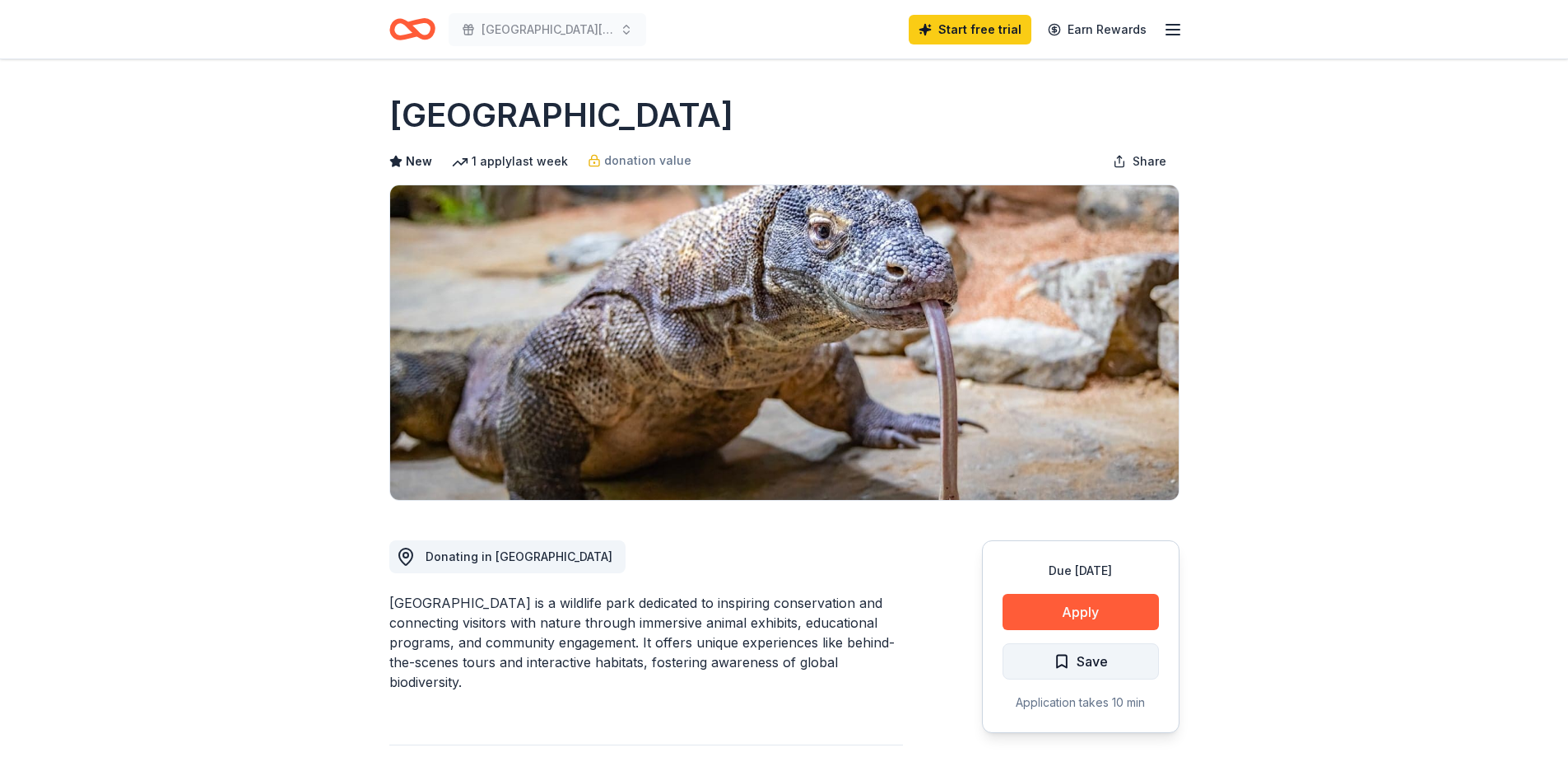
click at [1057, 666] on span "Save" at bounding box center [1081, 661] width 54 height 21
click at [1062, 671] on html "[GEOGRAPHIC_DATA][PERSON_NAME] [DATE] Start free trial Earn Rewards Due [DATE] …" at bounding box center [784, 378] width 1568 height 757
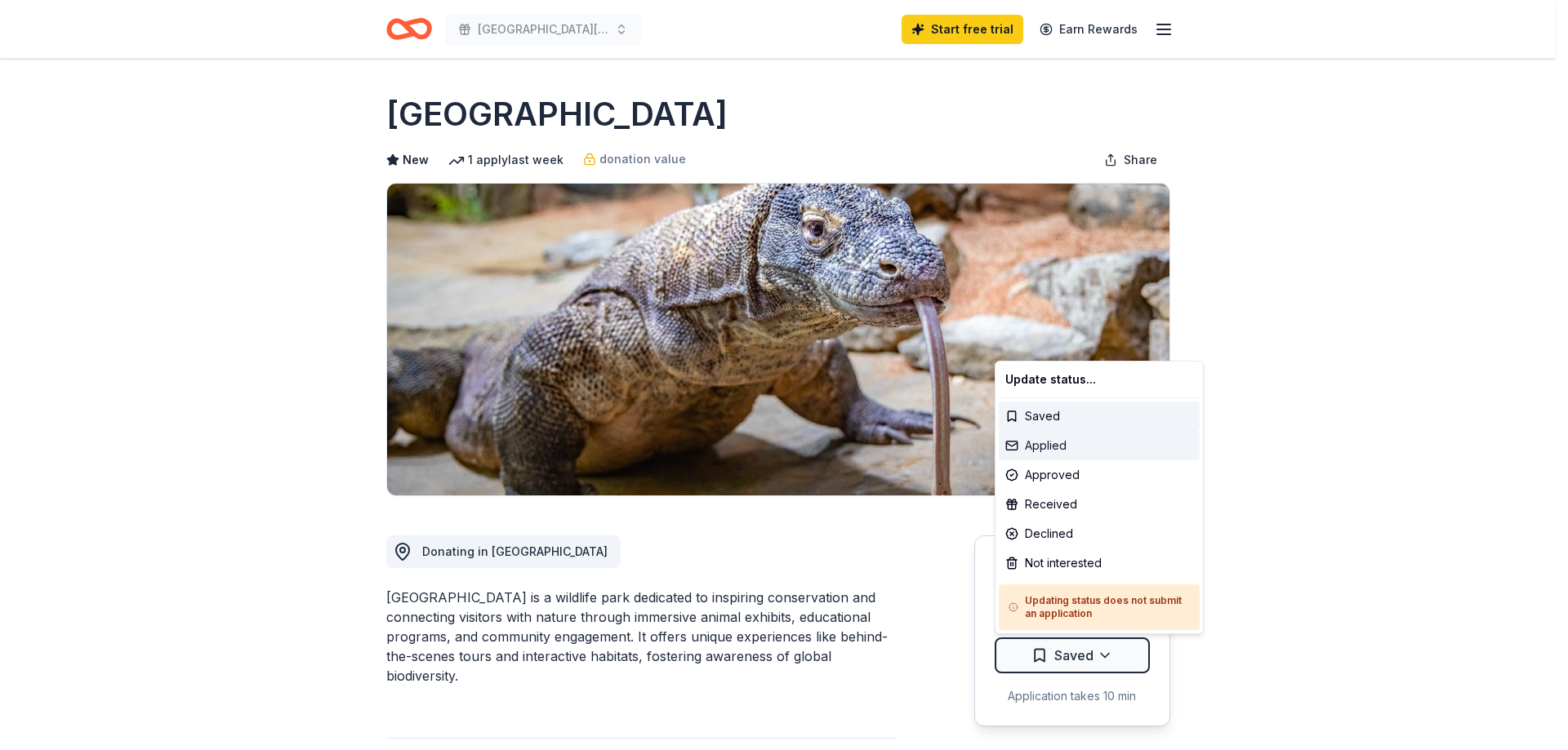
click at [1075, 448] on div "Applied" at bounding box center [1099, 446] width 201 height 30
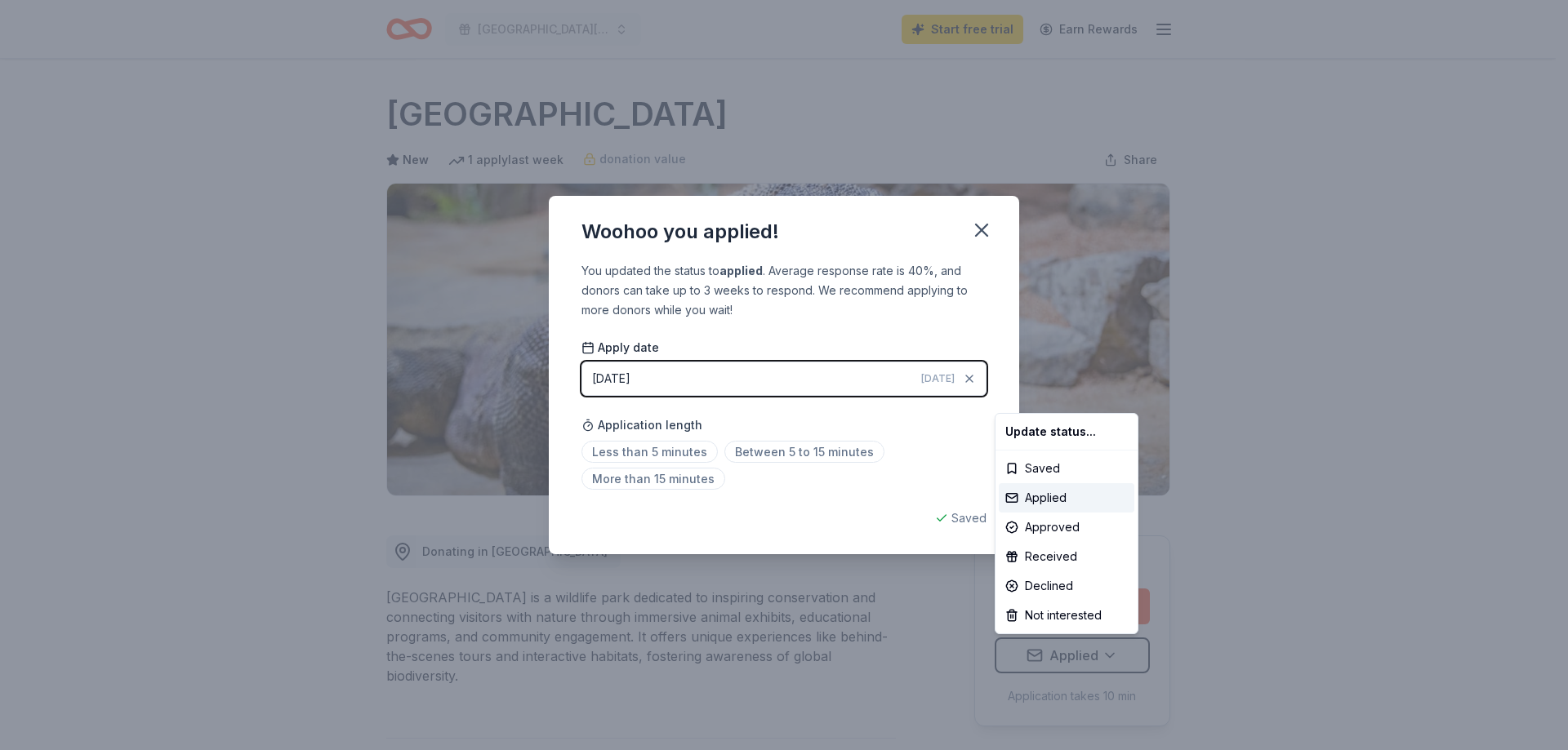
click at [891, 435] on html "[GEOGRAPHIC_DATA][PERSON_NAME] [DATE] Start free trial Earn Rewards Due [DATE] …" at bounding box center [784, 375] width 1568 height 750
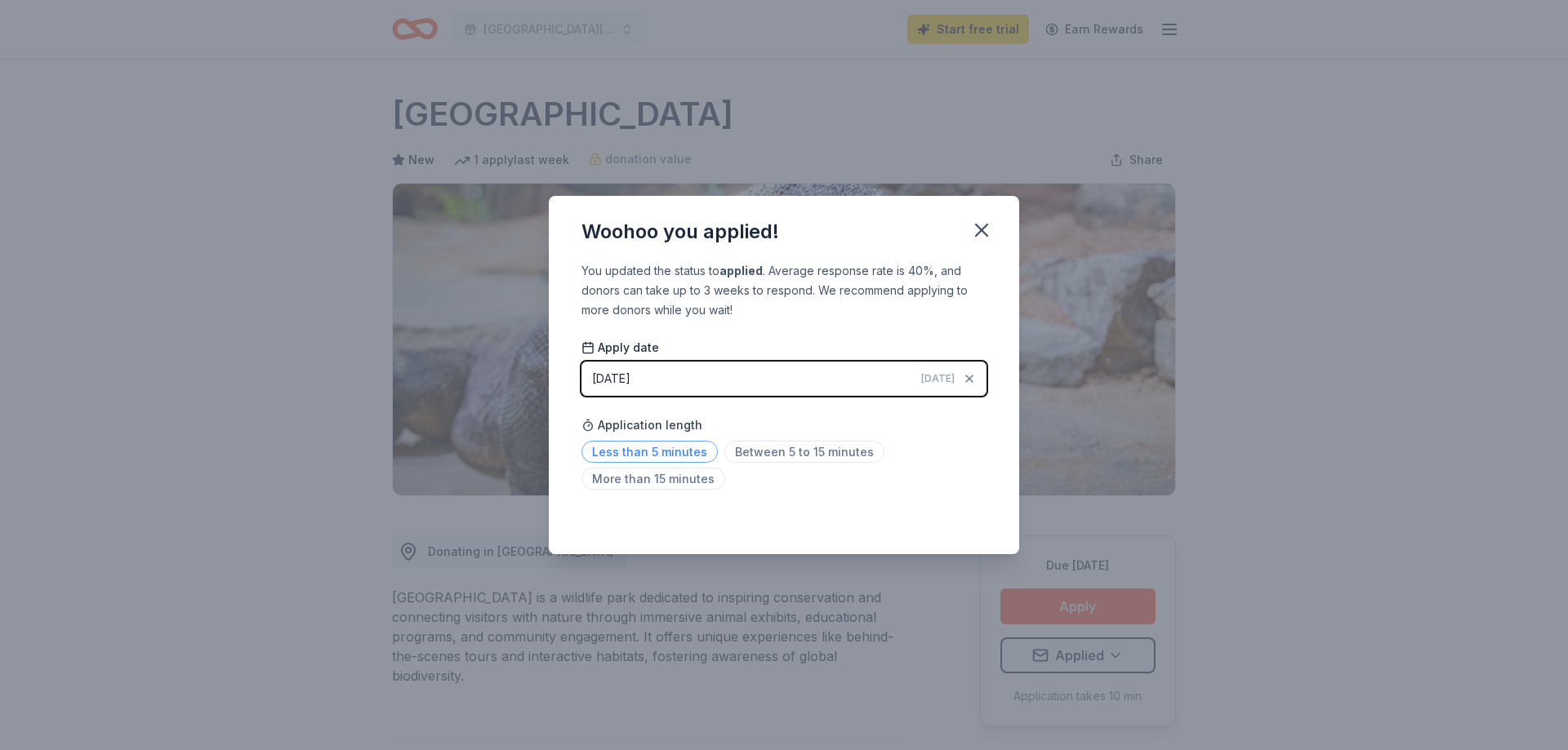
click at [659, 452] on span "Less than 5 minutes" at bounding box center [649, 452] width 136 height 22
click at [1132, 467] on div "Woohoo you applied! You updated the status to applied . Average response rate i…" at bounding box center [784, 375] width 1568 height 750
click at [980, 233] on icon "button" at bounding box center [981, 230] width 23 height 23
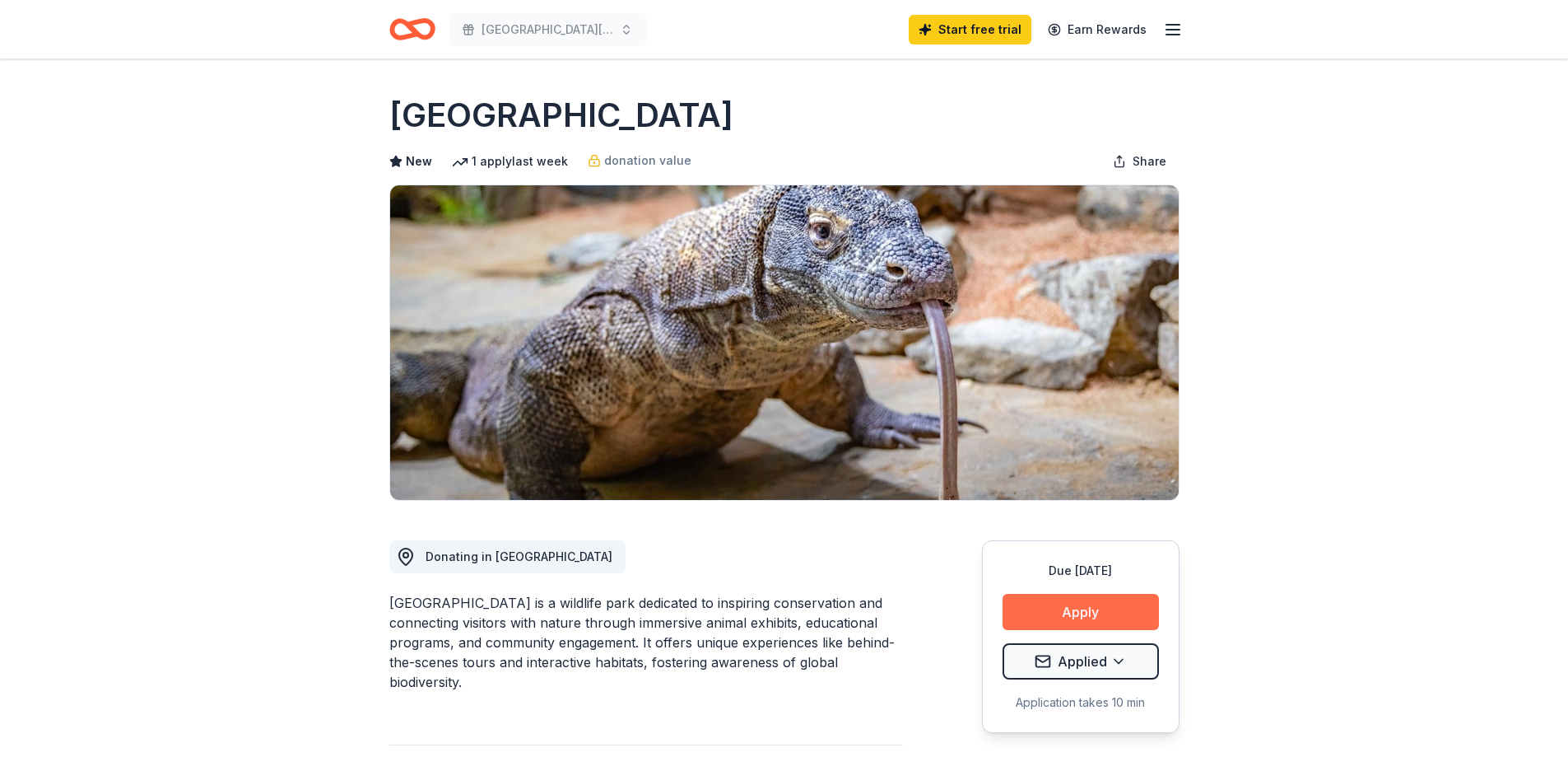
click at [1102, 604] on button "Apply" at bounding box center [1081, 612] width 156 height 36
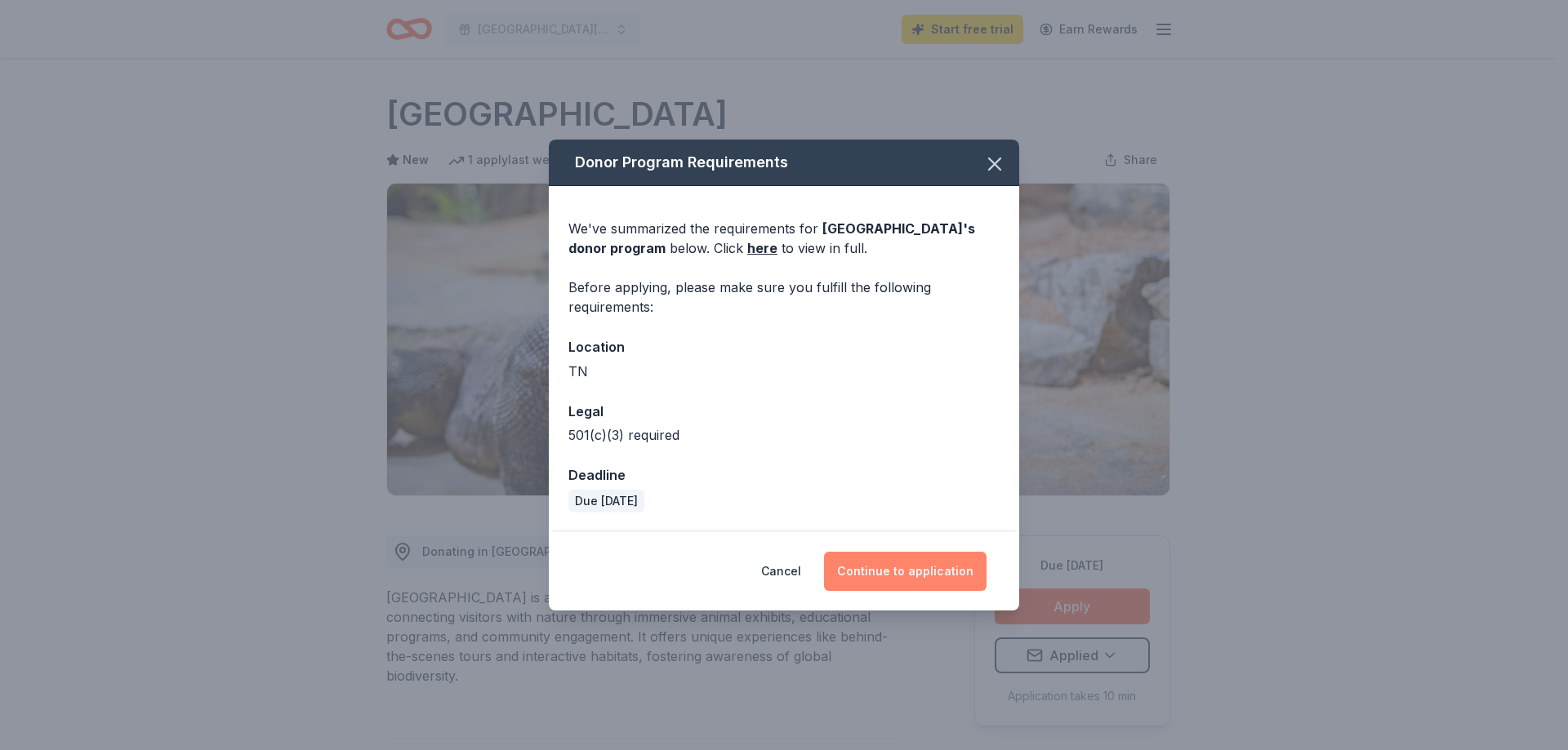
click at [878, 576] on button "Continue to application" at bounding box center [904, 571] width 163 height 39
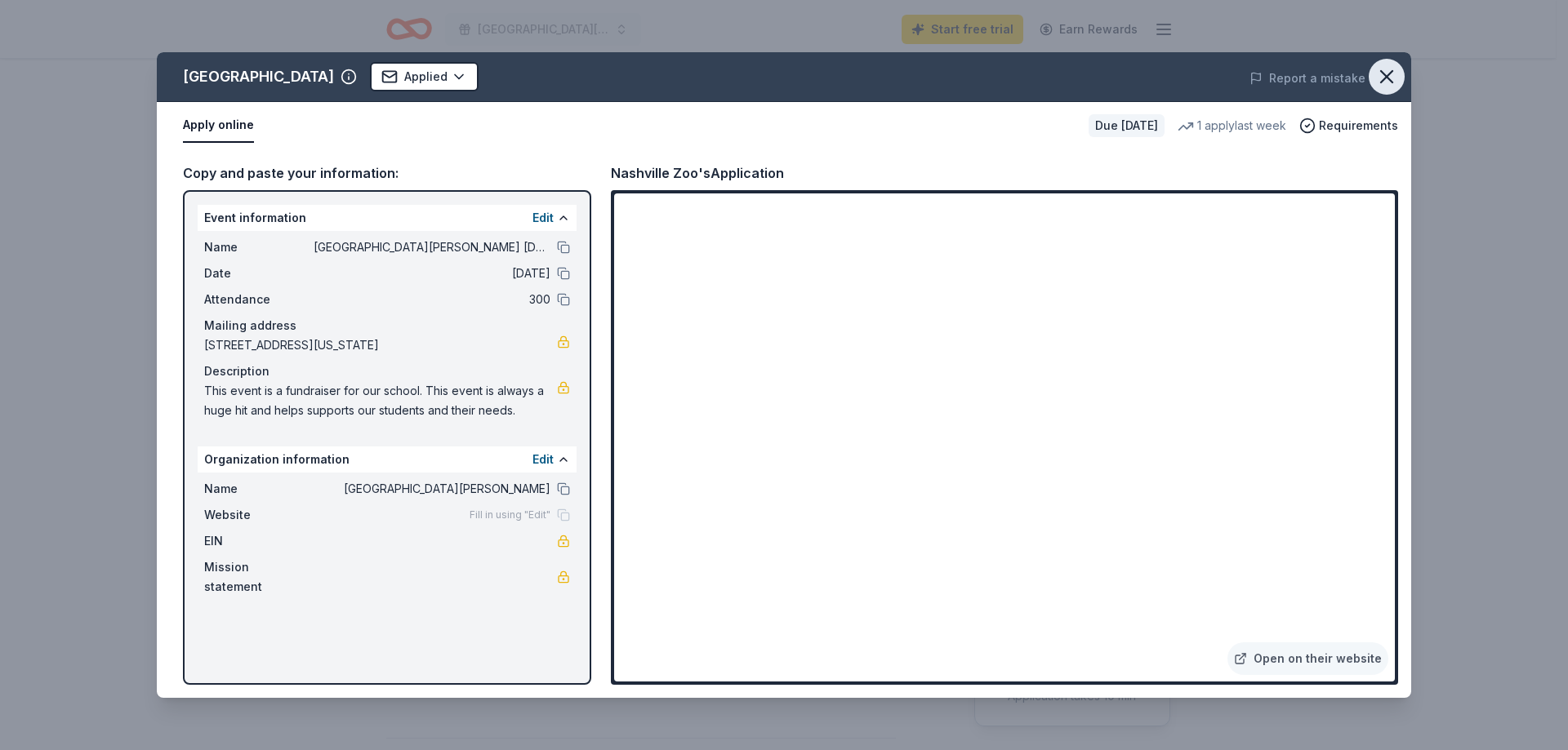
click at [1386, 71] on icon "button" at bounding box center [1386, 77] width 23 height 23
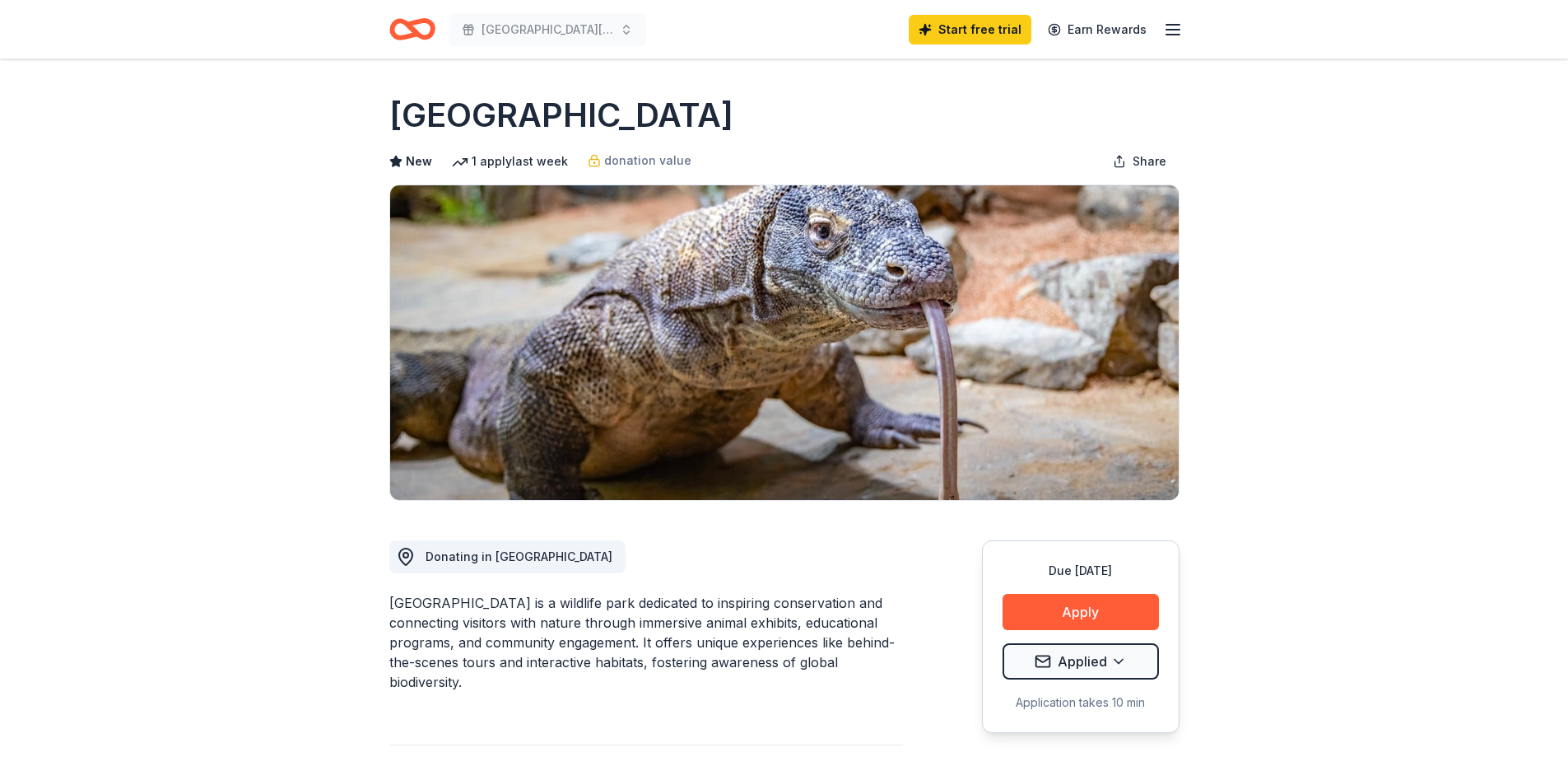
click at [413, 33] on icon "Home" at bounding box center [419, 28] width 26 height 16
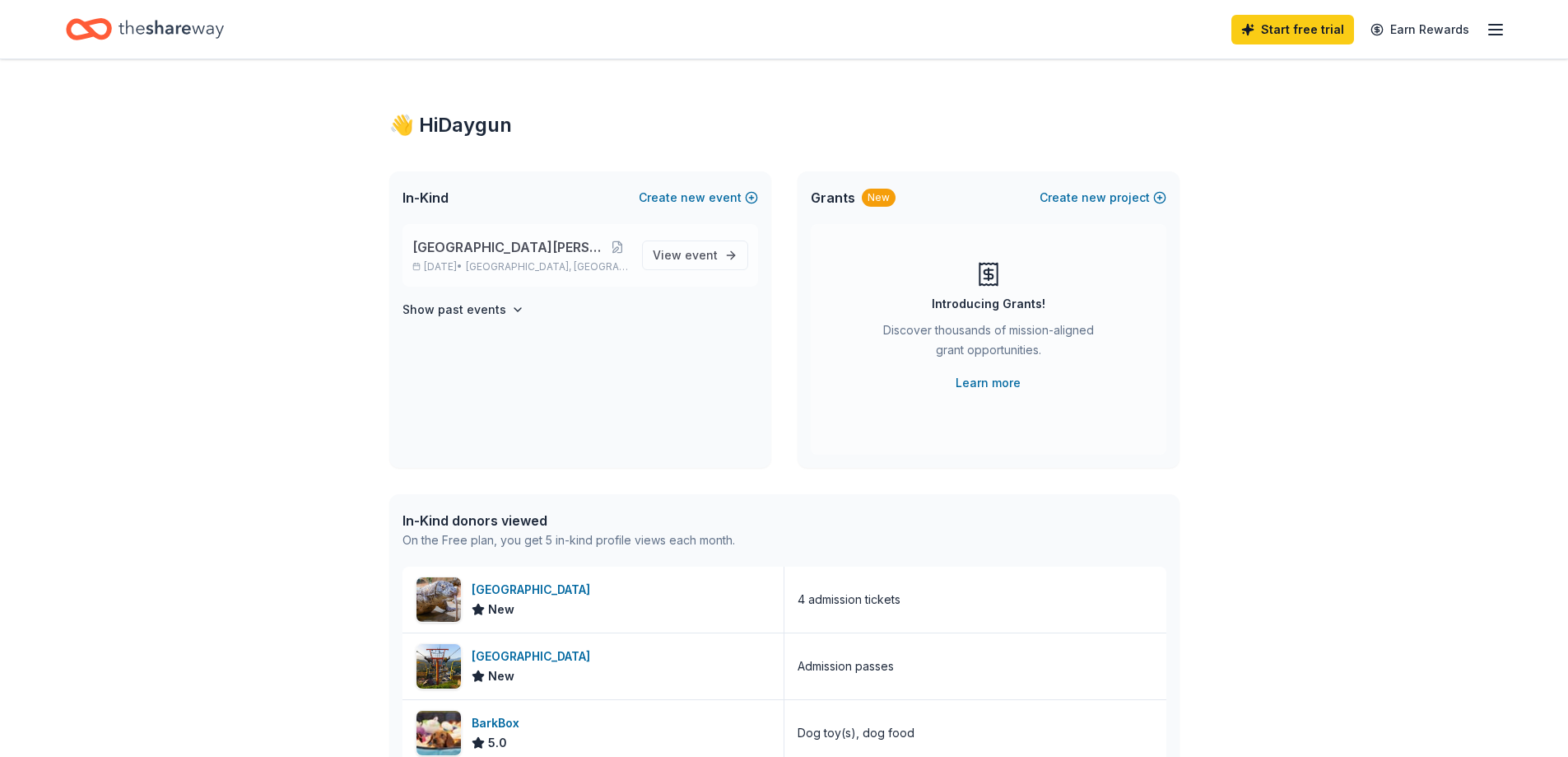
click at [522, 250] on span "[GEOGRAPHIC_DATA][PERSON_NAME] [DATE]" at bounding box center [510, 246] width 195 height 20
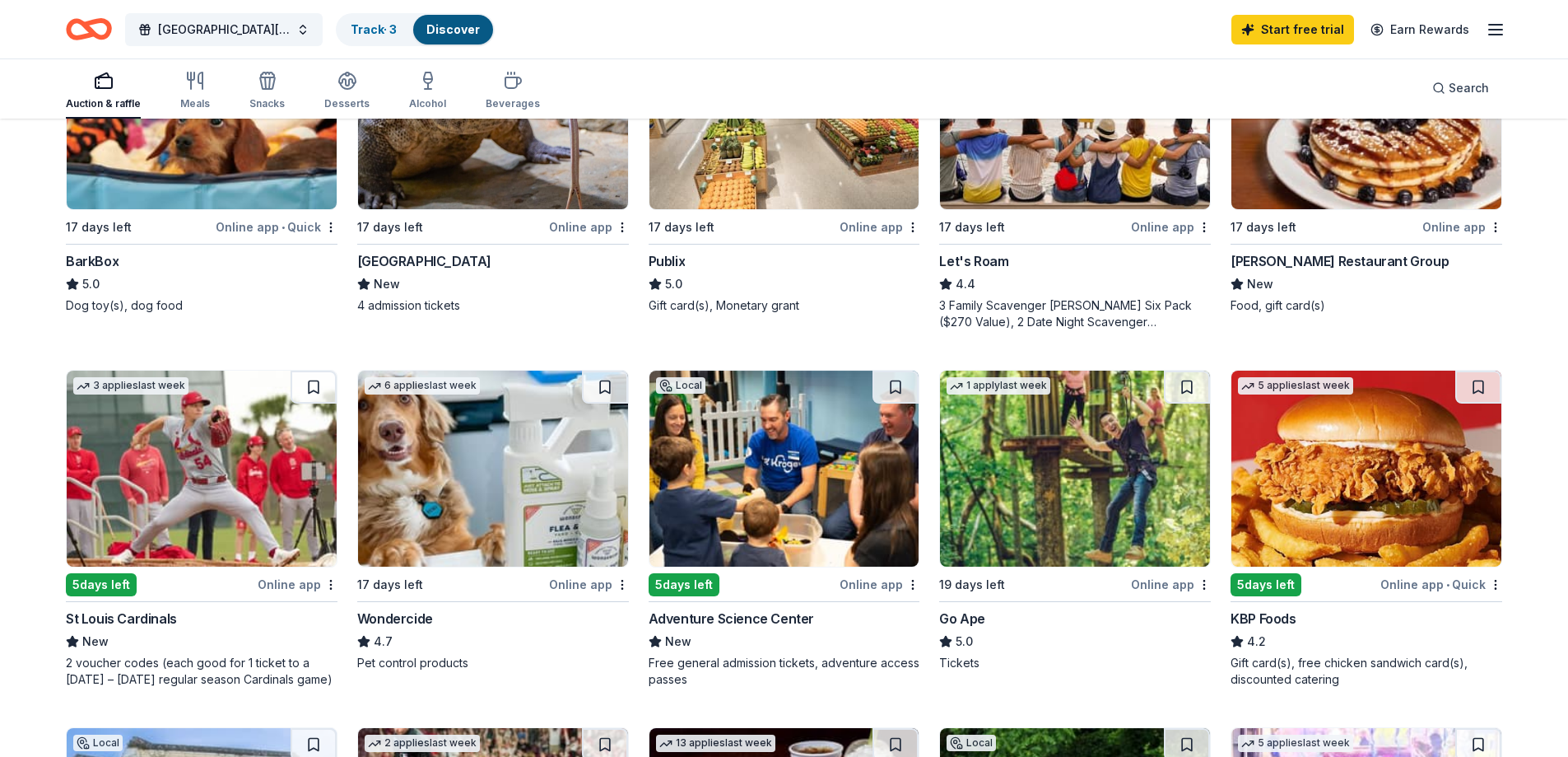
scroll to position [659, 0]
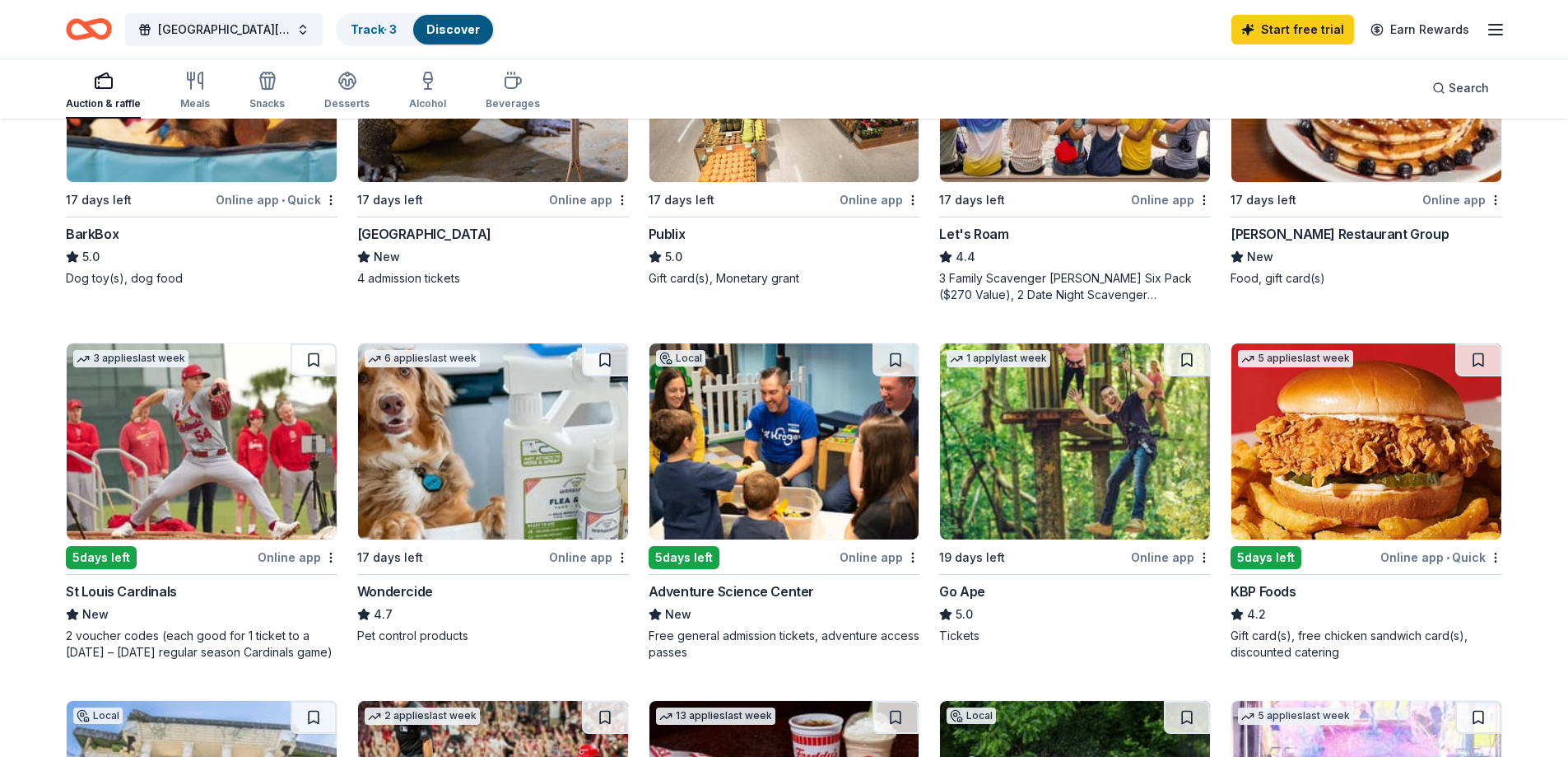
click at [208, 473] on img at bounding box center [202, 441] width 270 height 196
click at [768, 445] on img at bounding box center [784, 441] width 270 height 196
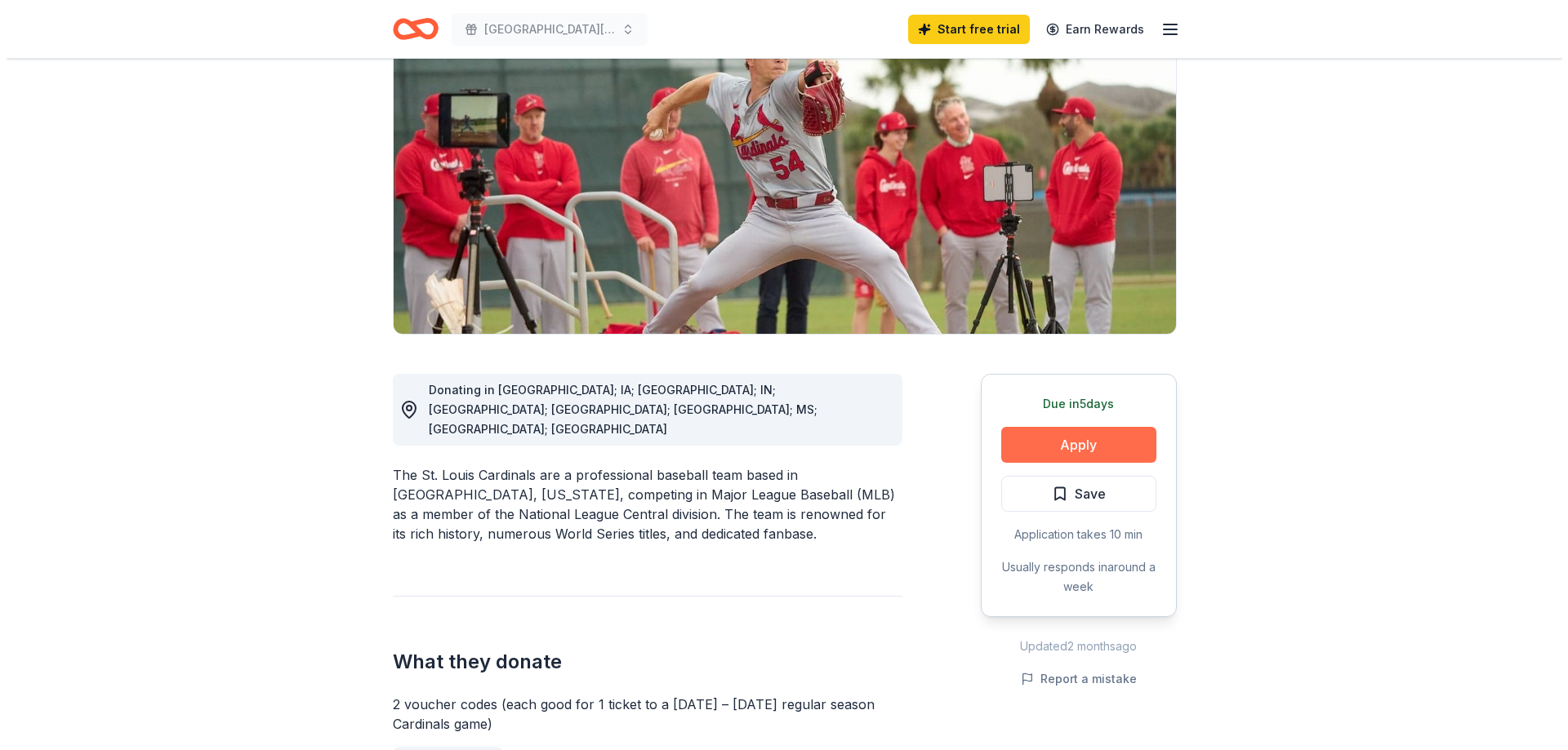
scroll to position [163, 0]
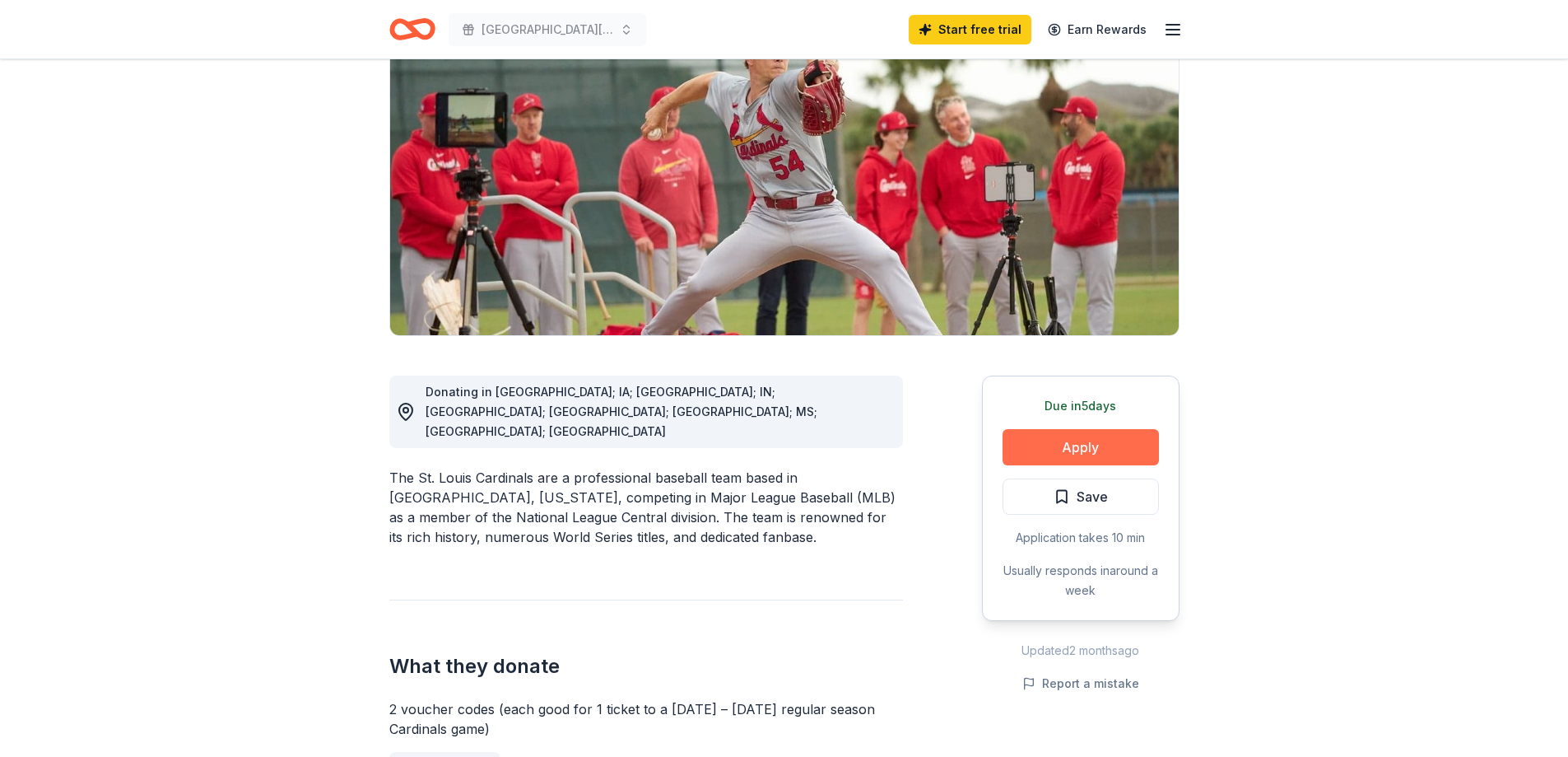
click at [1064, 456] on button "Apply" at bounding box center [1081, 447] width 156 height 36
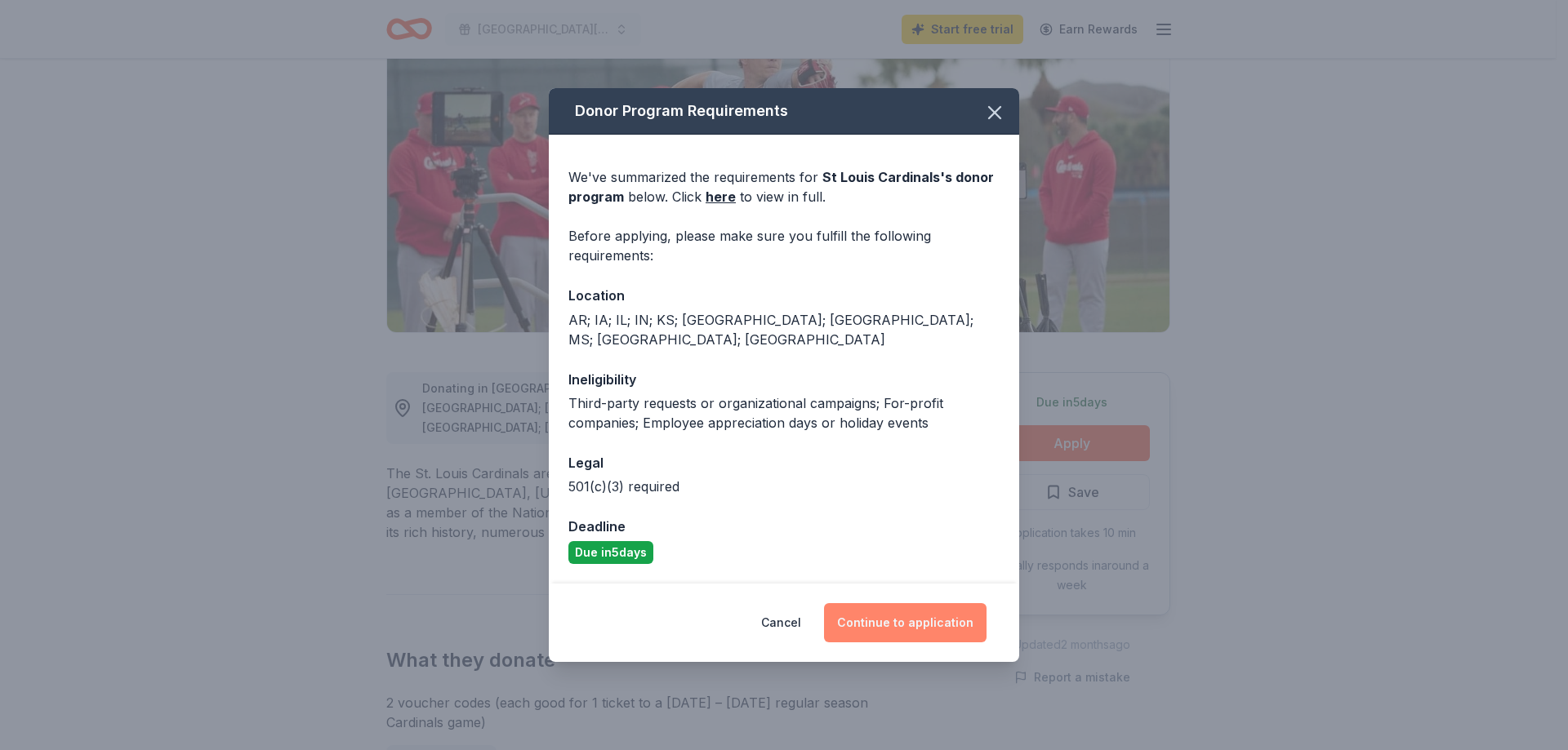
click at [944, 610] on button "Continue to application" at bounding box center [904, 622] width 163 height 39
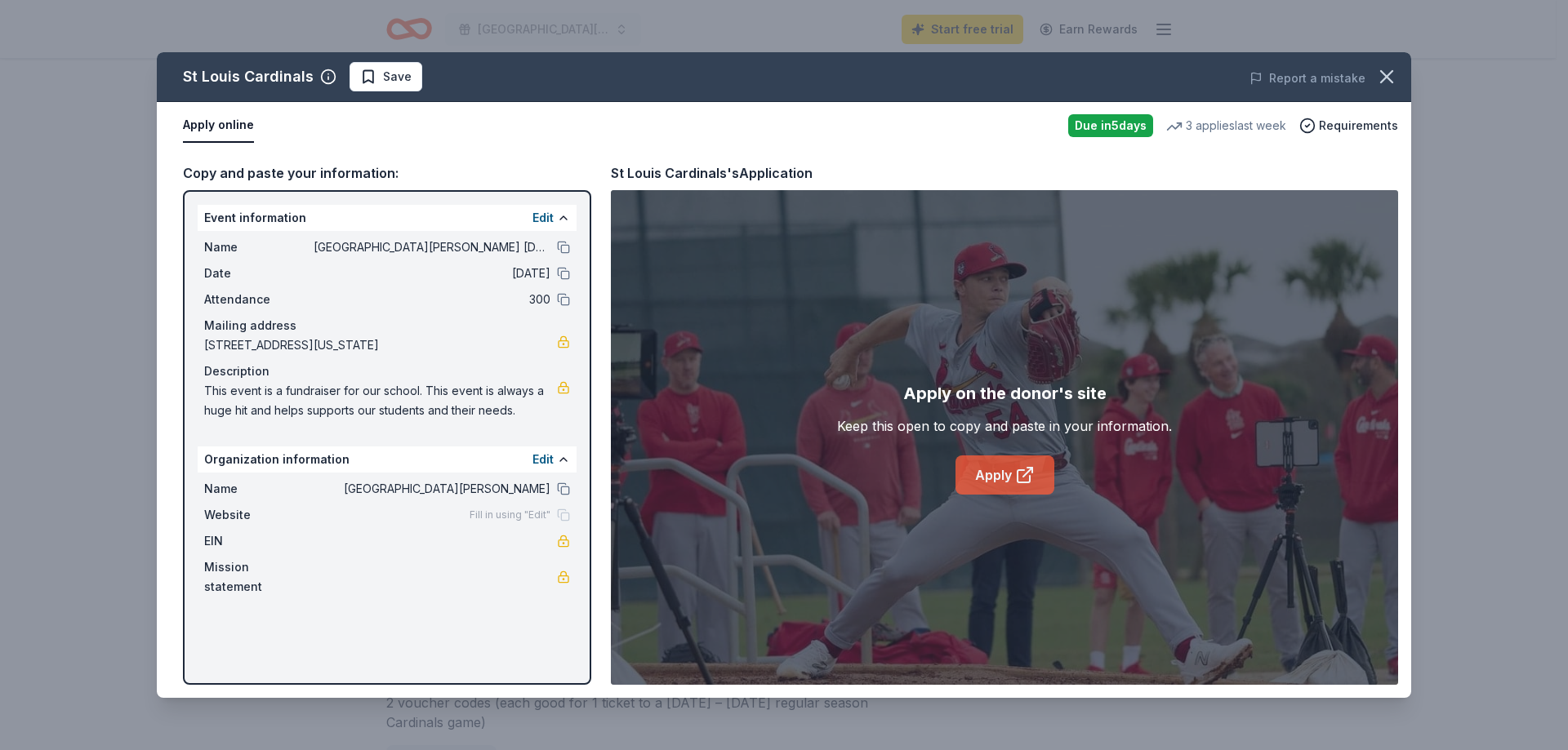
click at [990, 479] on link "Apply" at bounding box center [1005, 475] width 99 height 39
click at [1391, 62] on button "button" at bounding box center [1387, 77] width 36 height 36
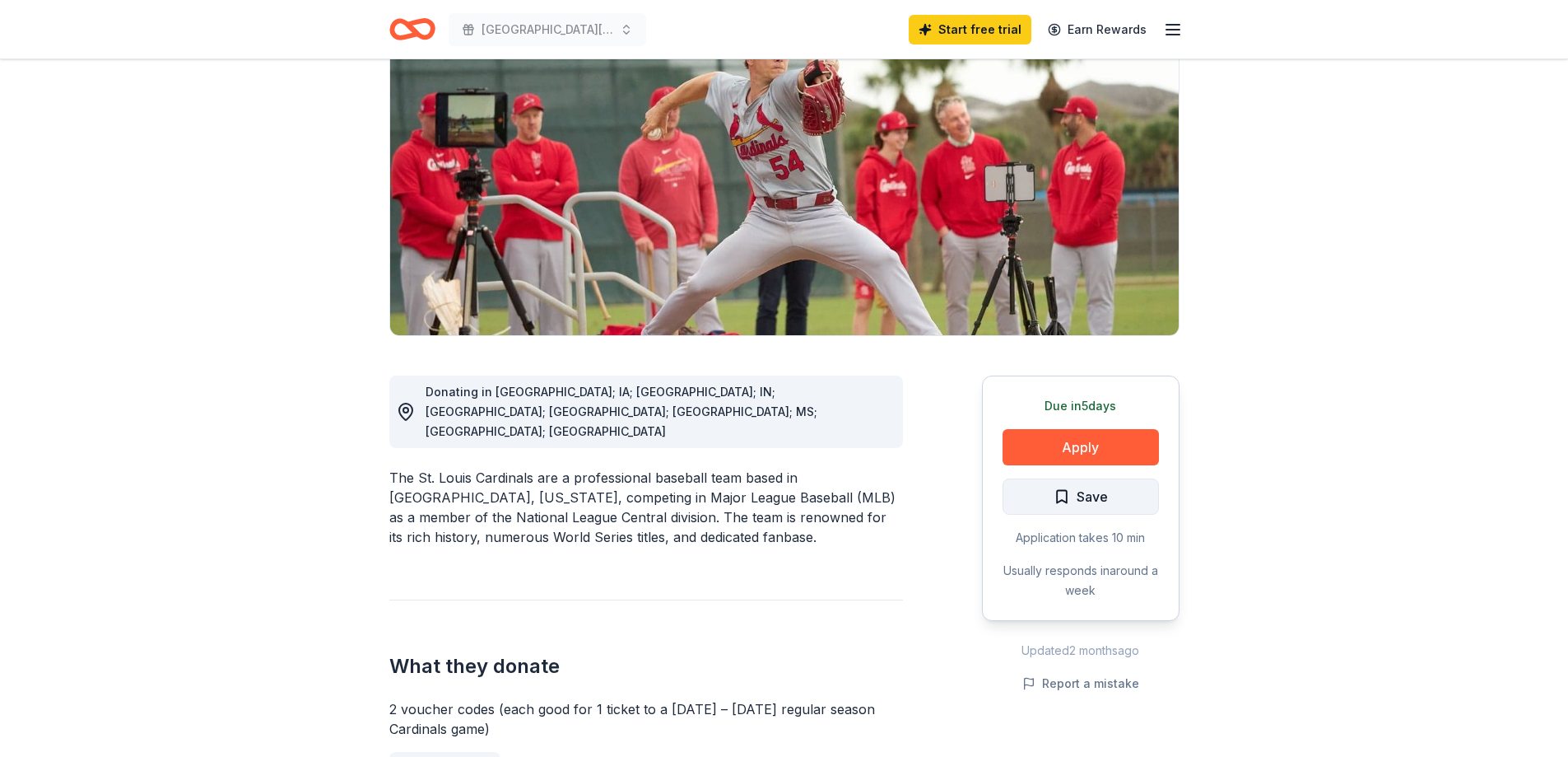
click at [1082, 490] on span "Save" at bounding box center [1092, 496] width 31 height 21
click at [1092, 500] on html "West Hardin Elementary Harvest Festival Start free trial Earn Rewards Due in 5 …" at bounding box center [784, 214] width 1568 height 757
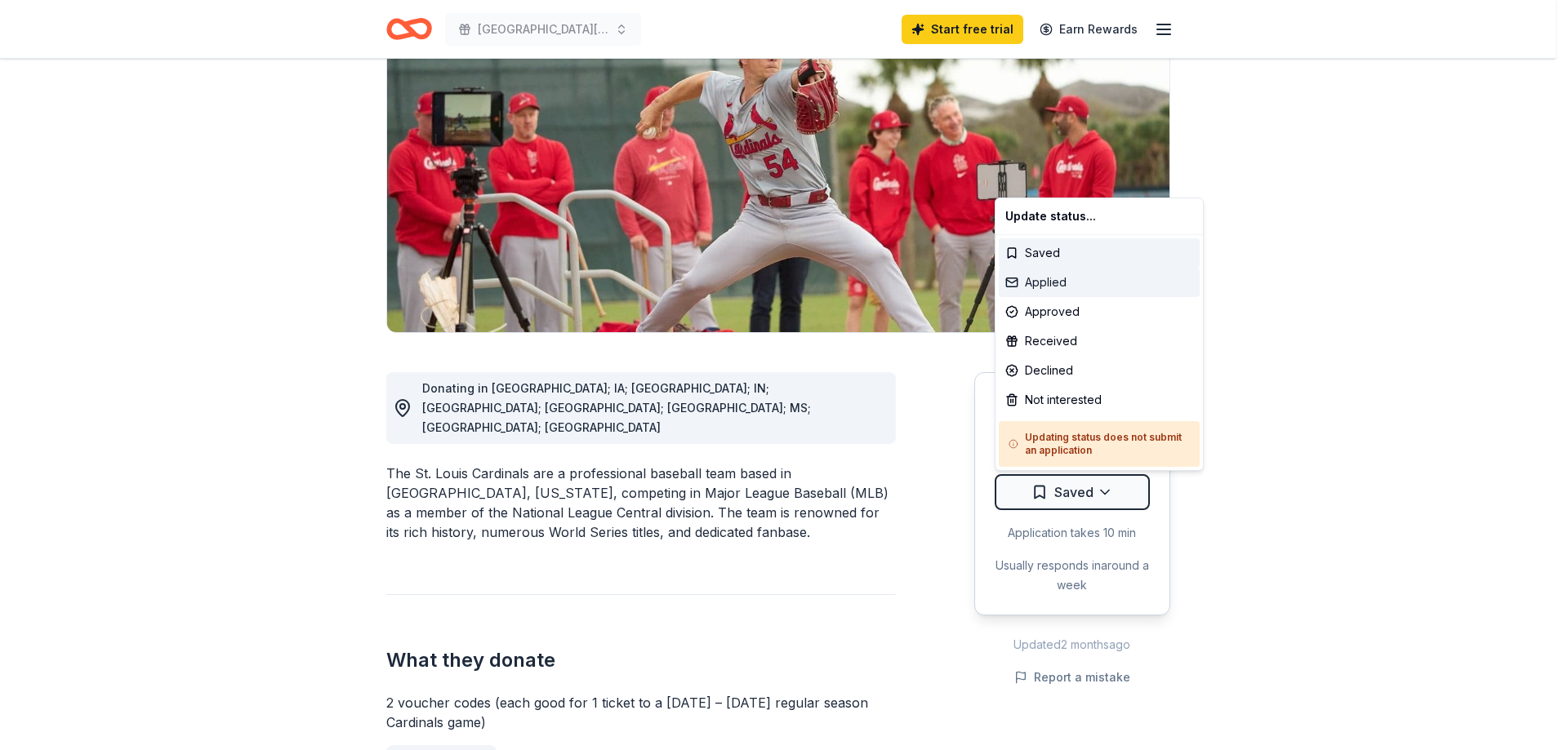
click at [1086, 286] on div "Applied" at bounding box center [1099, 282] width 201 height 30
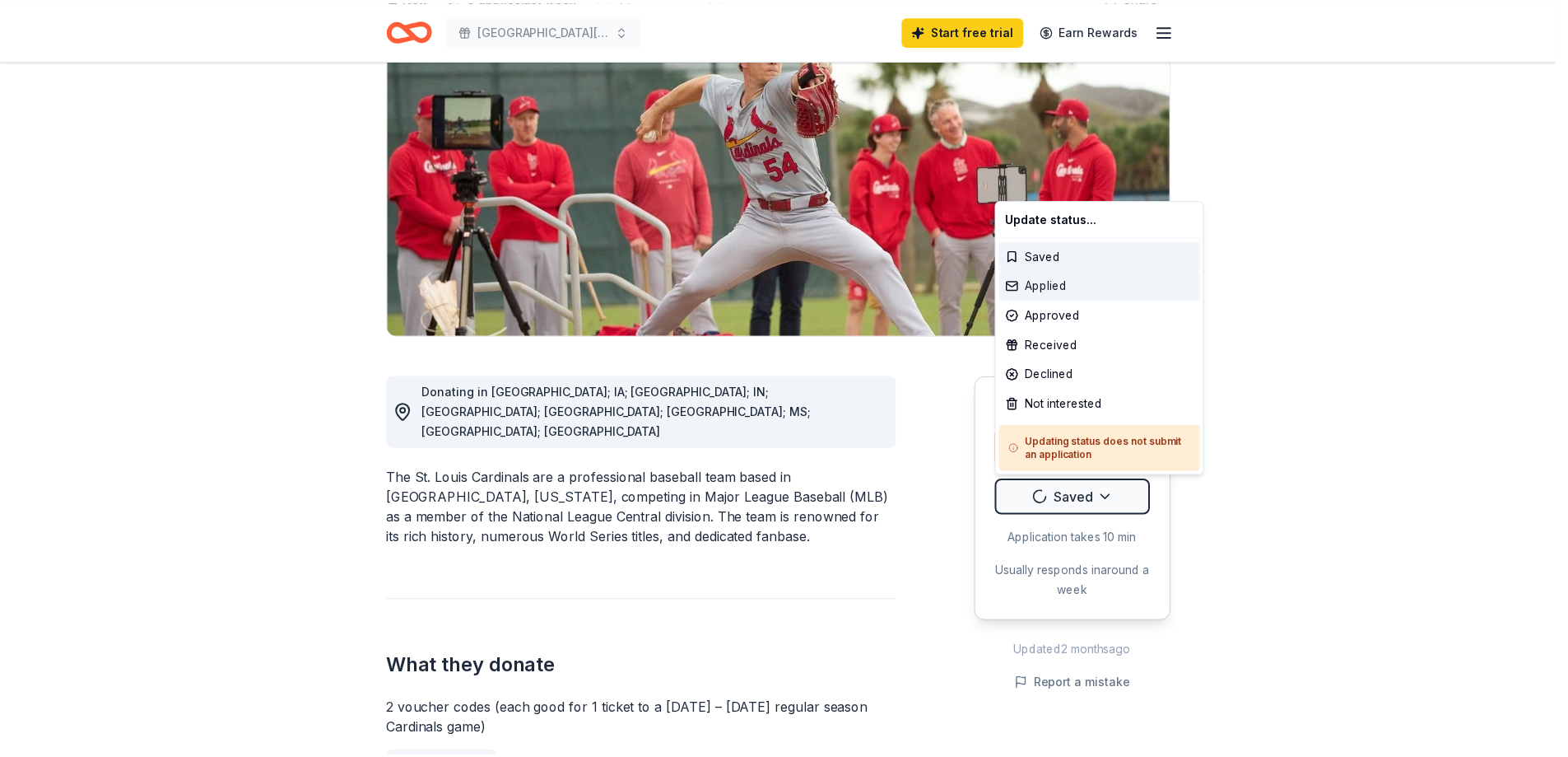
scroll to position [0, 0]
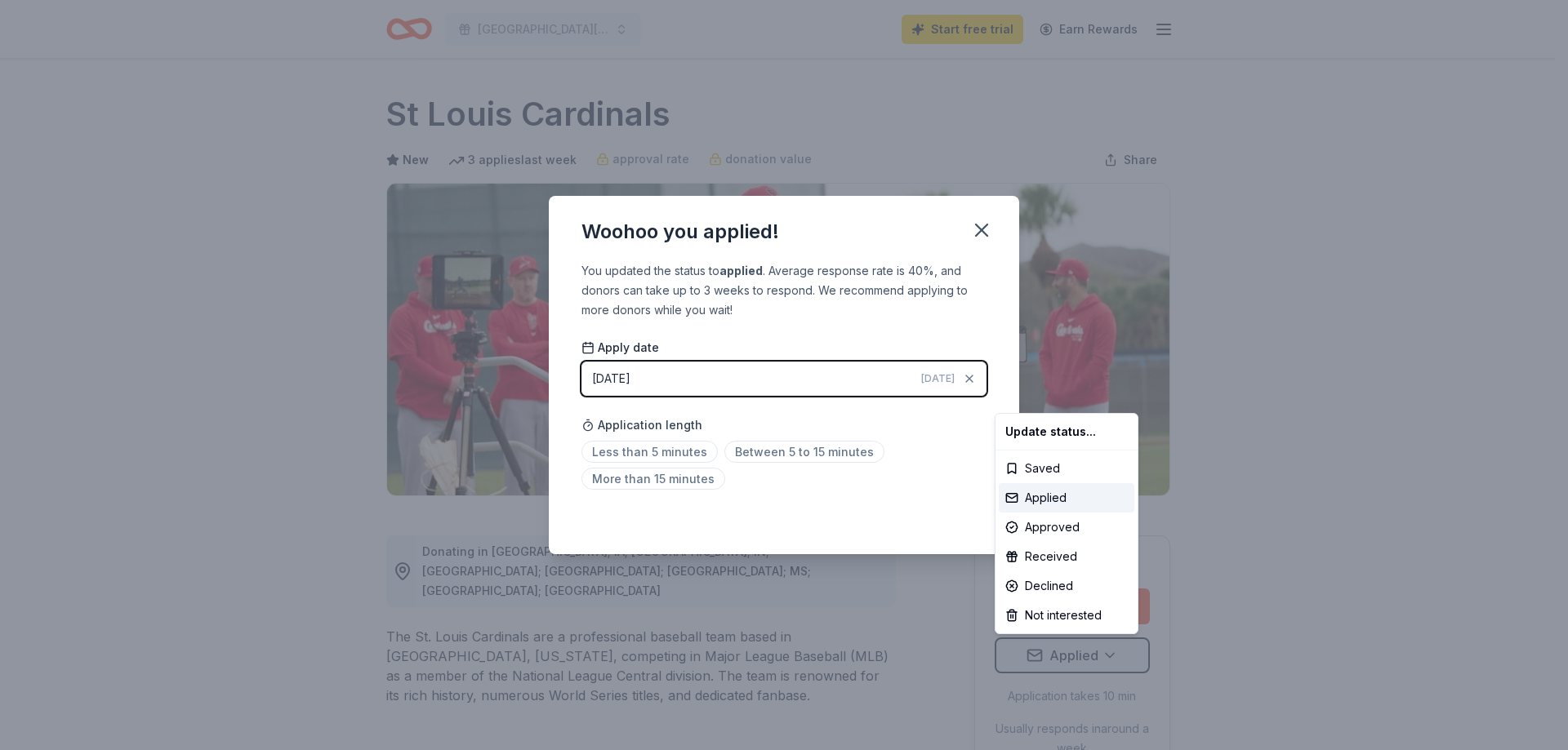
drag, startPoint x: 918, startPoint y: 438, endPoint x: 904, endPoint y: 443, distance: 14.9
click at [917, 438] on html "West Hardin Elementary Harvest Festival Start free trial Earn Rewards Due in 5 …" at bounding box center [784, 375] width 1568 height 750
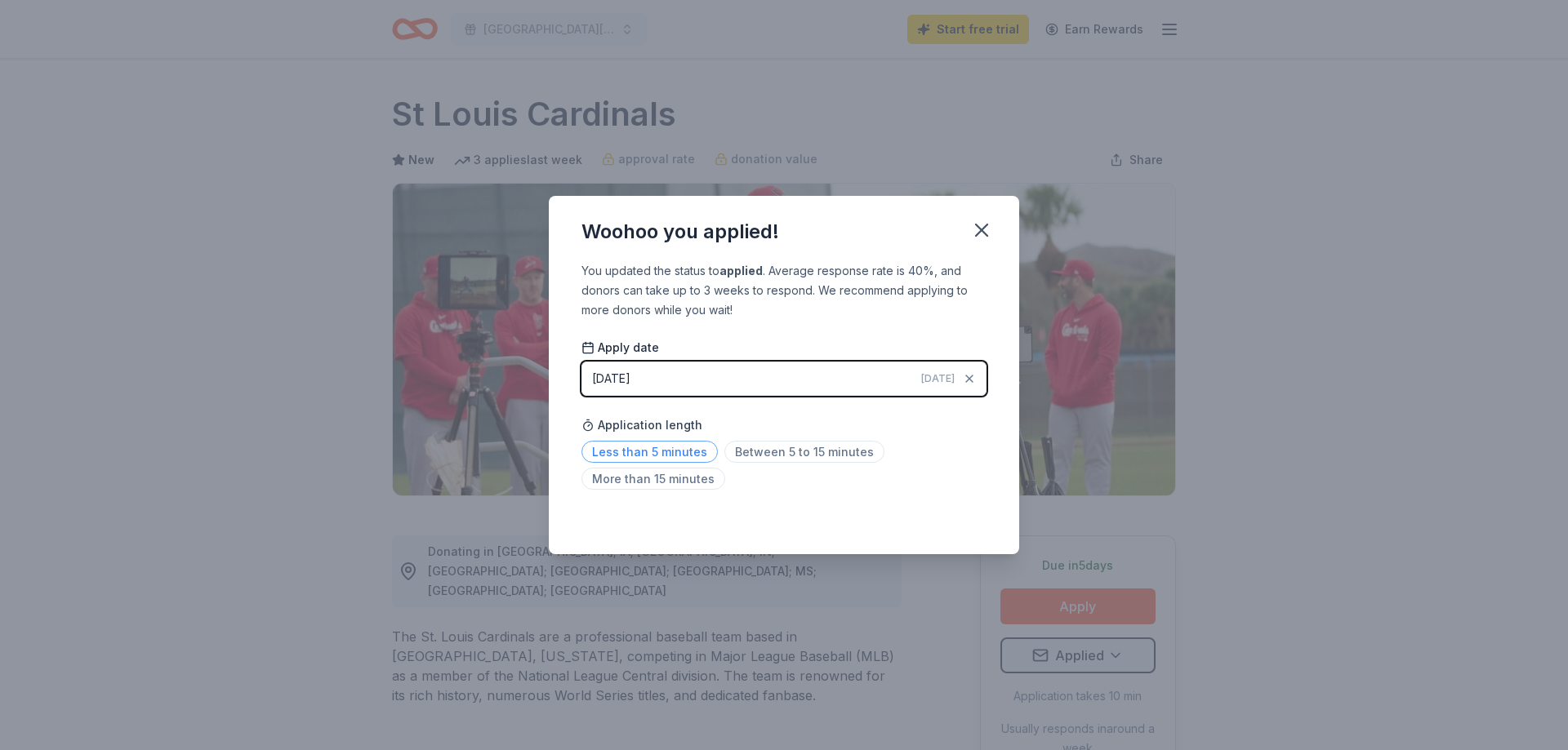
click at [666, 451] on span "Less than 5 minutes" at bounding box center [649, 452] width 136 height 22
click at [982, 224] on icon "button" at bounding box center [981, 230] width 23 height 23
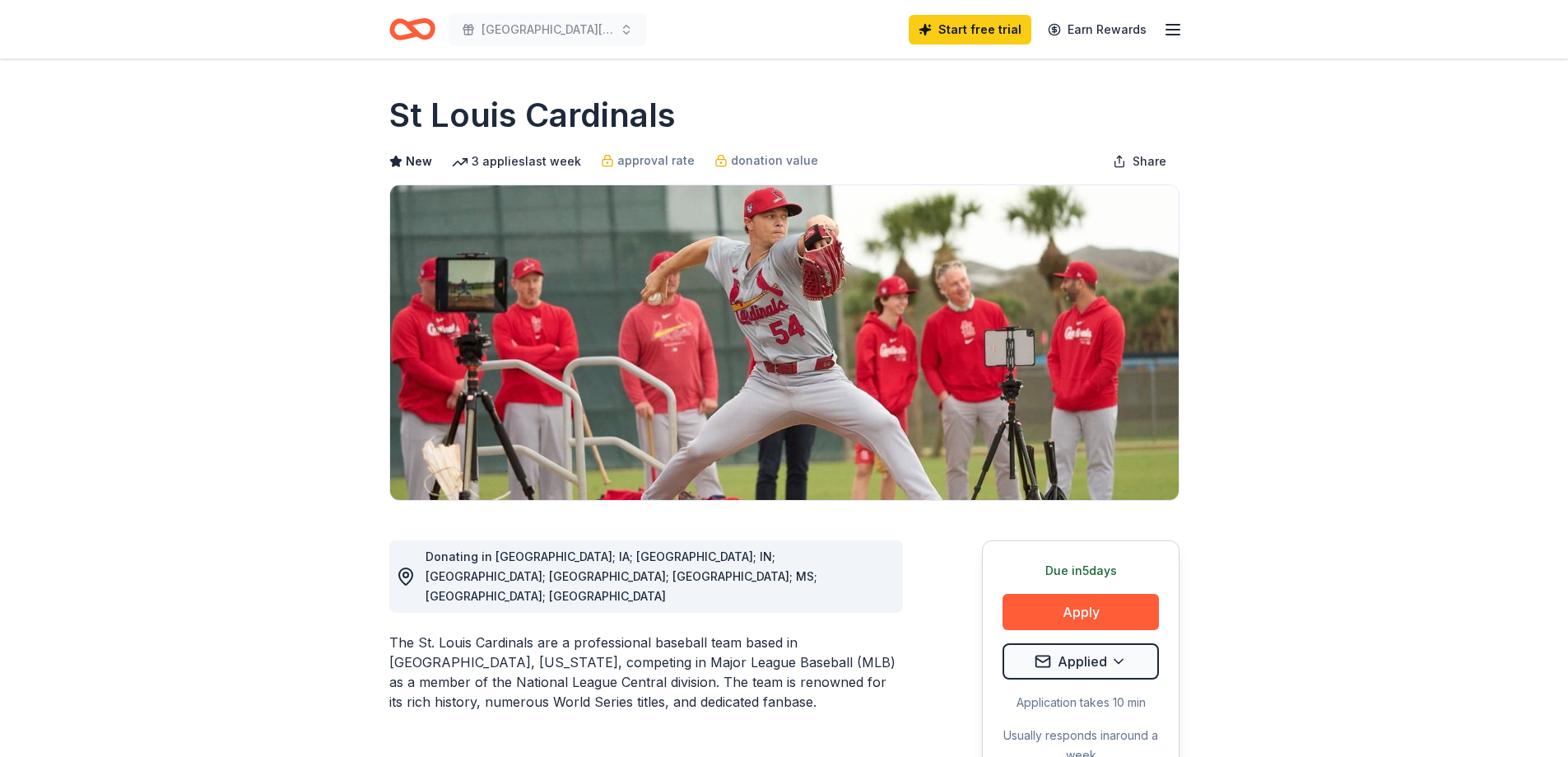
click at [399, 37] on icon "Home" at bounding box center [405, 28] width 26 height 16
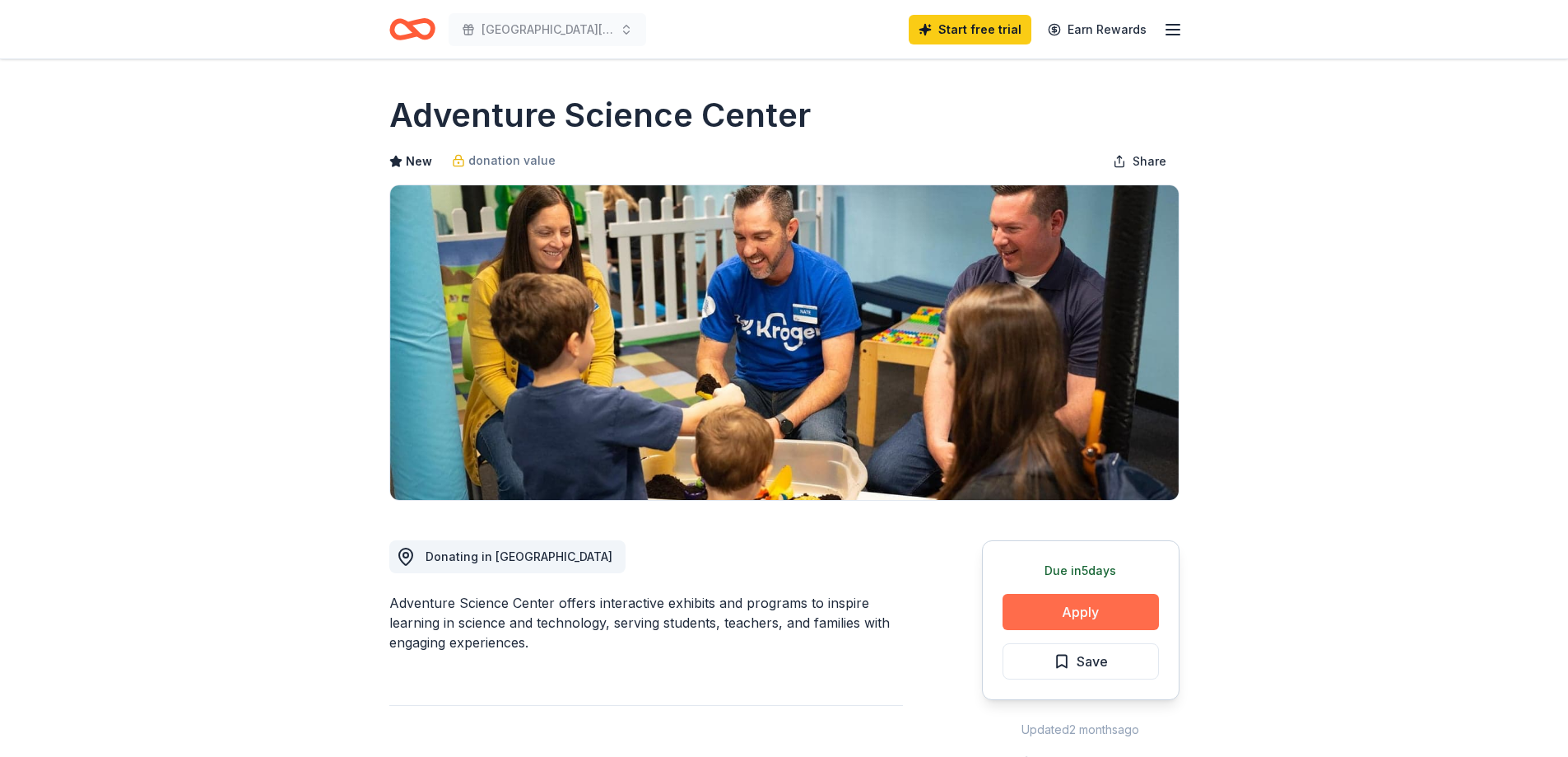
click at [1058, 609] on button "Apply" at bounding box center [1081, 612] width 156 height 36
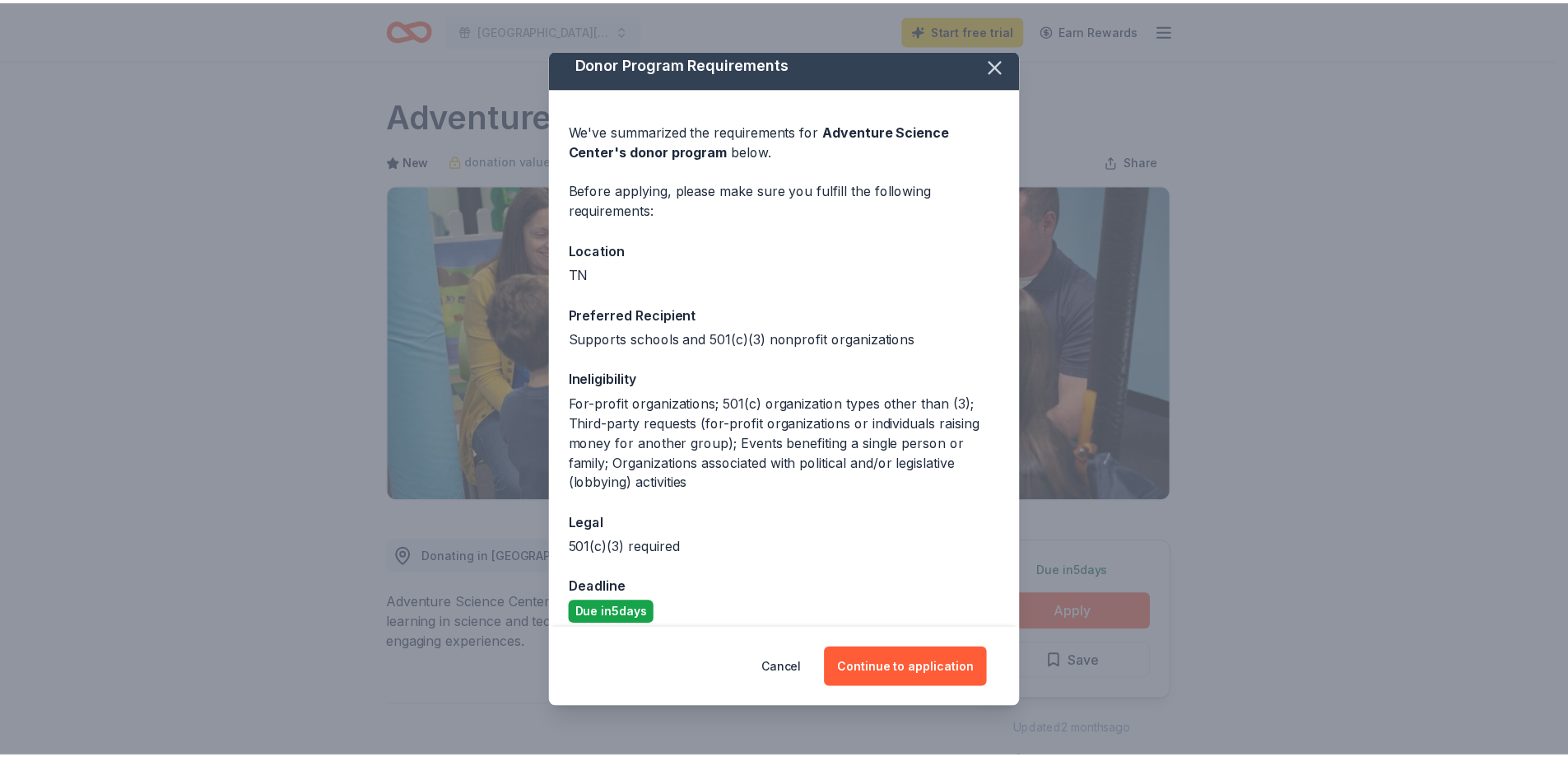
scroll to position [25, 0]
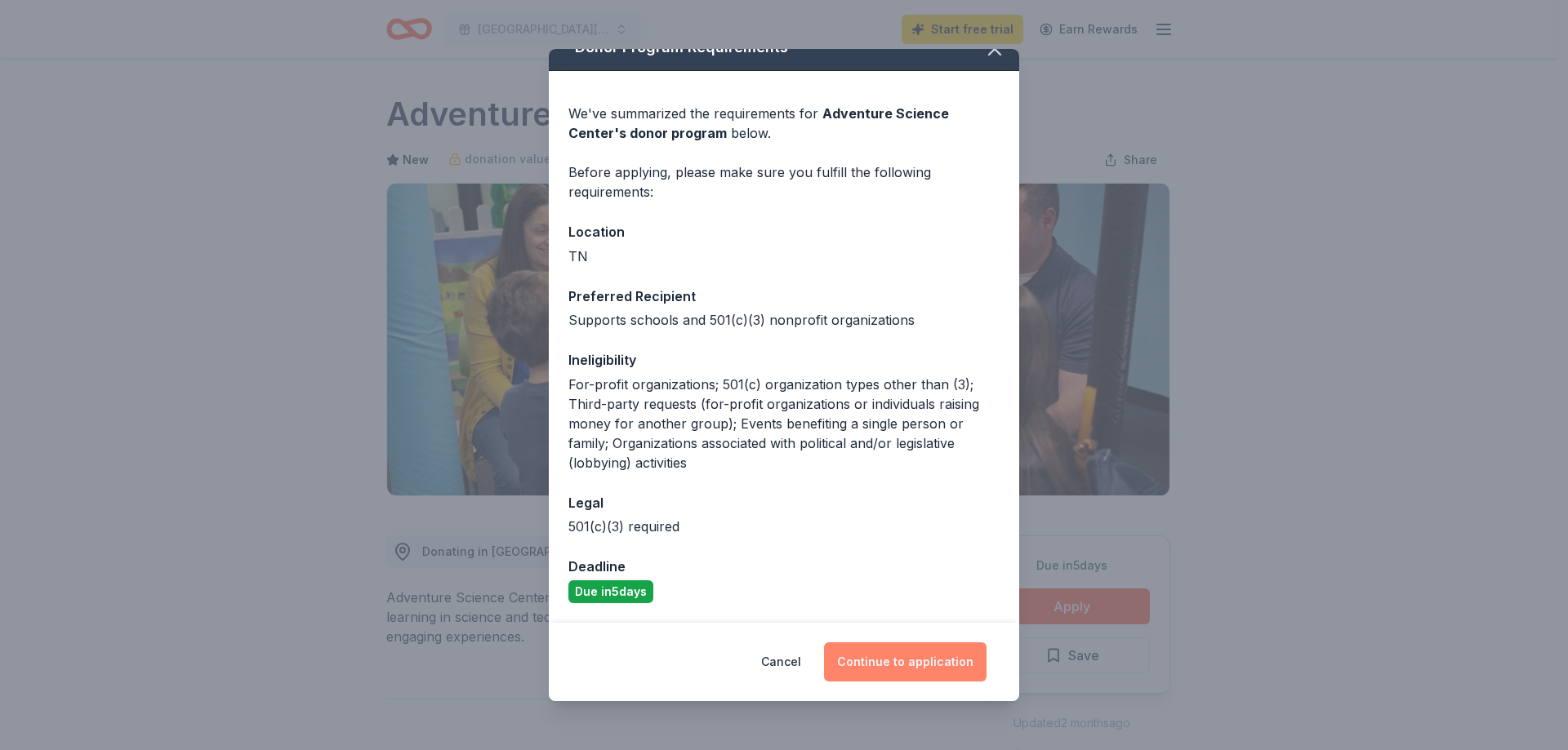
click at [893, 657] on button "Continue to application" at bounding box center [904, 662] width 163 height 39
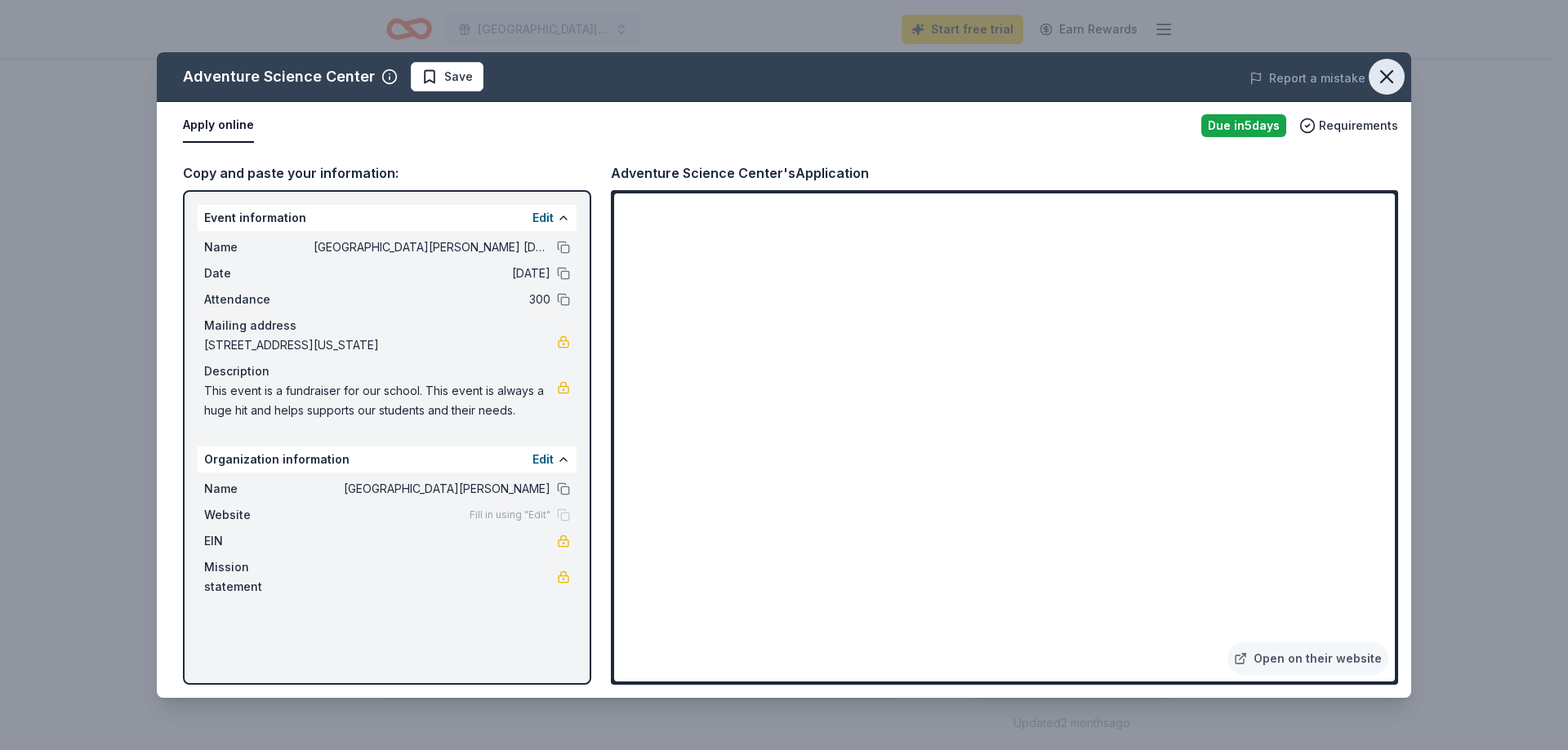
click at [1388, 82] on icon "button" at bounding box center [1386, 77] width 23 height 23
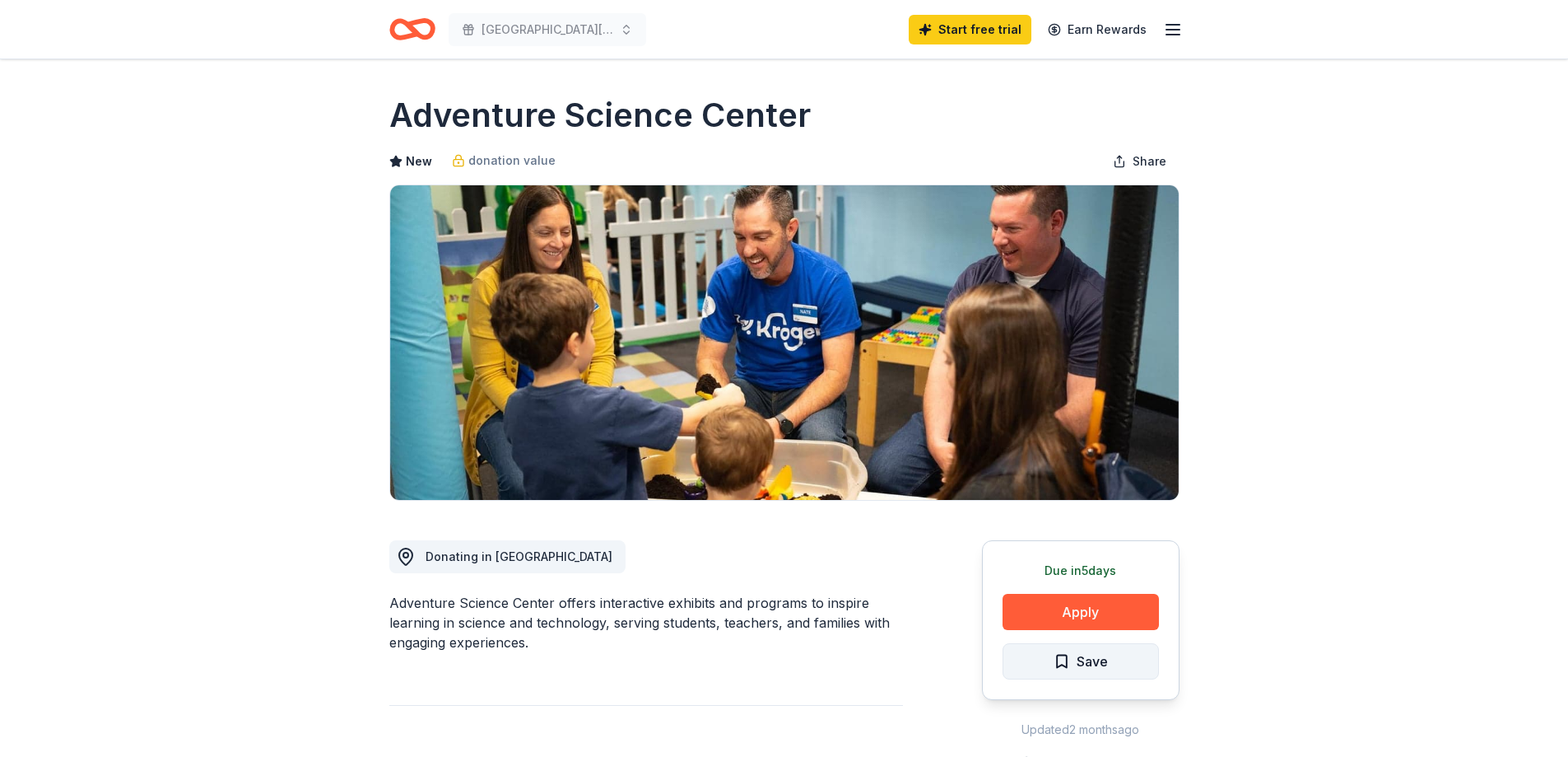
click at [1079, 666] on span "Save" at bounding box center [1092, 661] width 31 height 21
click at [1081, 665] on html "[GEOGRAPHIC_DATA][PERSON_NAME] [DATE] Start free trial Earn Rewards Due [DATE] …" at bounding box center [784, 378] width 1568 height 757
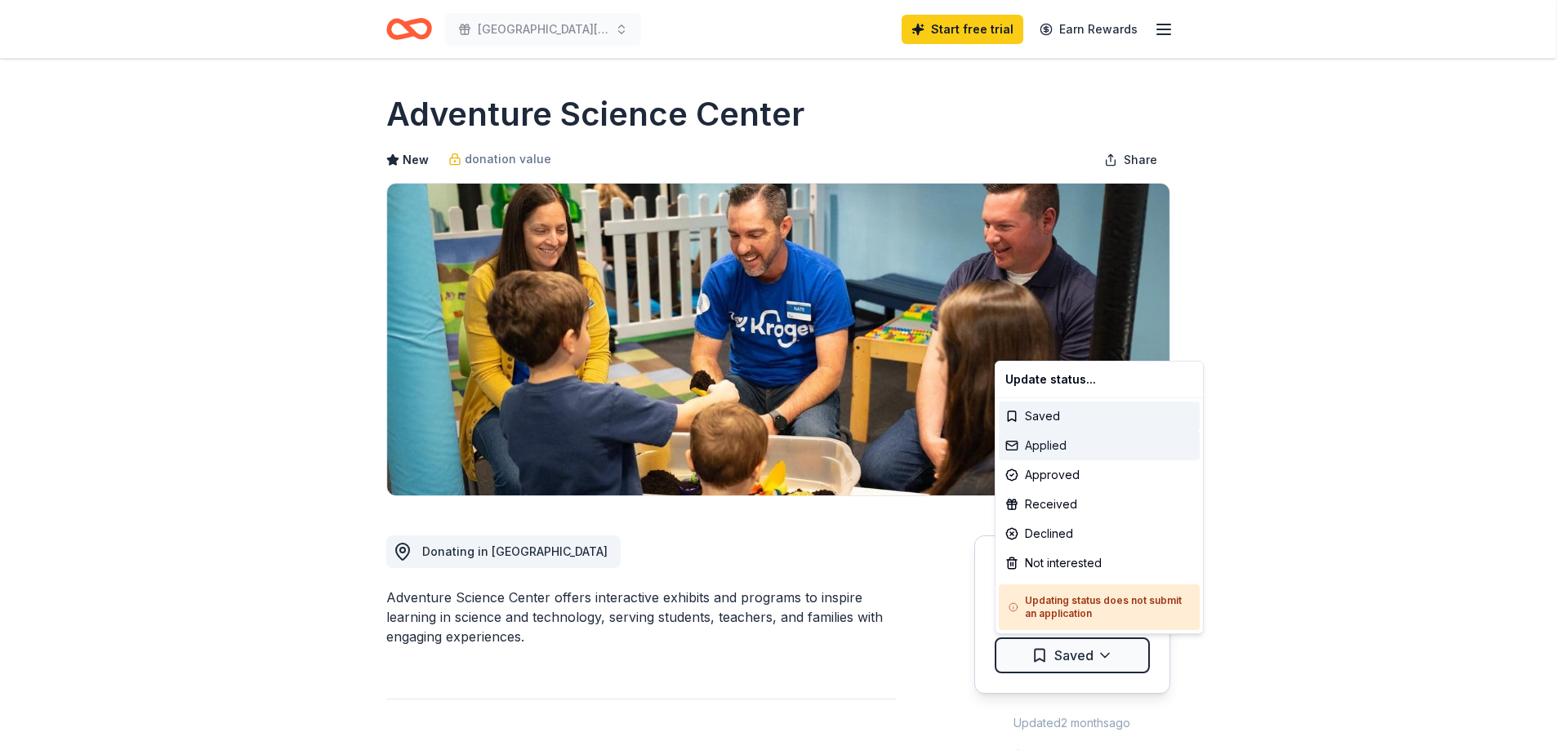
click at [1060, 452] on div "Applied" at bounding box center [1099, 446] width 201 height 30
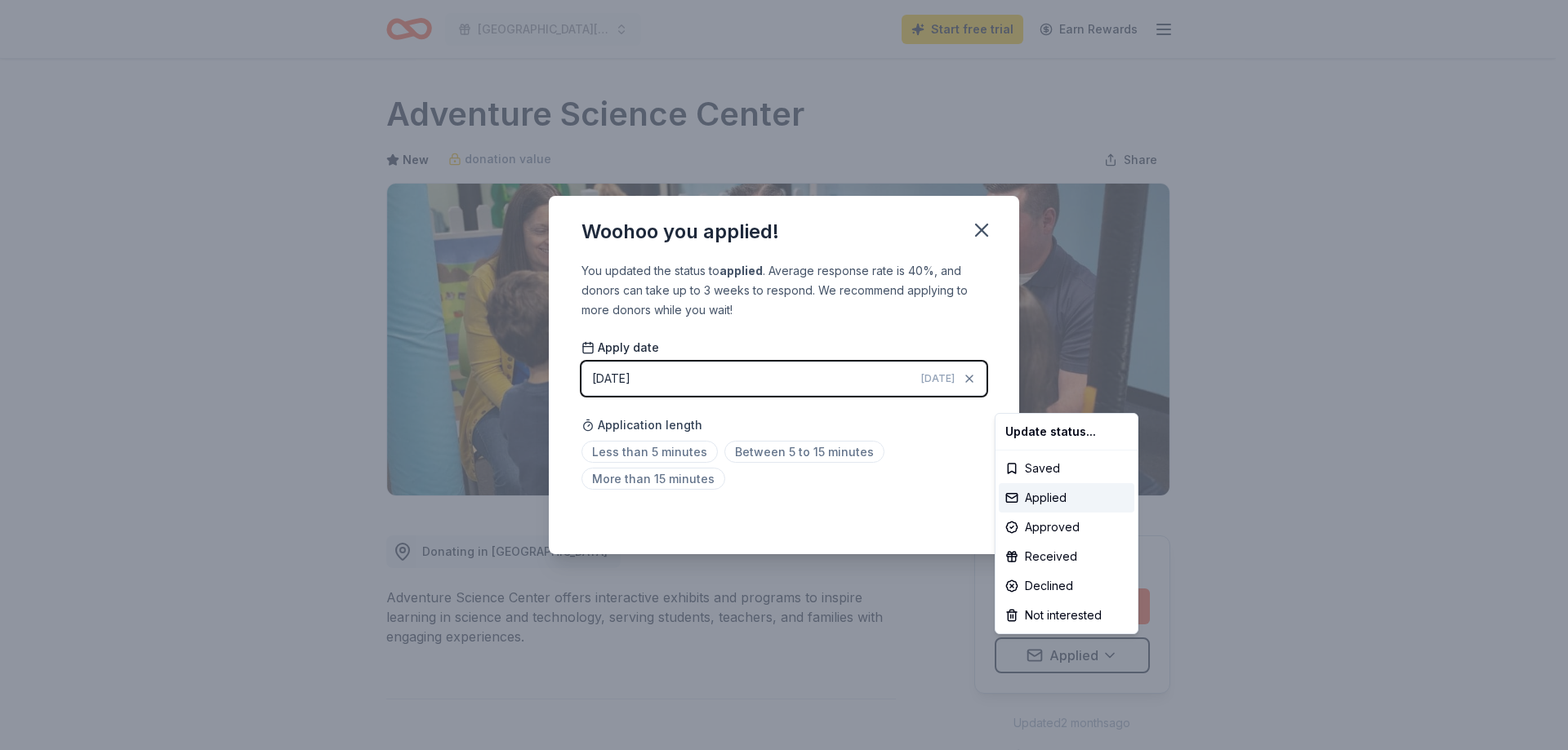
drag, startPoint x: 768, startPoint y: 513, endPoint x: 669, endPoint y: 476, distance: 105.7
click at [767, 513] on html "West Hardin Elementary Harvest Festival Start free trial Earn Rewards Due in 5 …" at bounding box center [784, 375] width 1568 height 750
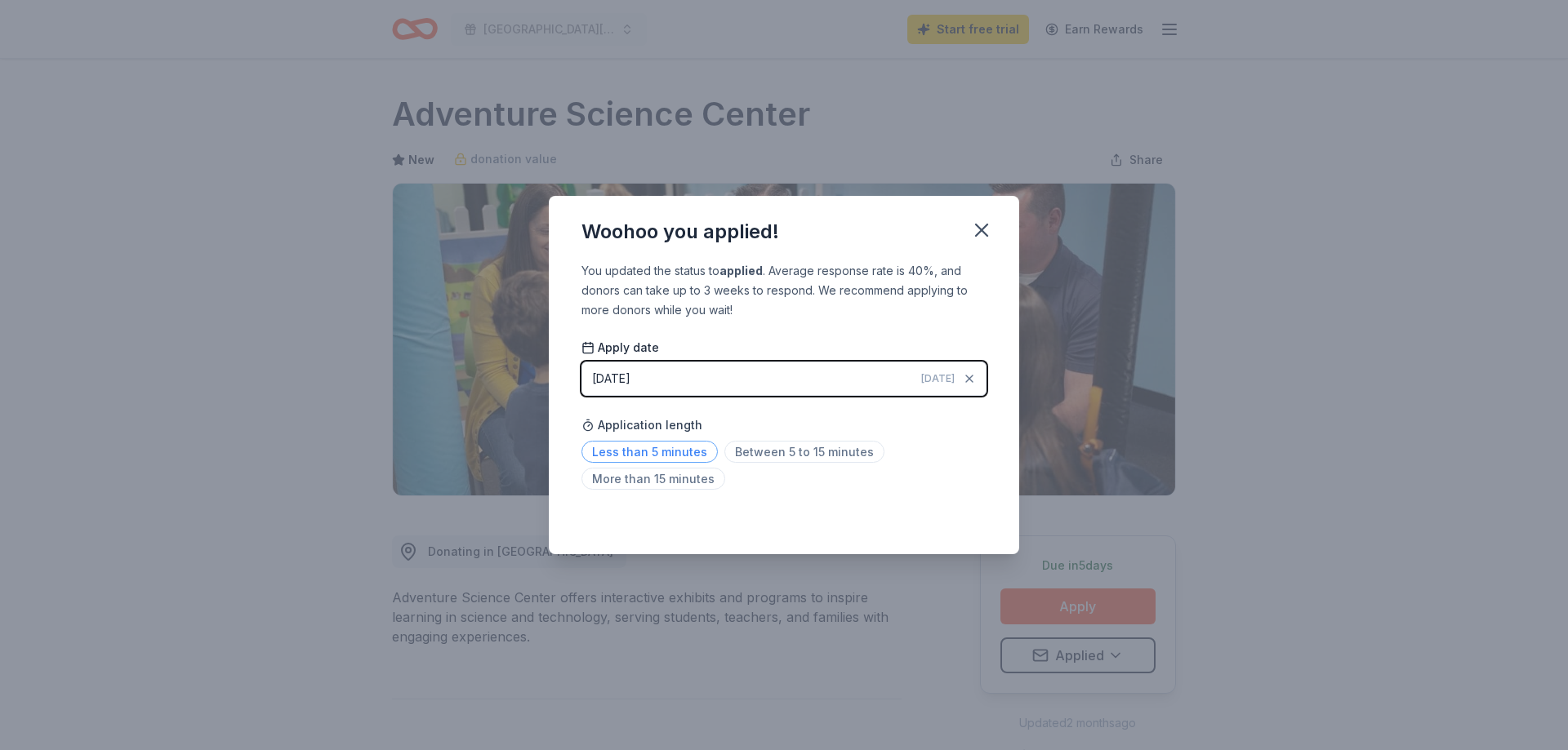
click at [665, 452] on span "Less than 5 minutes" at bounding box center [649, 452] width 136 height 22
click at [976, 230] on icon "button" at bounding box center [981, 230] width 23 height 23
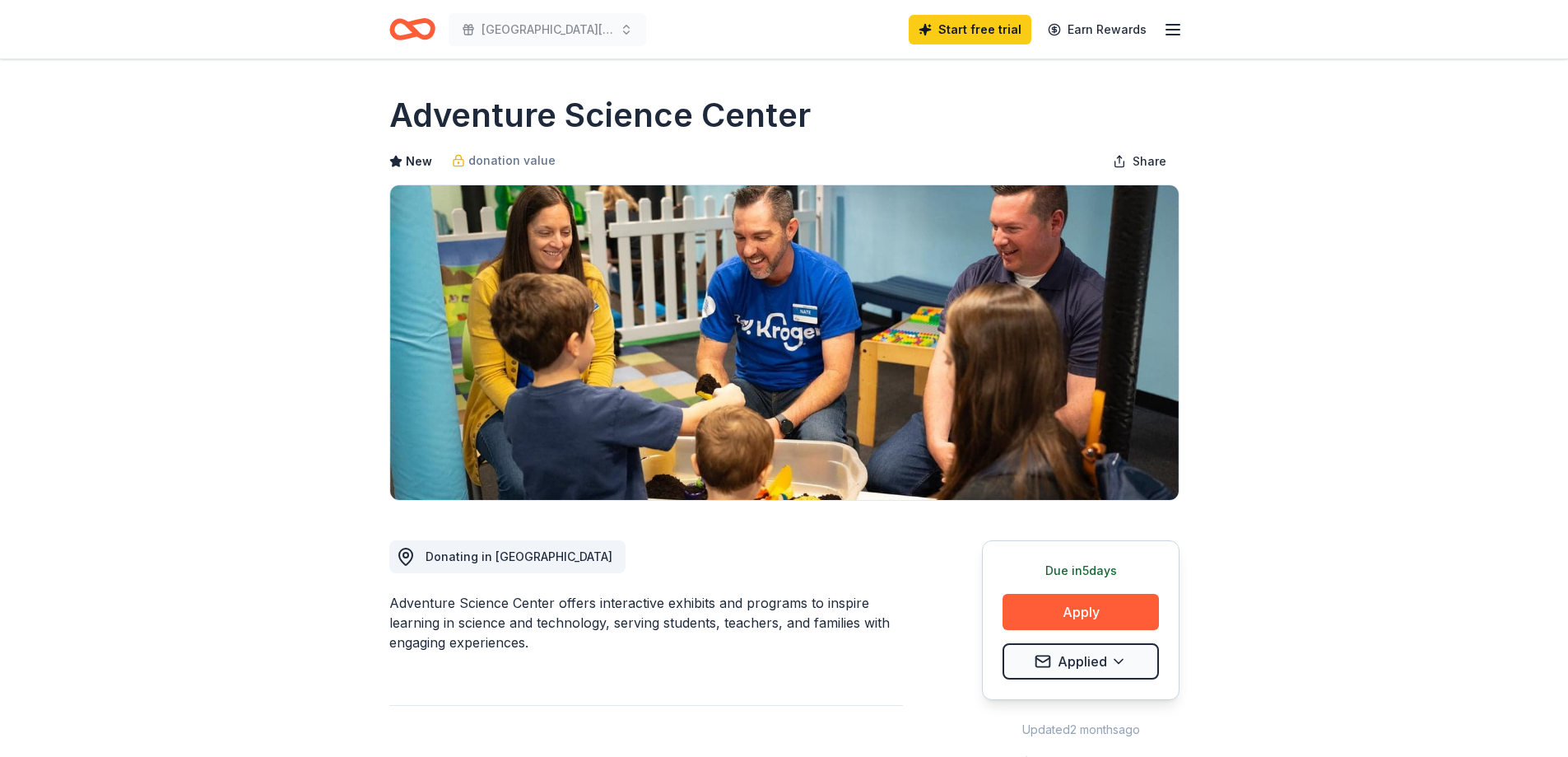
click at [419, 28] on icon "Home" at bounding box center [413, 29] width 46 height 39
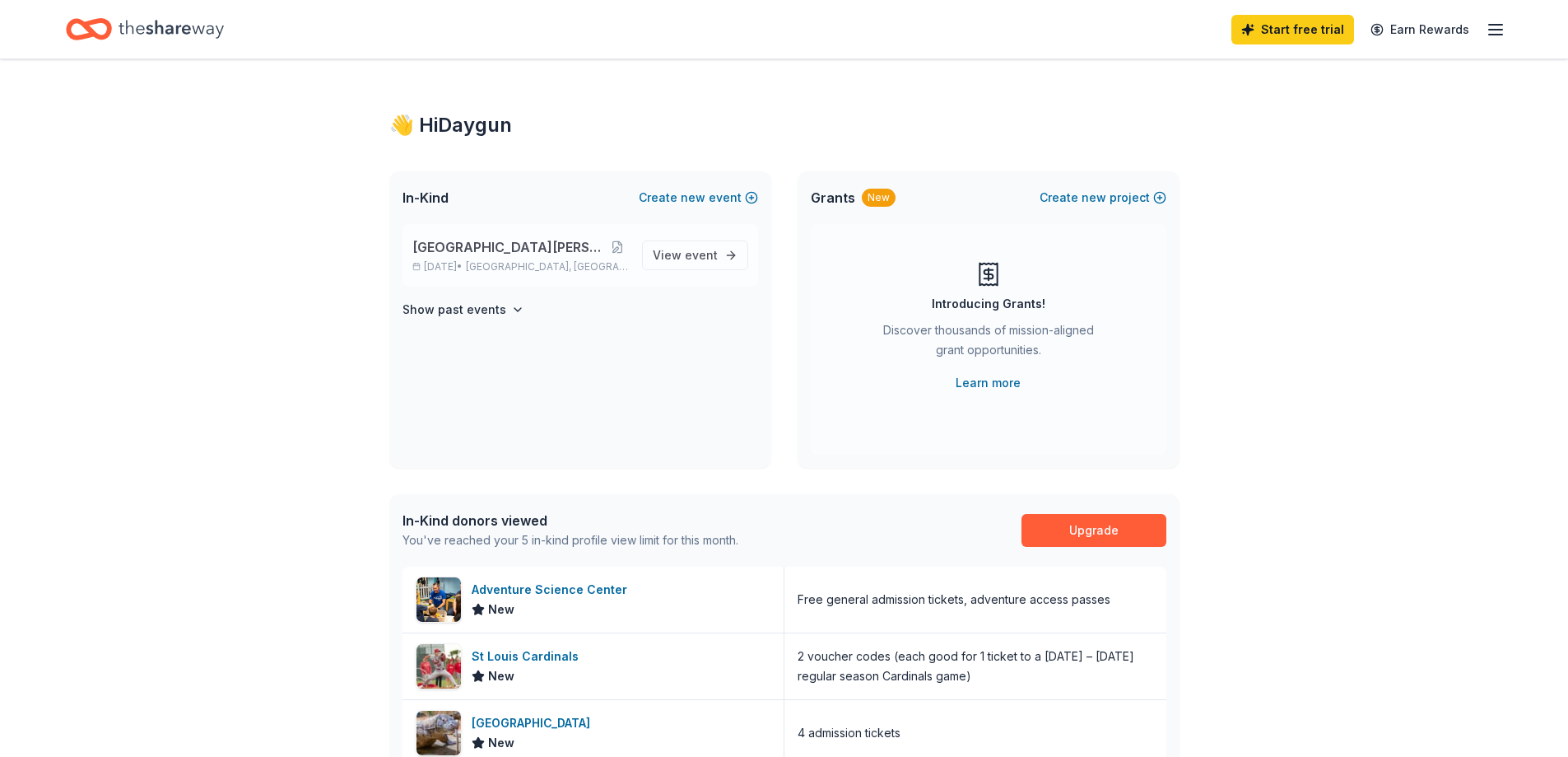
click at [573, 259] on div "West Hardin Elementary Harvest Festival Sep 27, 2025 • Adamsville, TN" at bounding box center [521, 255] width 216 height 36
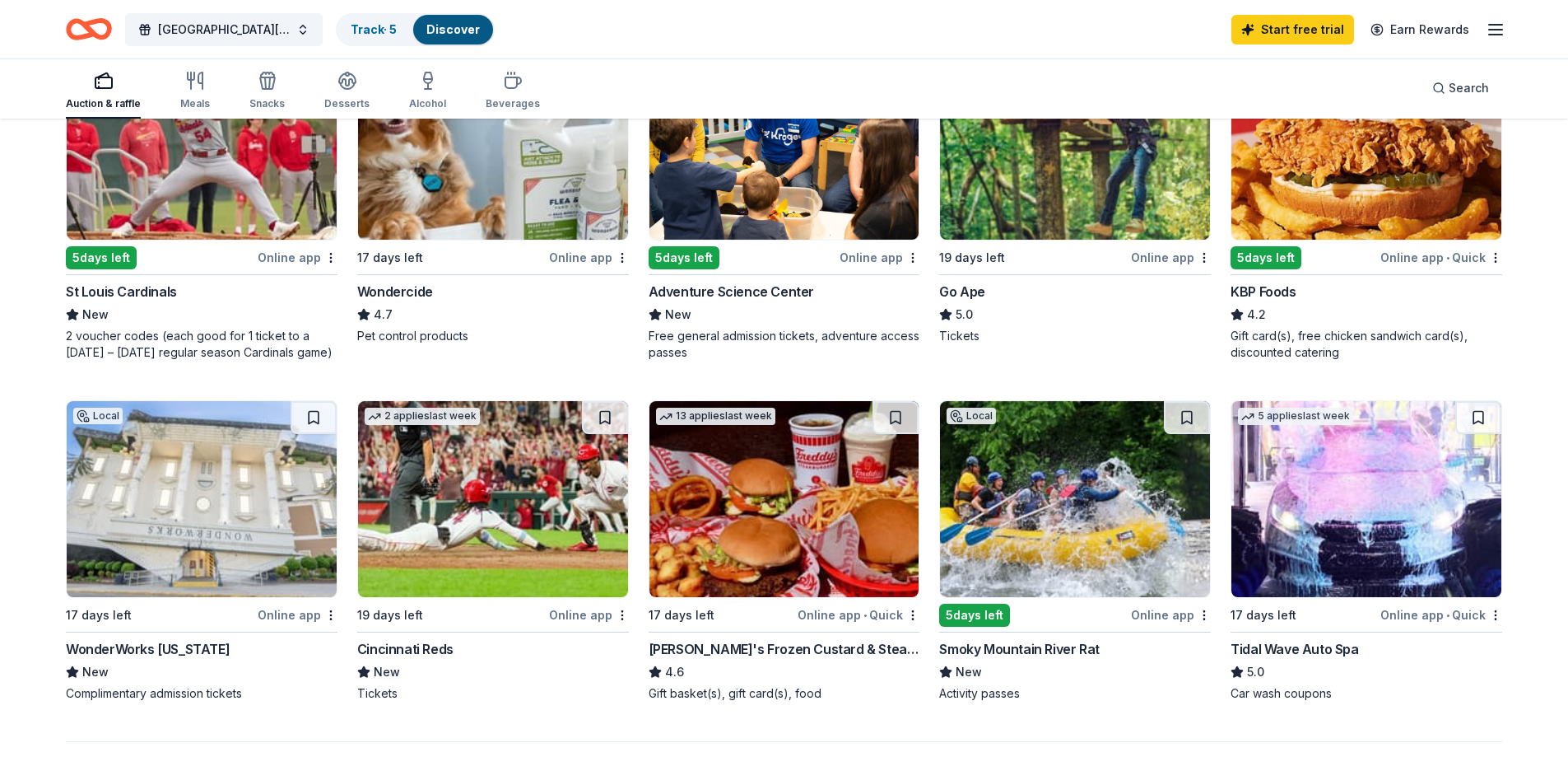
scroll to position [989, 0]
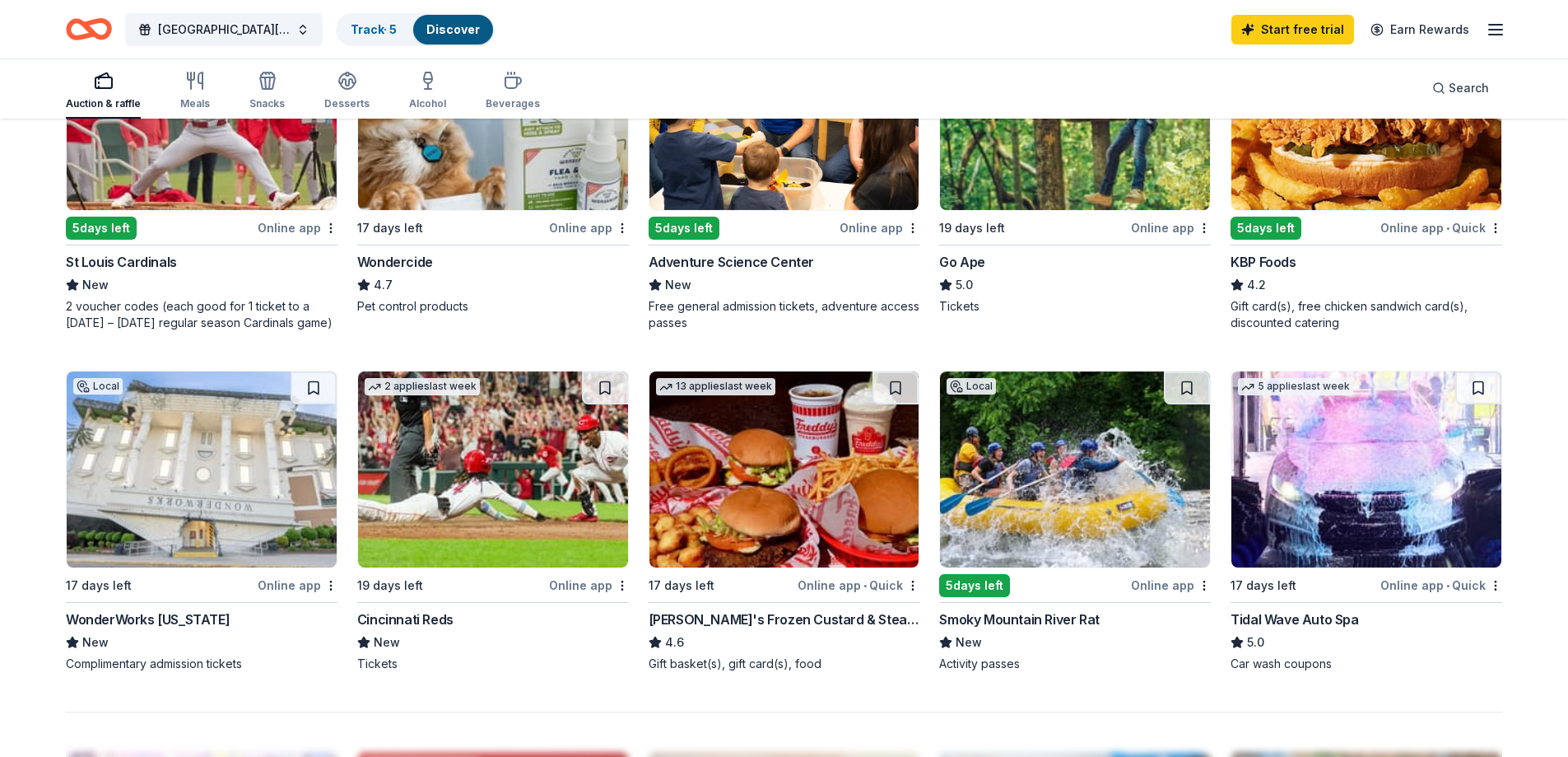
click at [492, 490] on img at bounding box center [493, 469] width 270 height 196
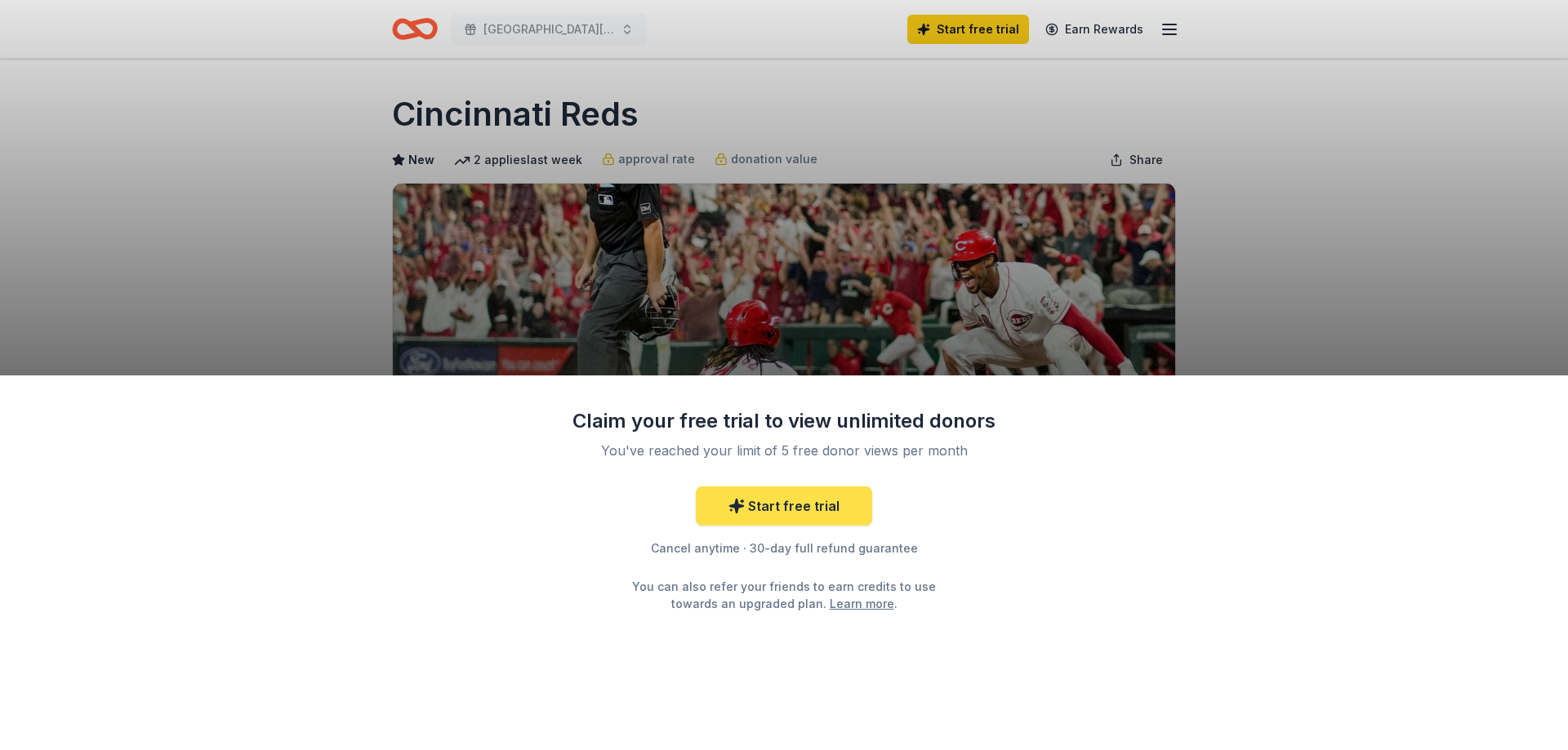
click at [818, 501] on link "Start free trial" at bounding box center [784, 506] width 176 height 39
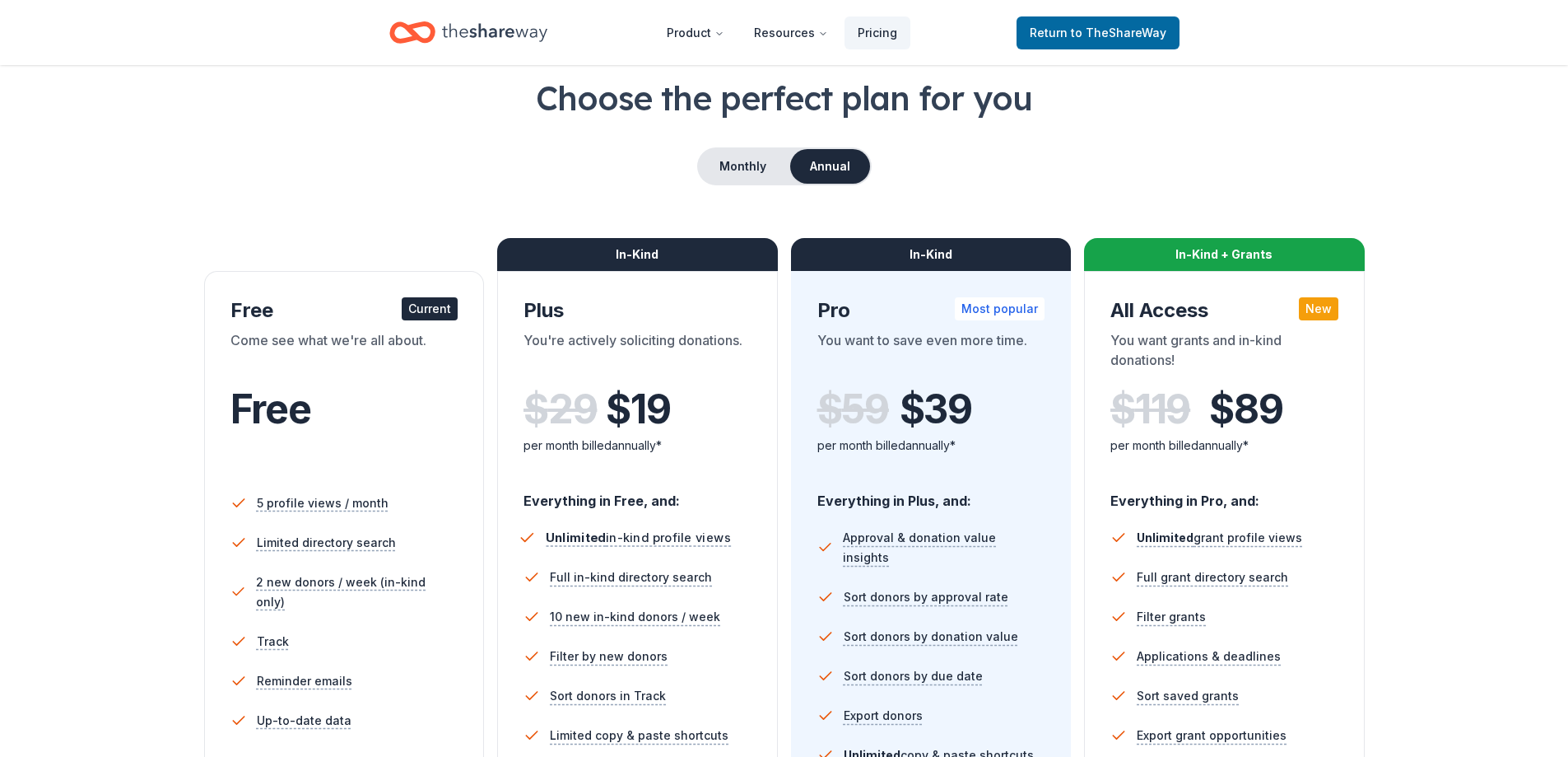
scroll to position [165, 0]
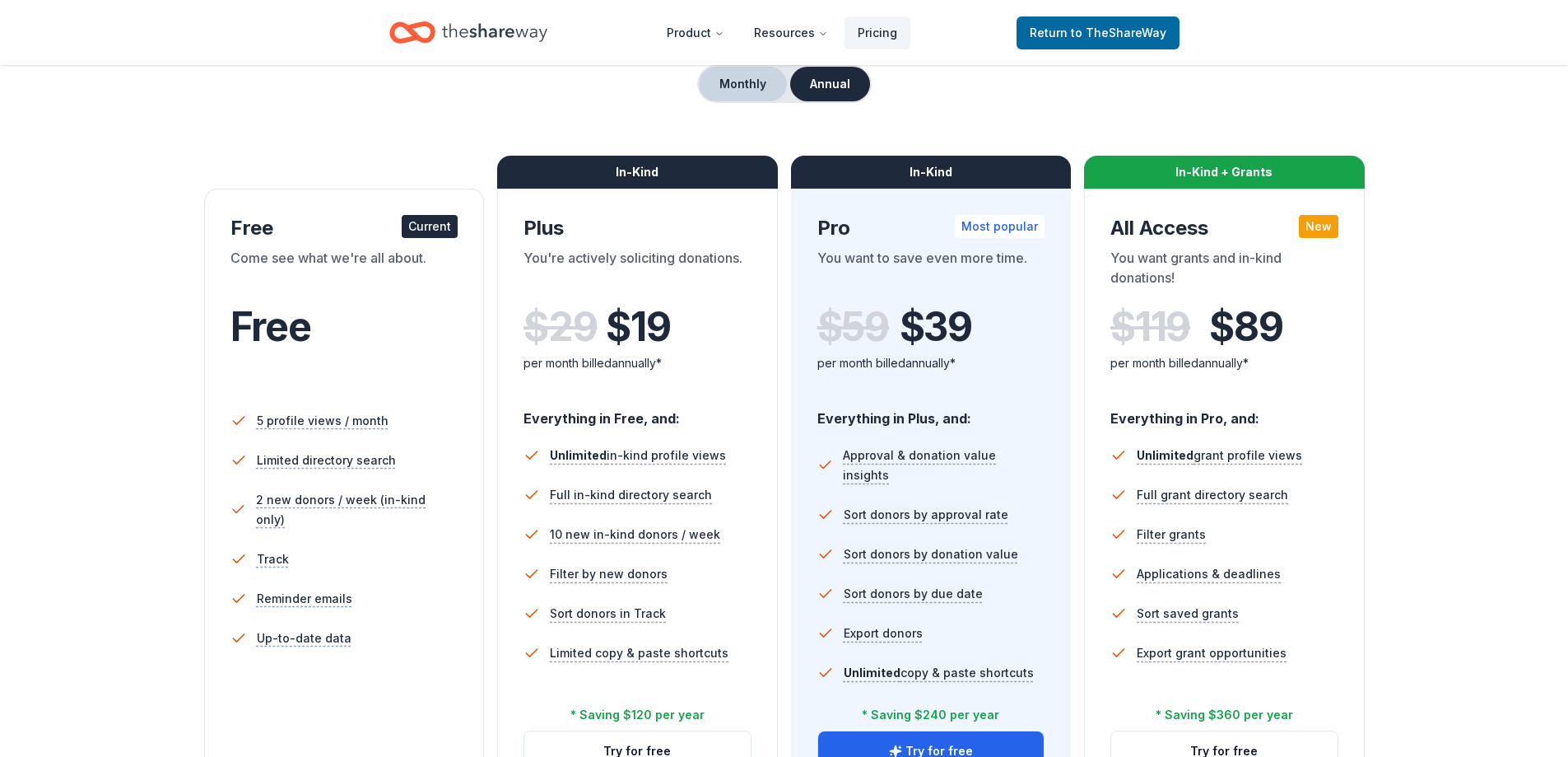
click at [745, 82] on button "Monthly" at bounding box center [743, 84] width 88 height 34
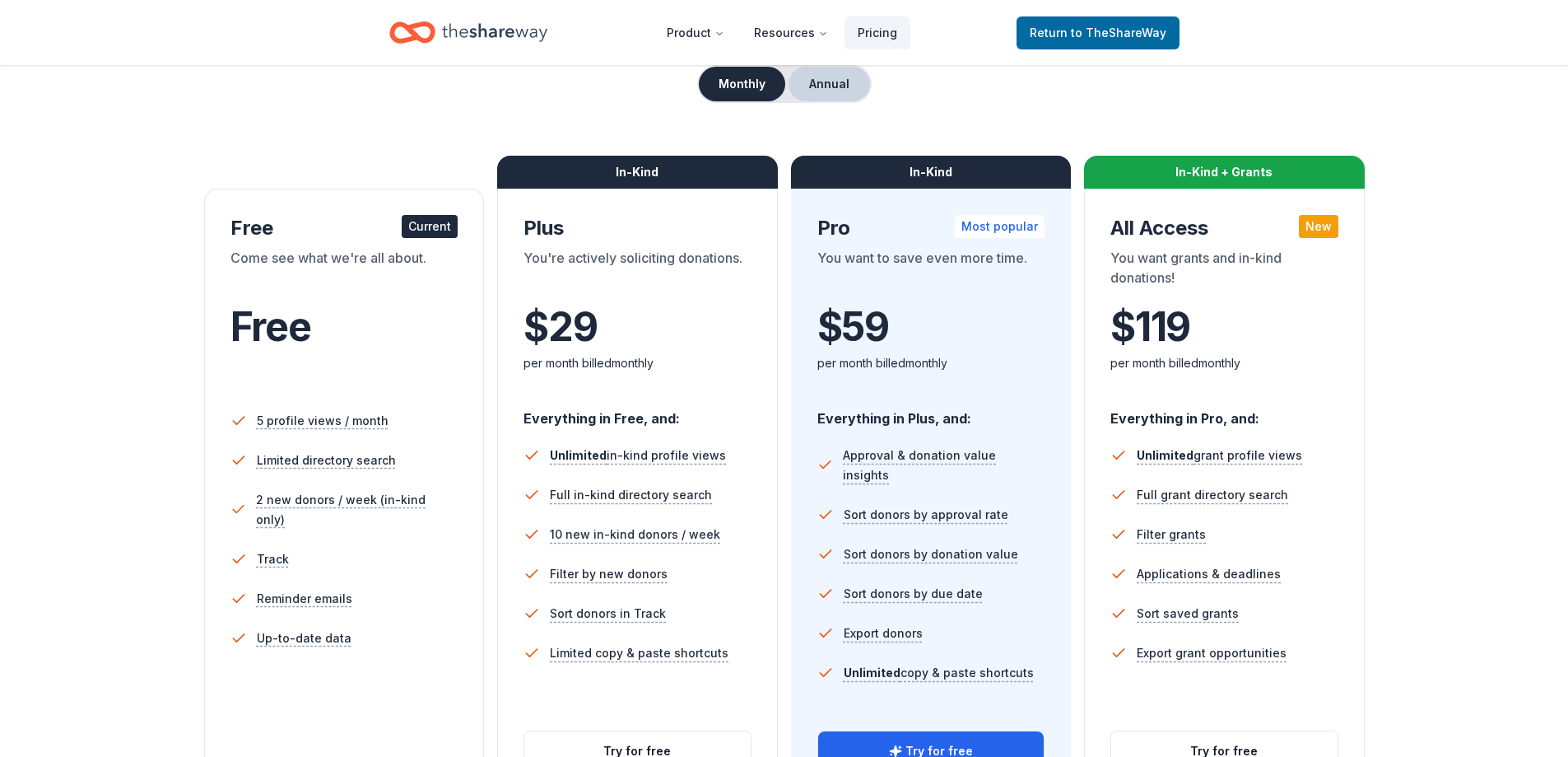
click at [829, 76] on button "Annual" at bounding box center [829, 84] width 81 height 34
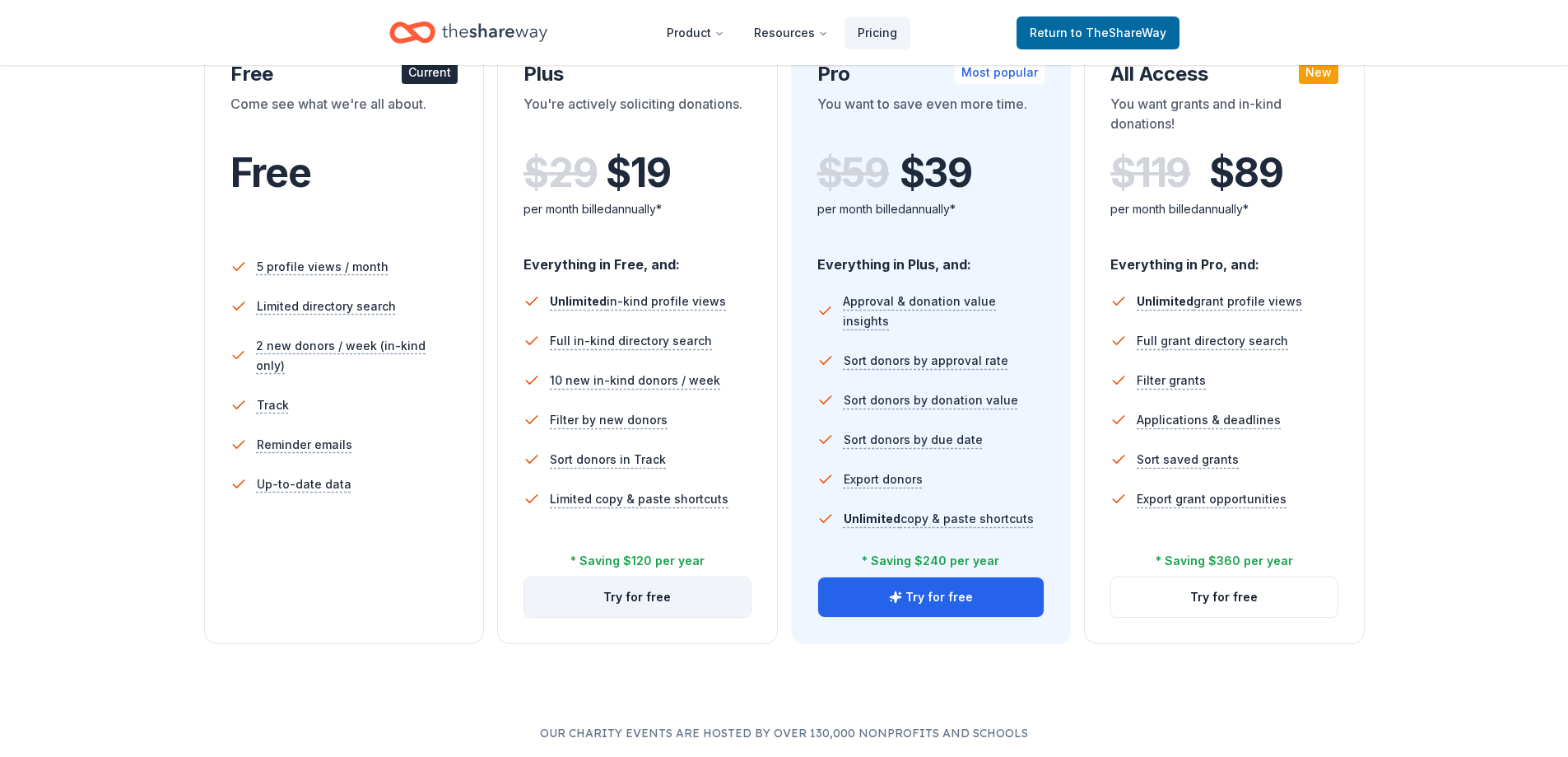
scroll to position [247, 0]
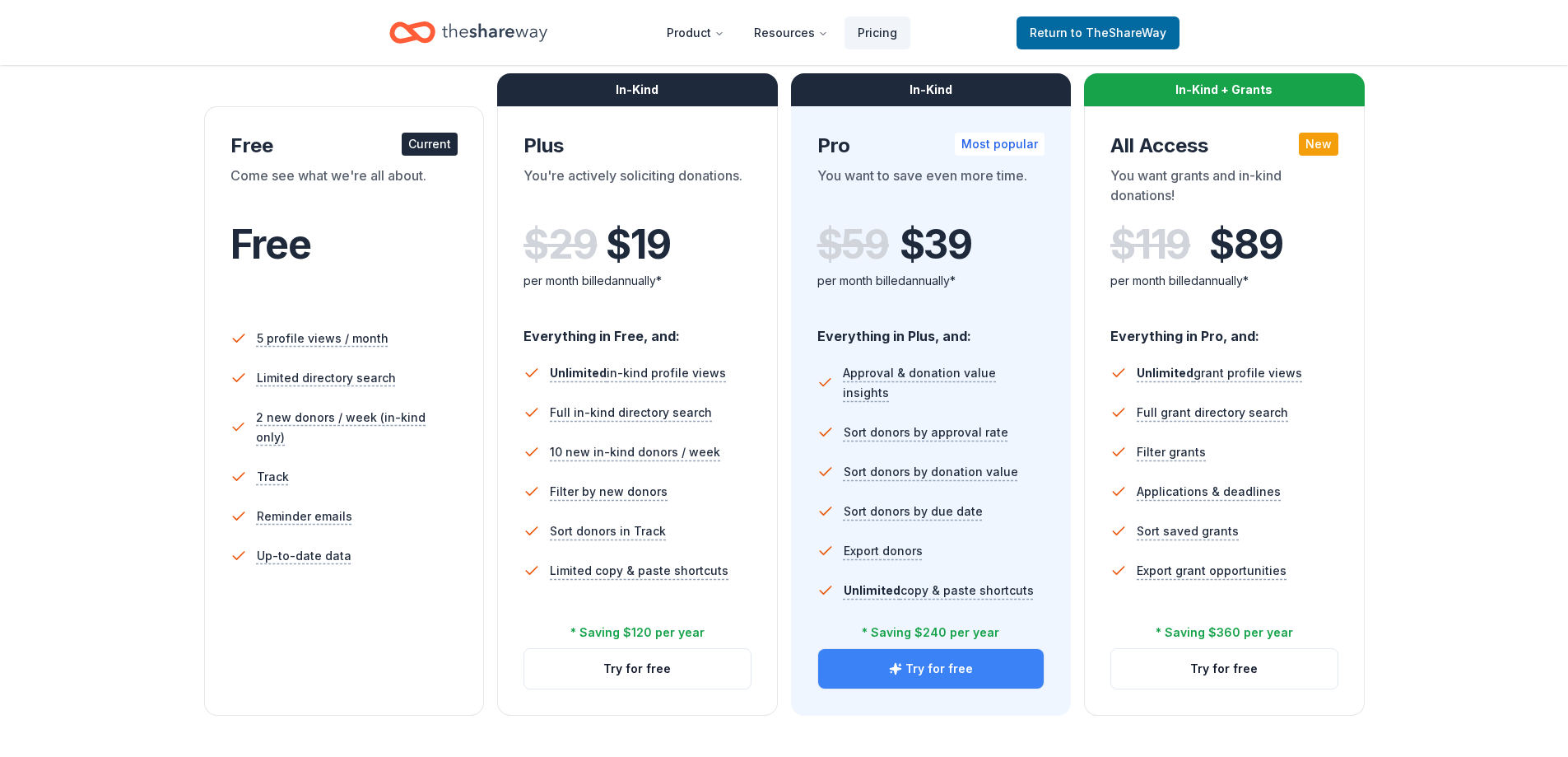
click at [948, 666] on button "Try for free" at bounding box center [932, 669] width 226 height 39
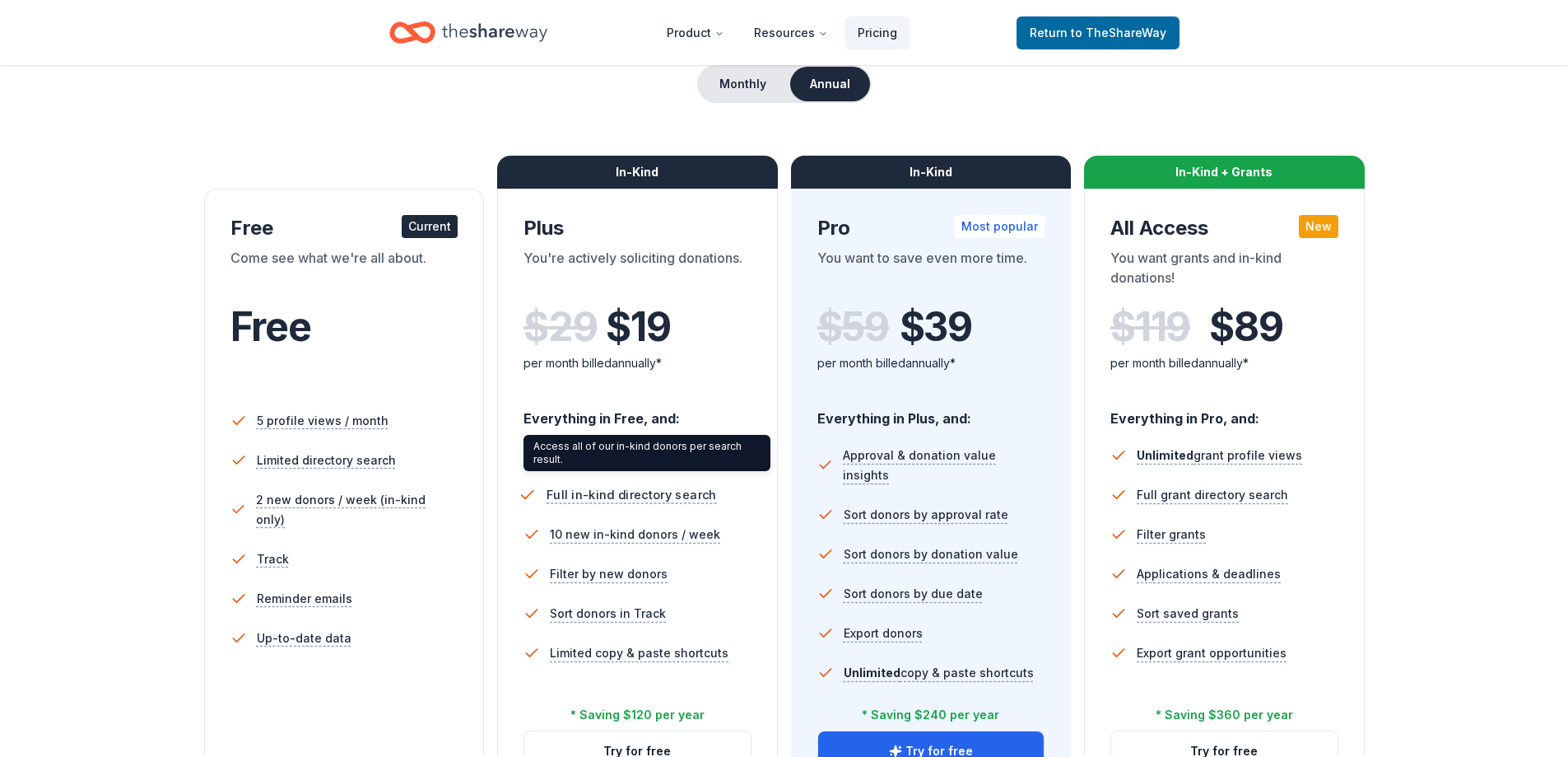
scroll to position [247, 0]
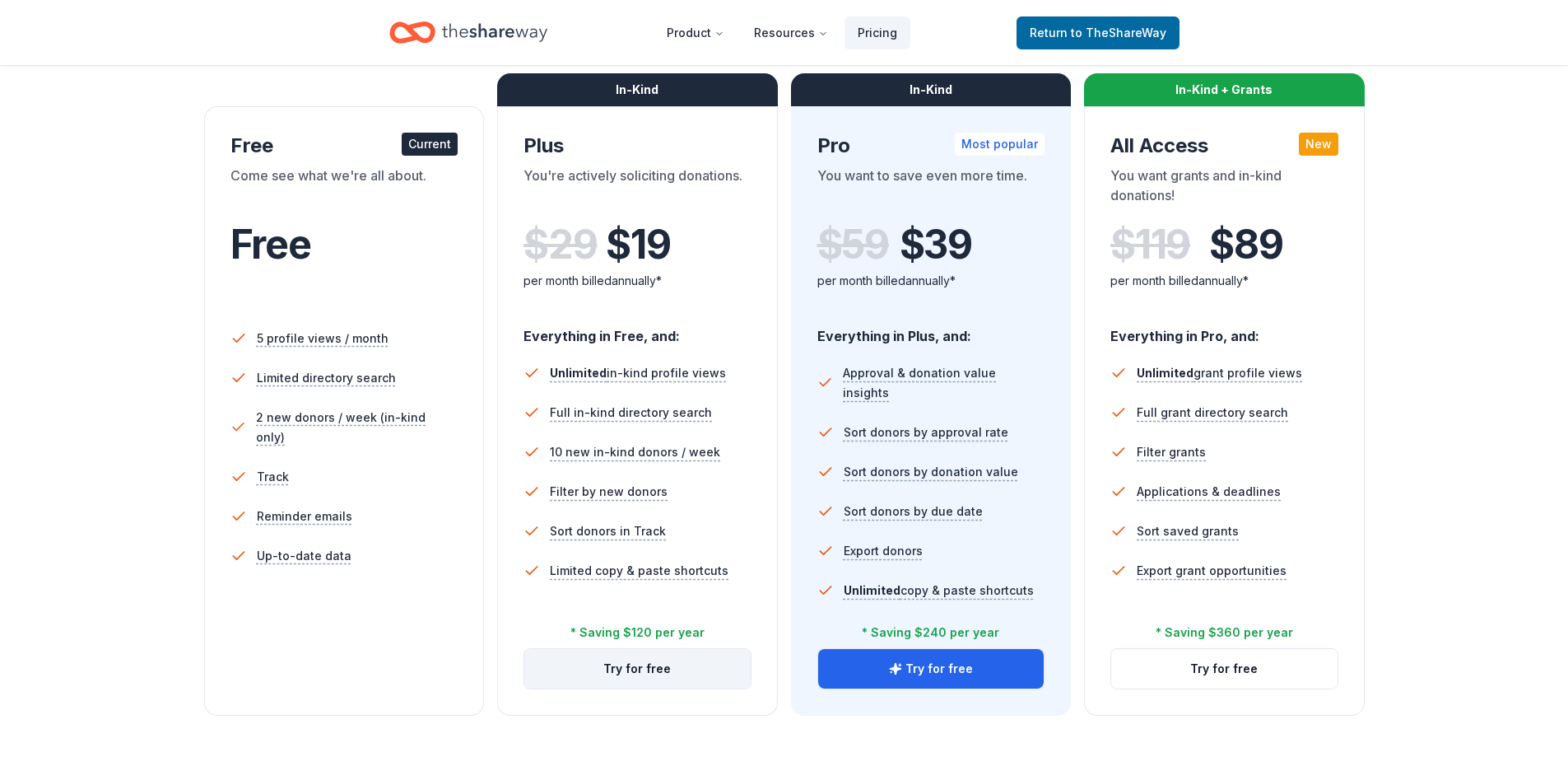
click at [633, 672] on button "Try for free" at bounding box center [637, 669] width 226 height 39
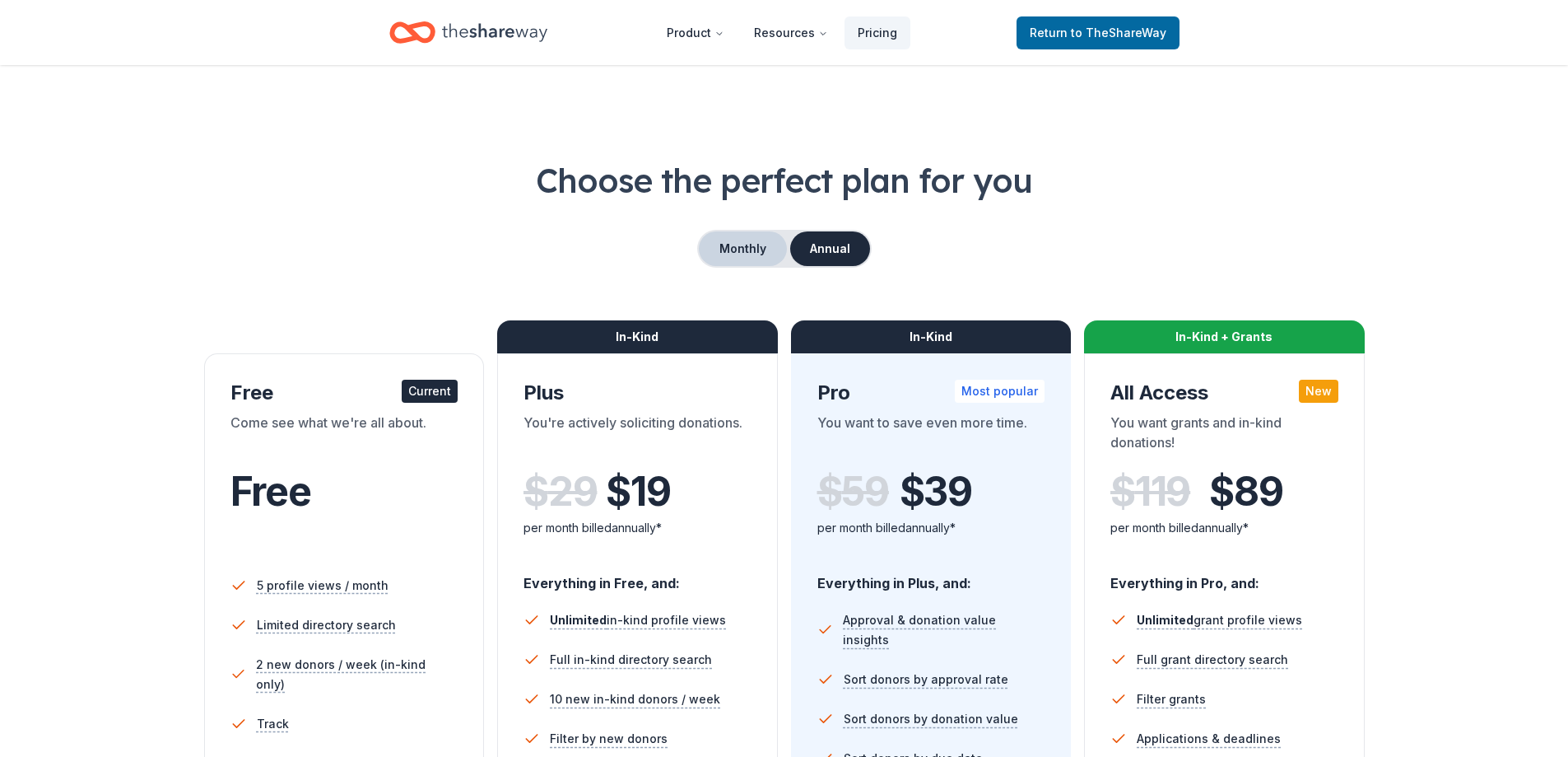
click at [739, 254] on button "Monthly" at bounding box center [743, 249] width 88 height 34
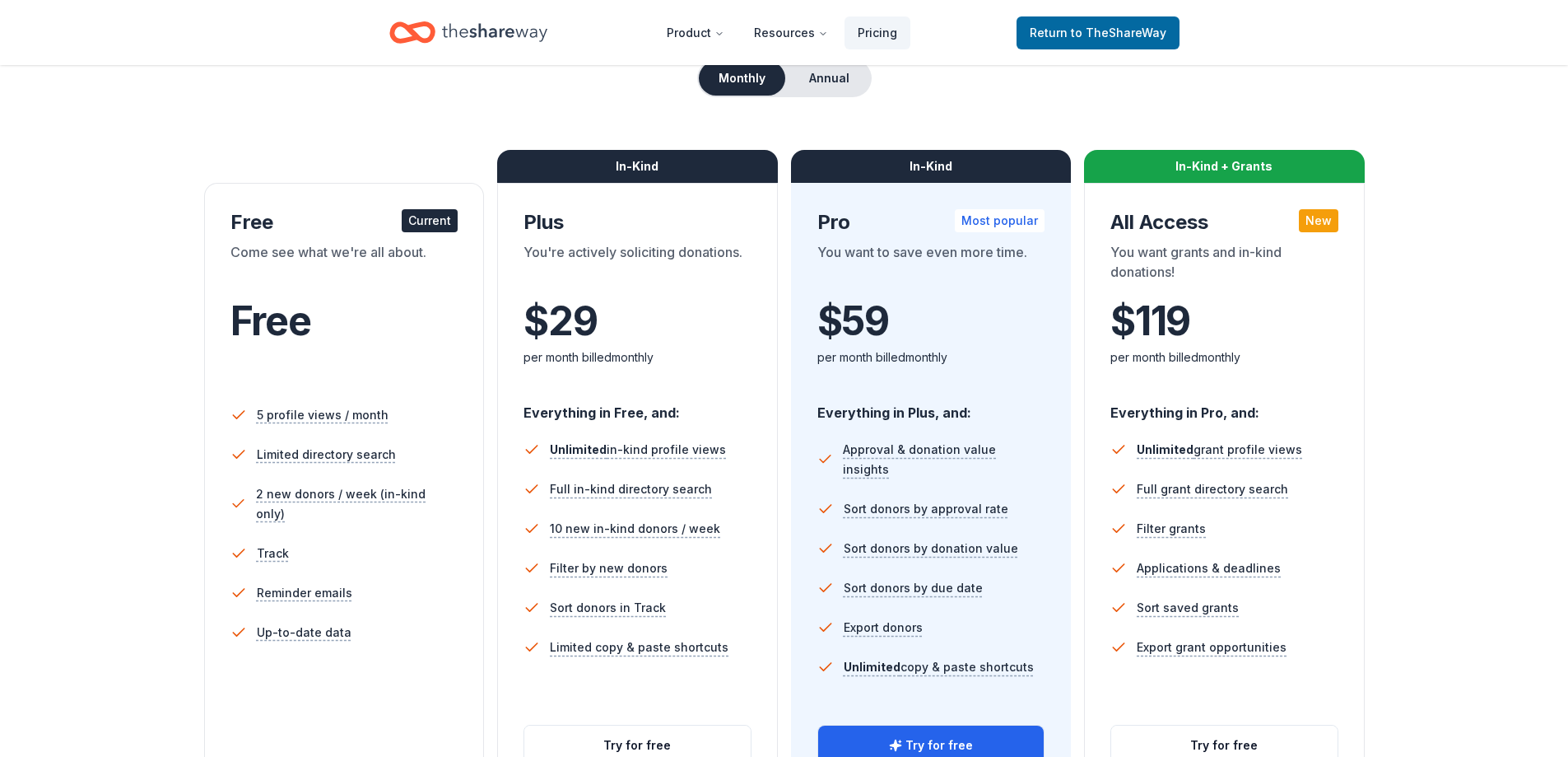
scroll to position [247, 0]
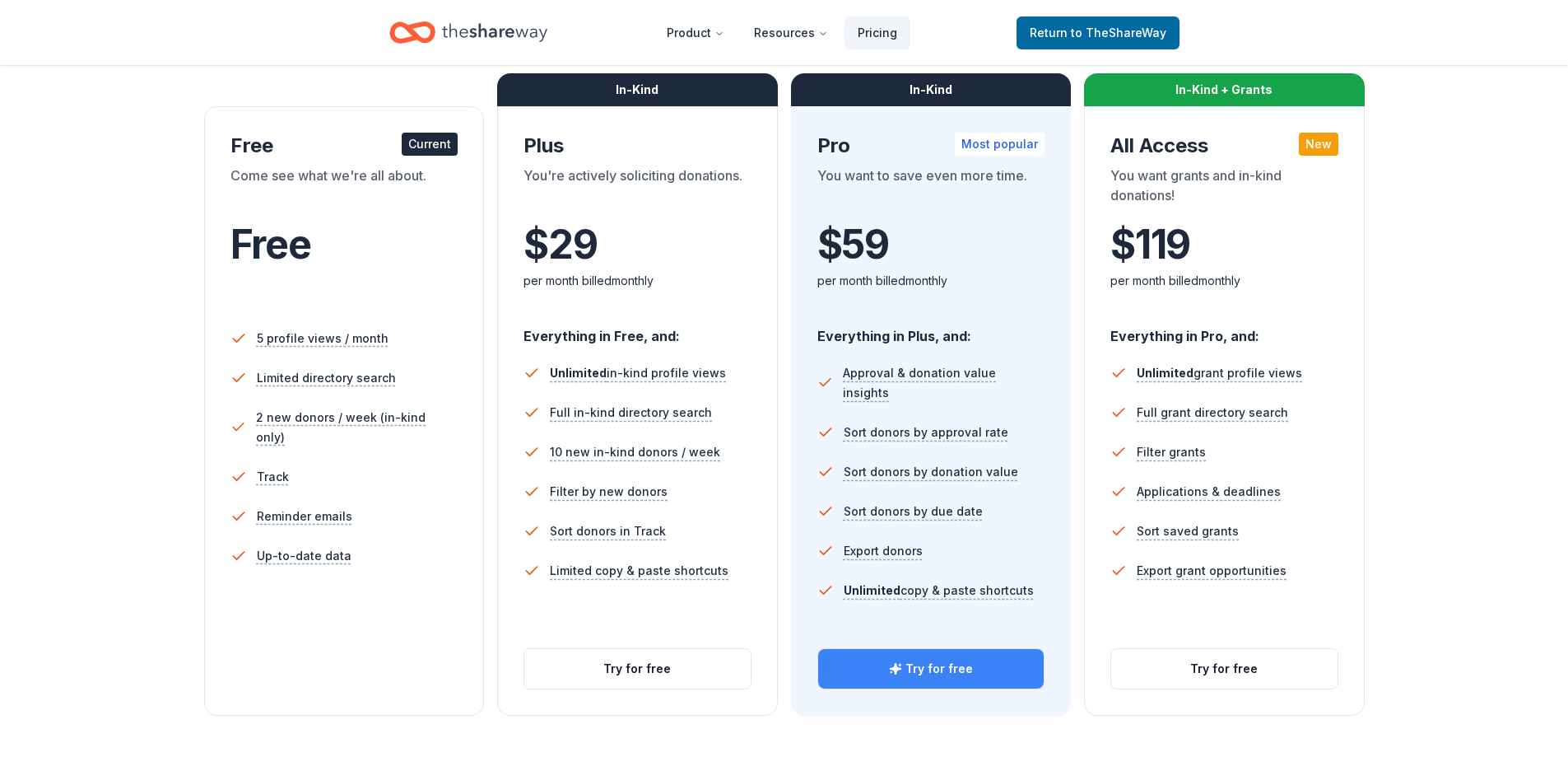
click at [918, 665] on button "Try for free" at bounding box center [932, 669] width 226 height 39
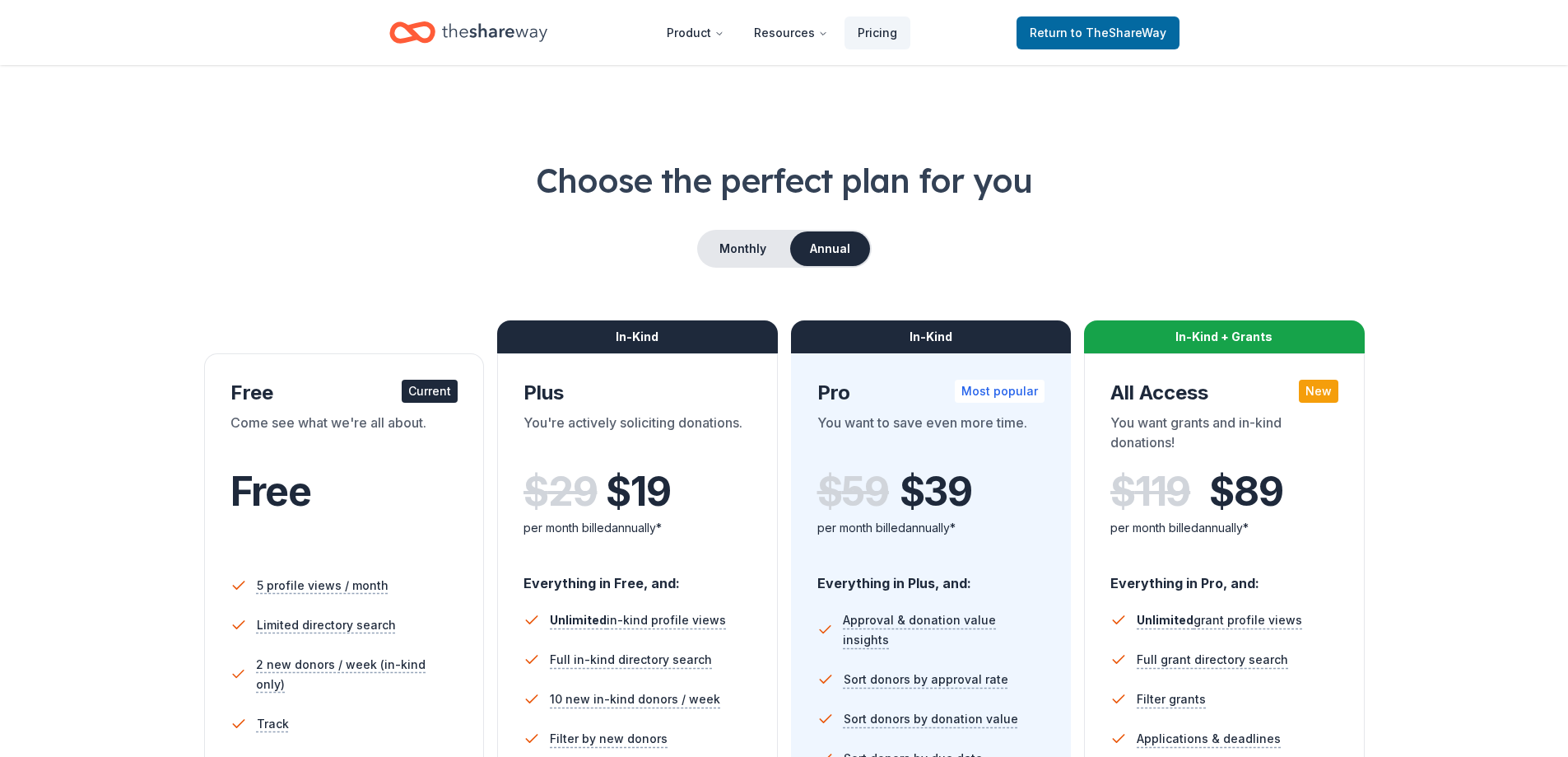
click at [483, 24] on icon "Home" at bounding box center [494, 32] width 106 height 33
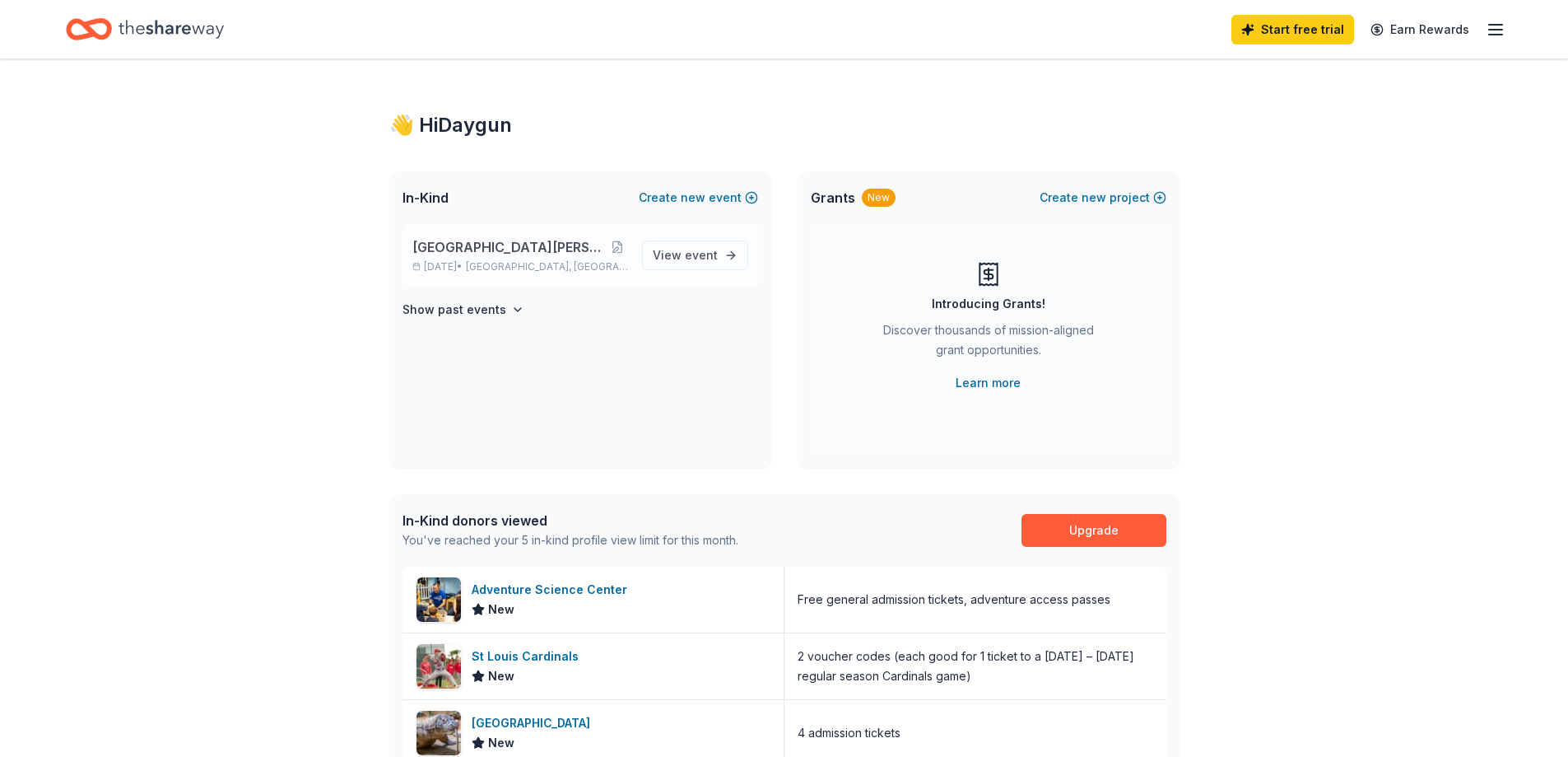
click at [533, 266] on span "[GEOGRAPHIC_DATA], [GEOGRAPHIC_DATA]" at bounding box center [546, 266] width 162 height 13
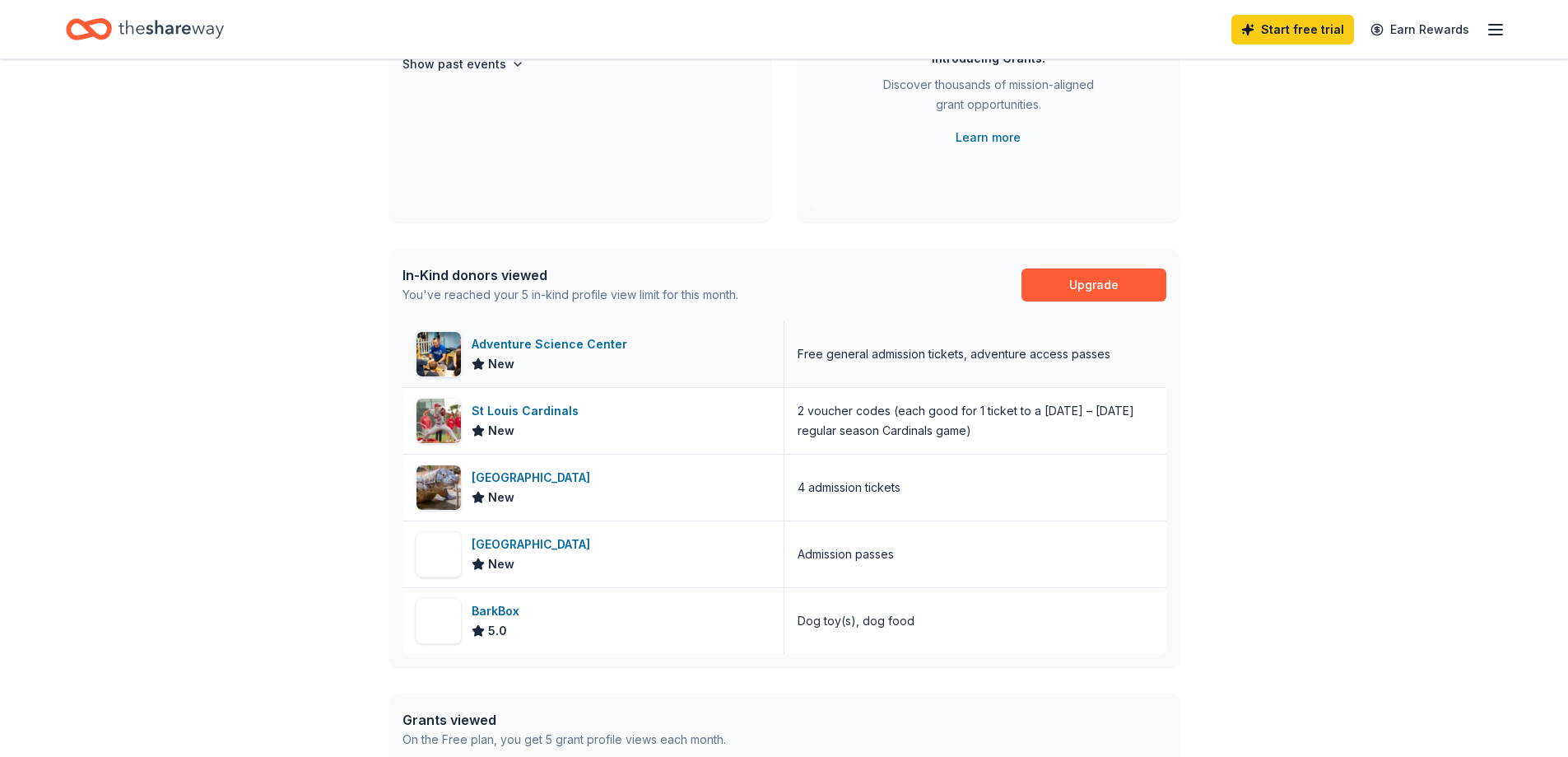
scroll to position [247, 0]
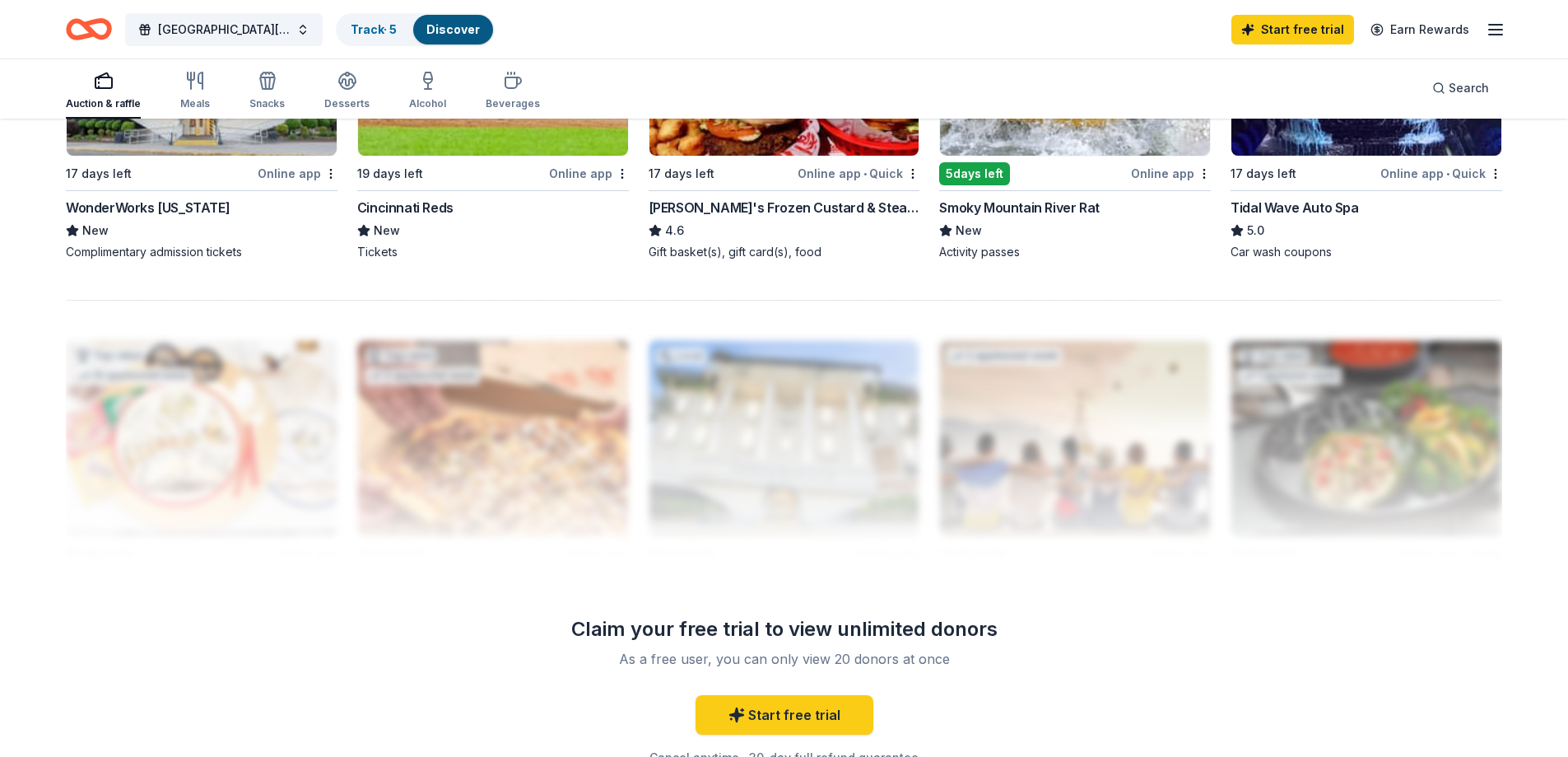
scroll to position [1483, 0]
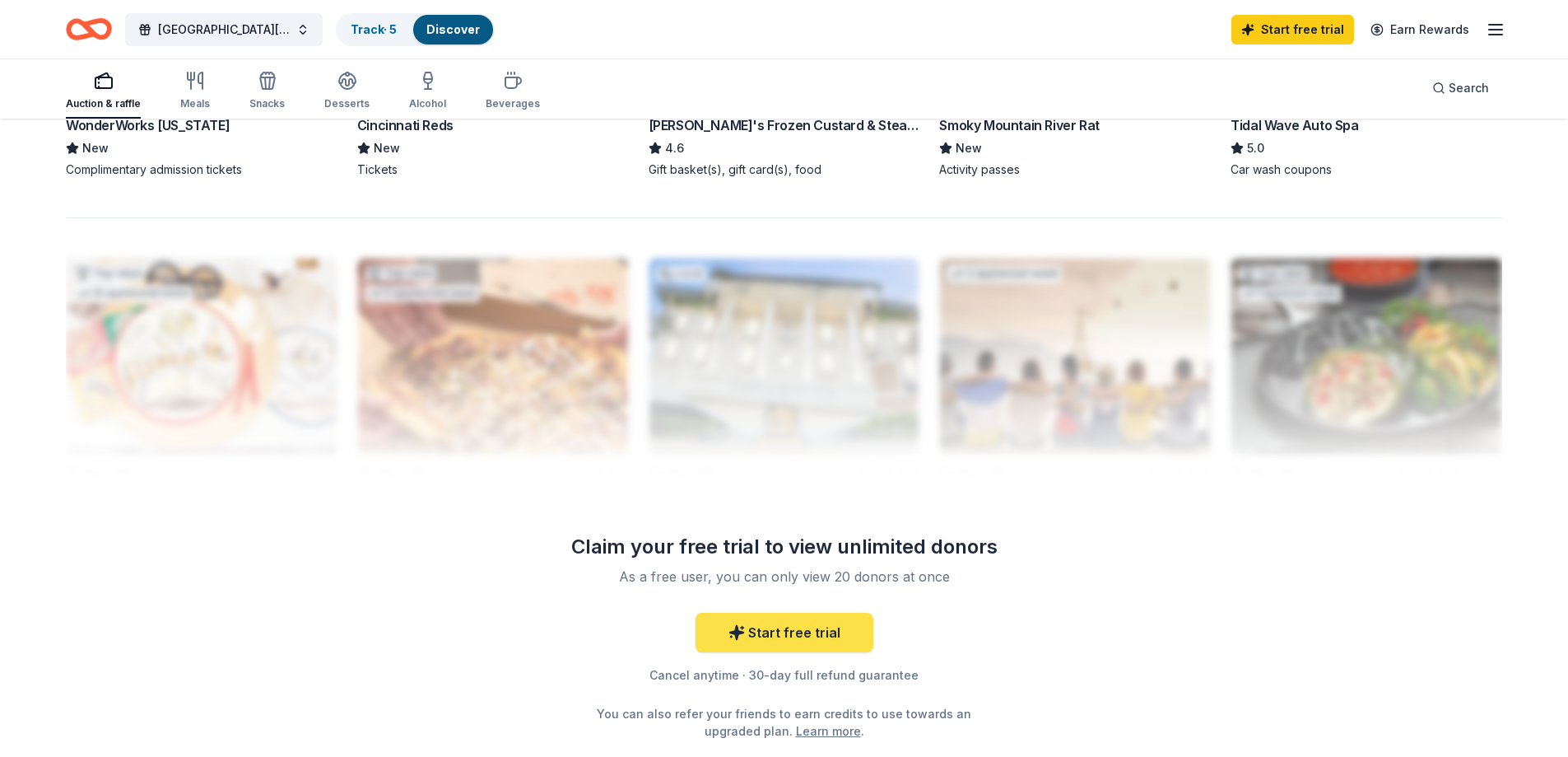
click at [781, 638] on link "Start free trial" at bounding box center [784, 633] width 178 height 39
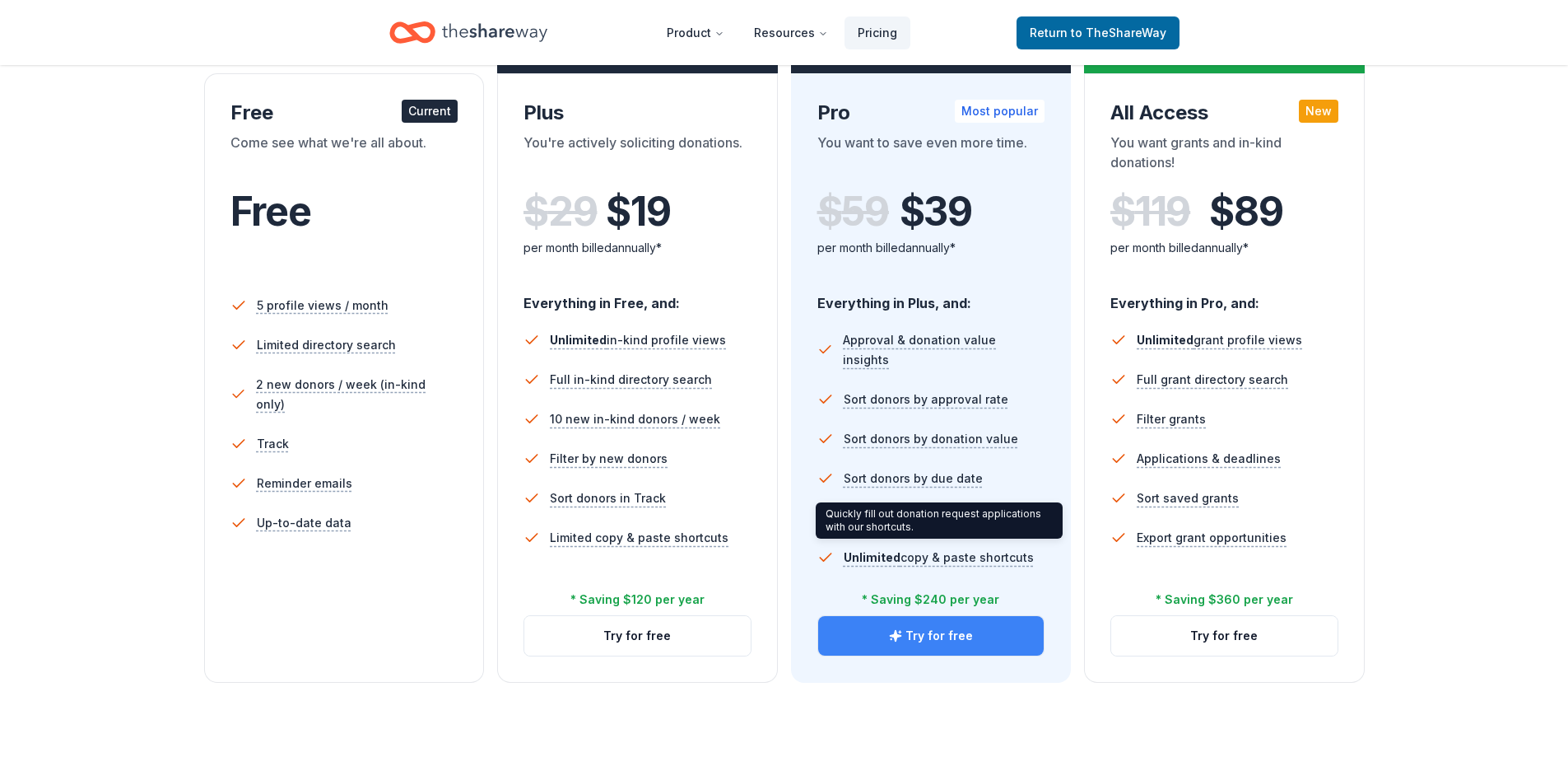
scroll to position [330, 0]
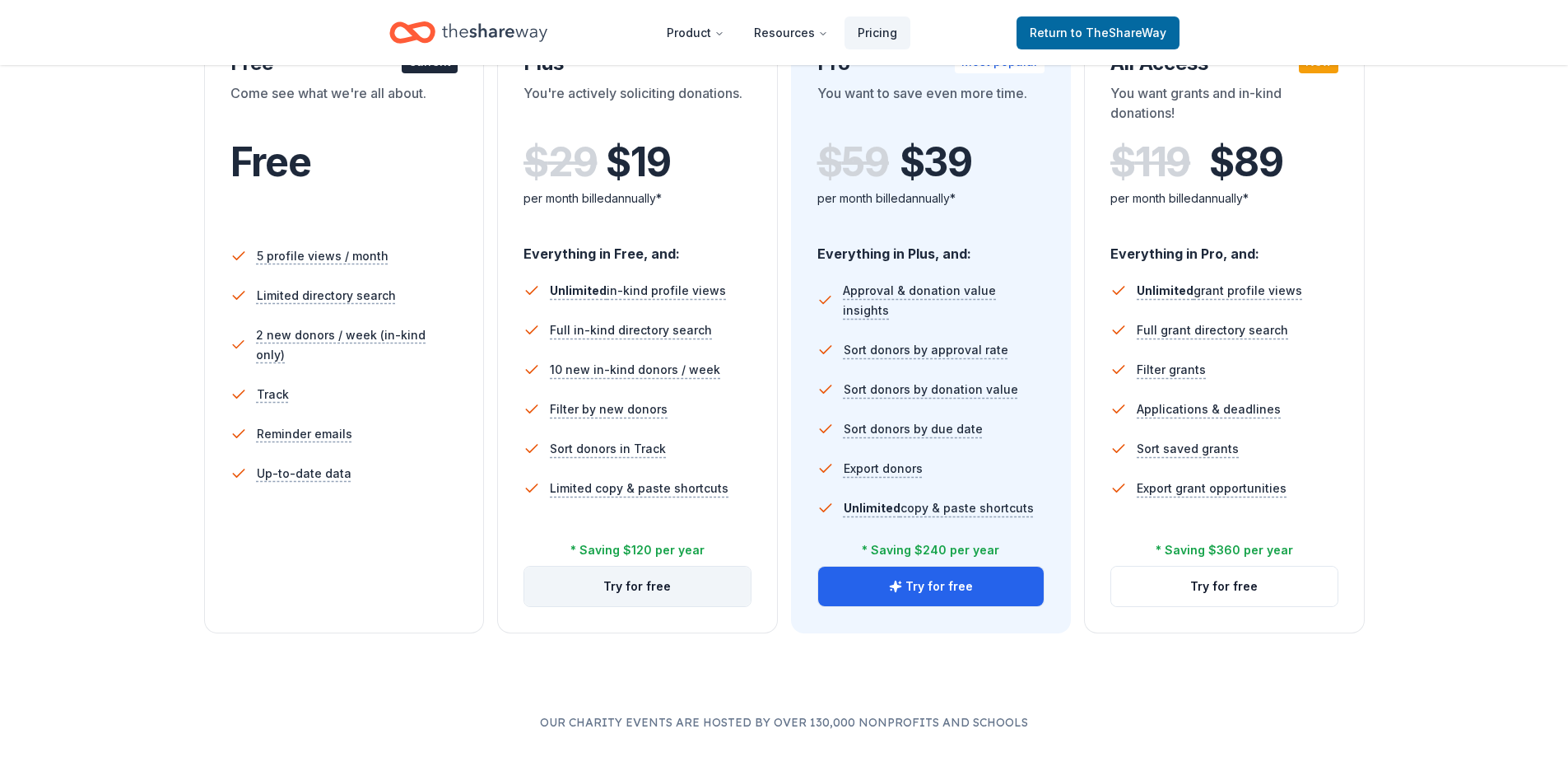
click at [634, 589] on button "Try for free" at bounding box center [637, 586] width 226 height 39
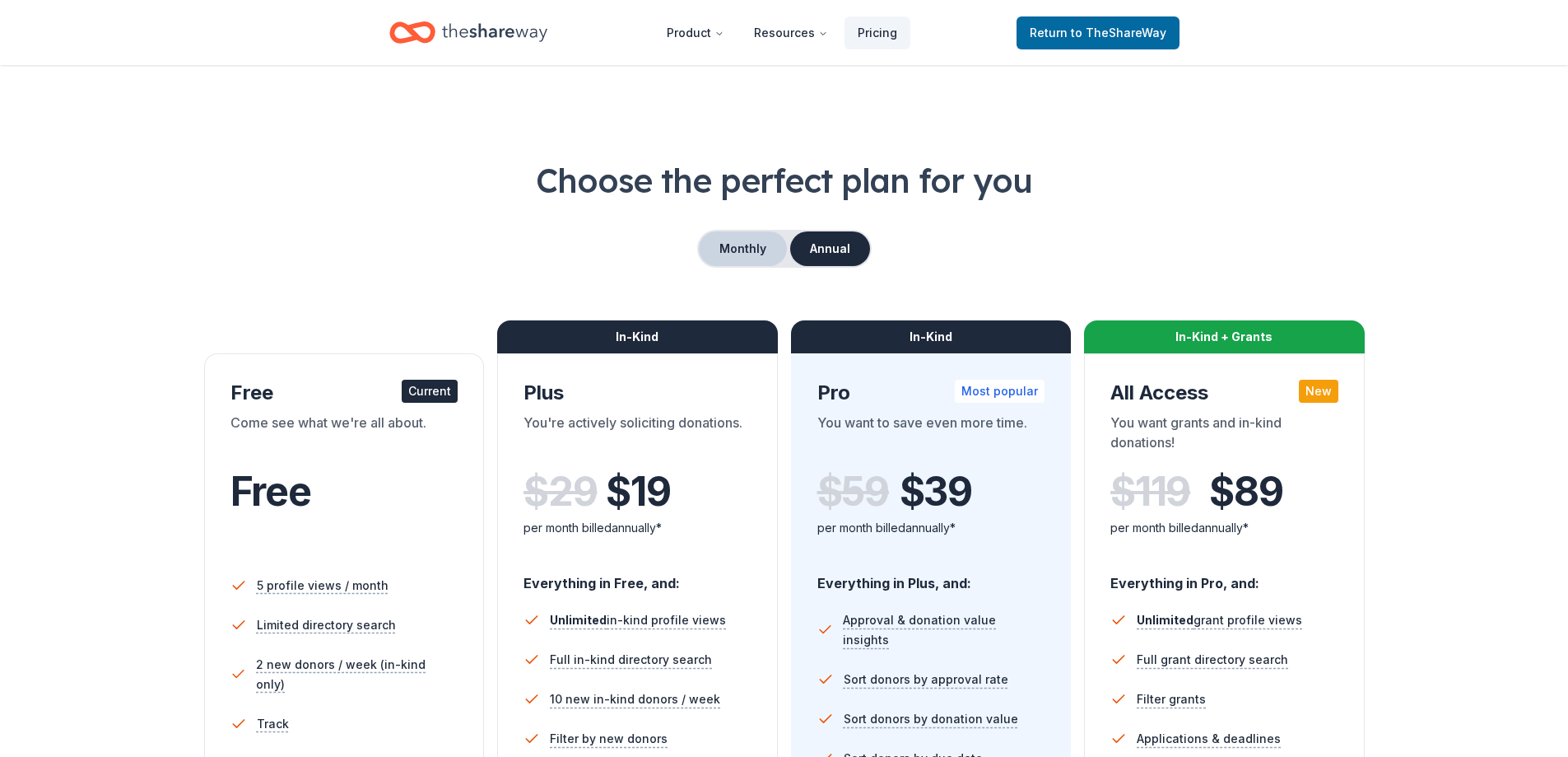
click at [721, 239] on button "Monthly" at bounding box center [743, 249] width 88 height 34
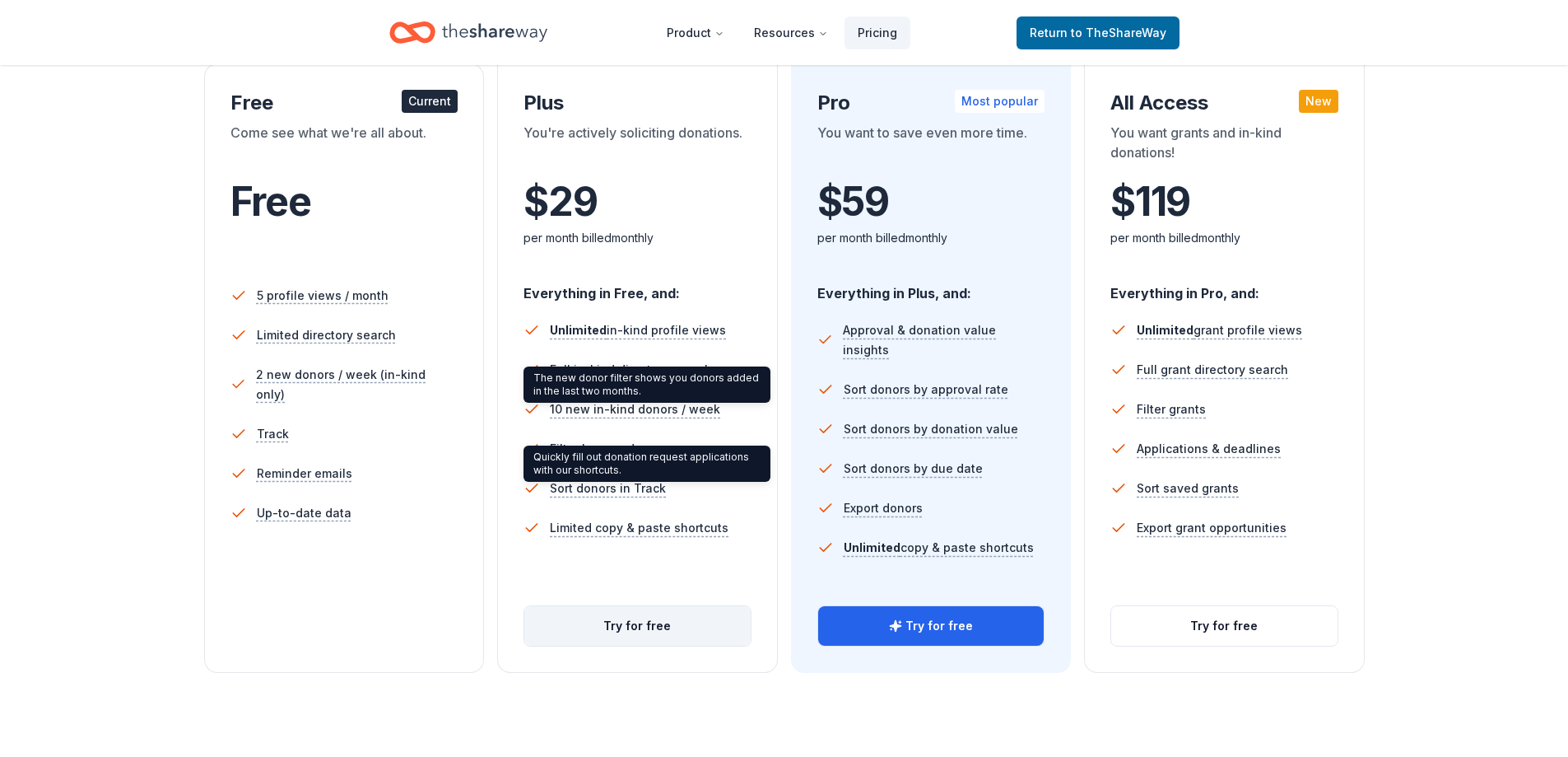
scroll to position [330, 0]
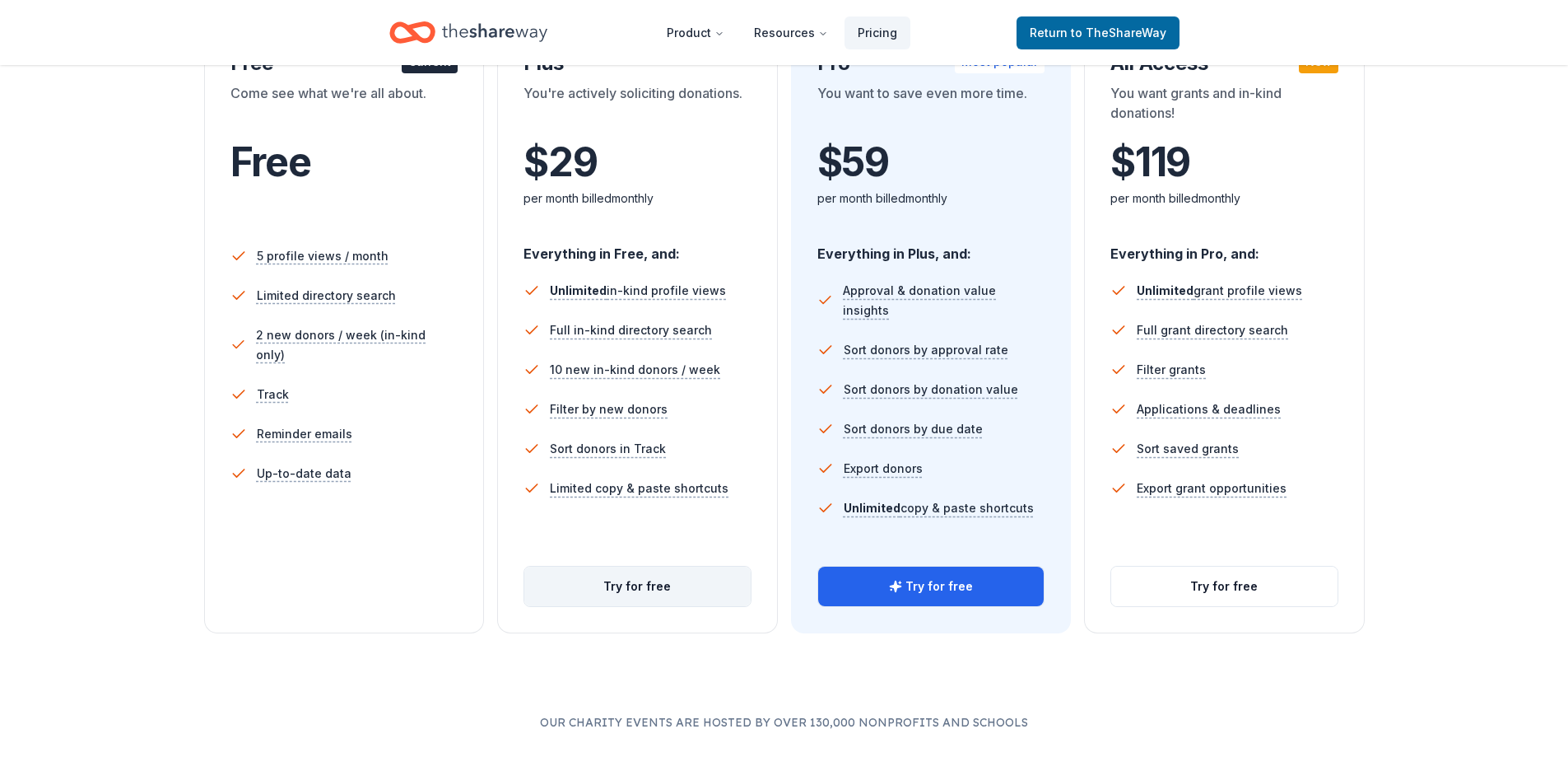
click at [641, 583] on button "Try for free" at bounding box center [637, 586] width 226 height 39
